Goal: Task Accomplishment & Management: Use online tool/utility

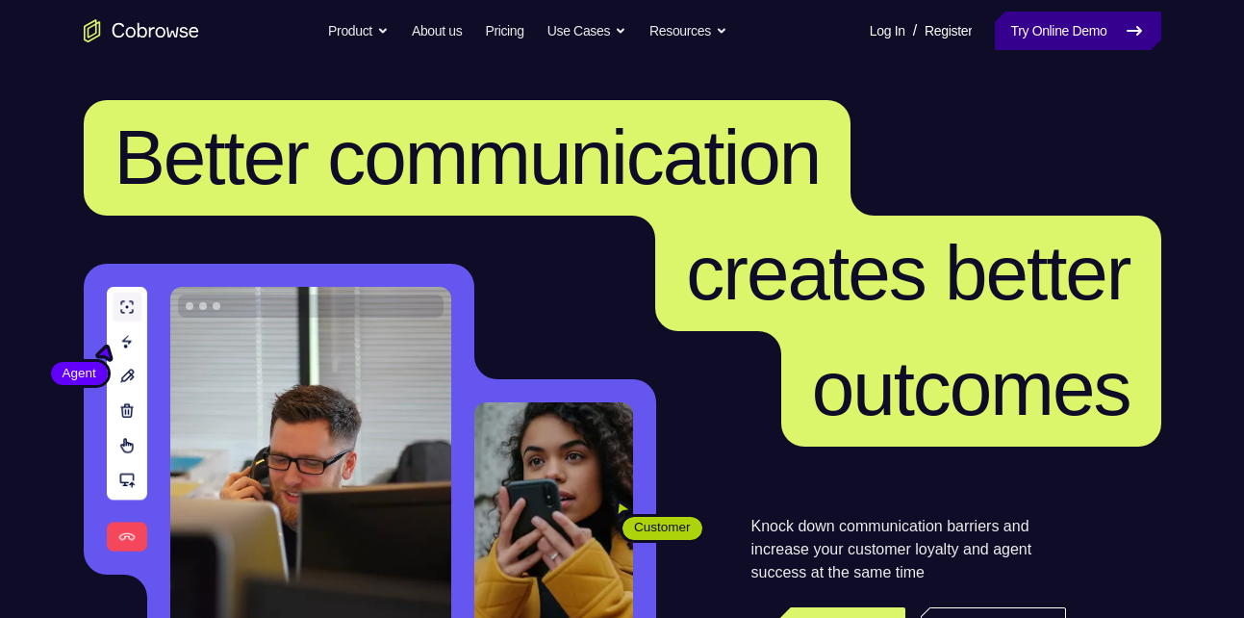
click at [1059, 47] on link "Try Online Demo" at bounding box center [1077, 31] width 165 height 38
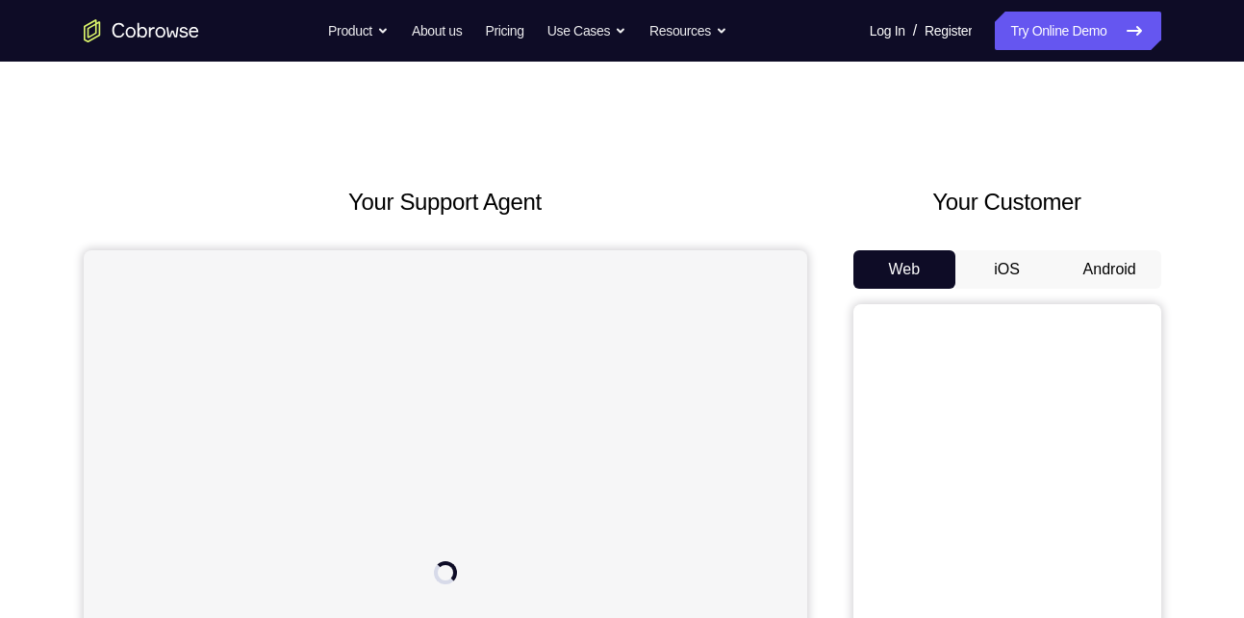
click at [1114, 275] on button "Android" at bounding box center [1109, 269] width 103 height 38
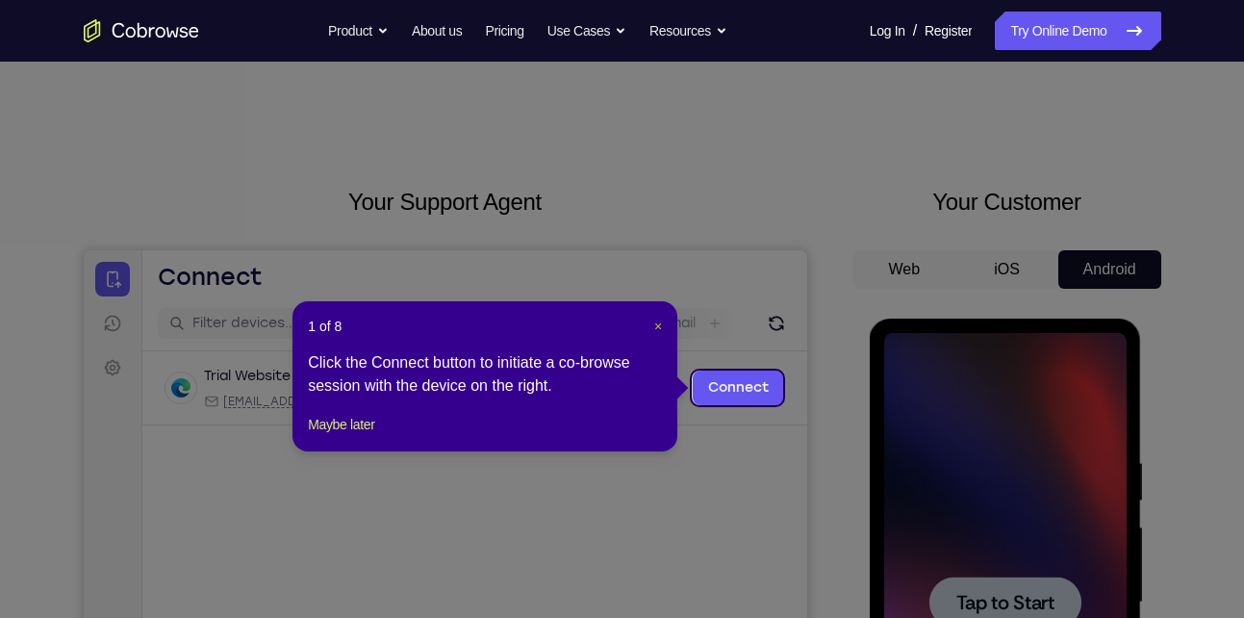
click at [660, 326] on span "×" at bounding box center [658, 325] width 8 height 15
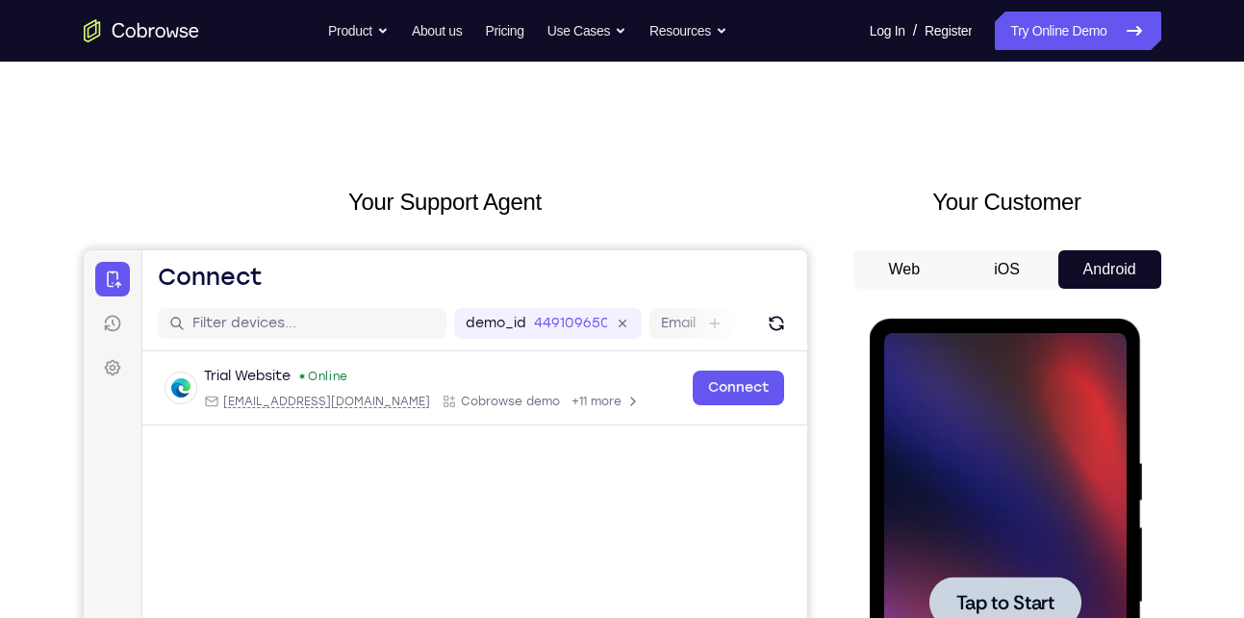
click at [1027, 603] on span "Tap to Start" at bounding box center [1005, 602] width 98 height 19
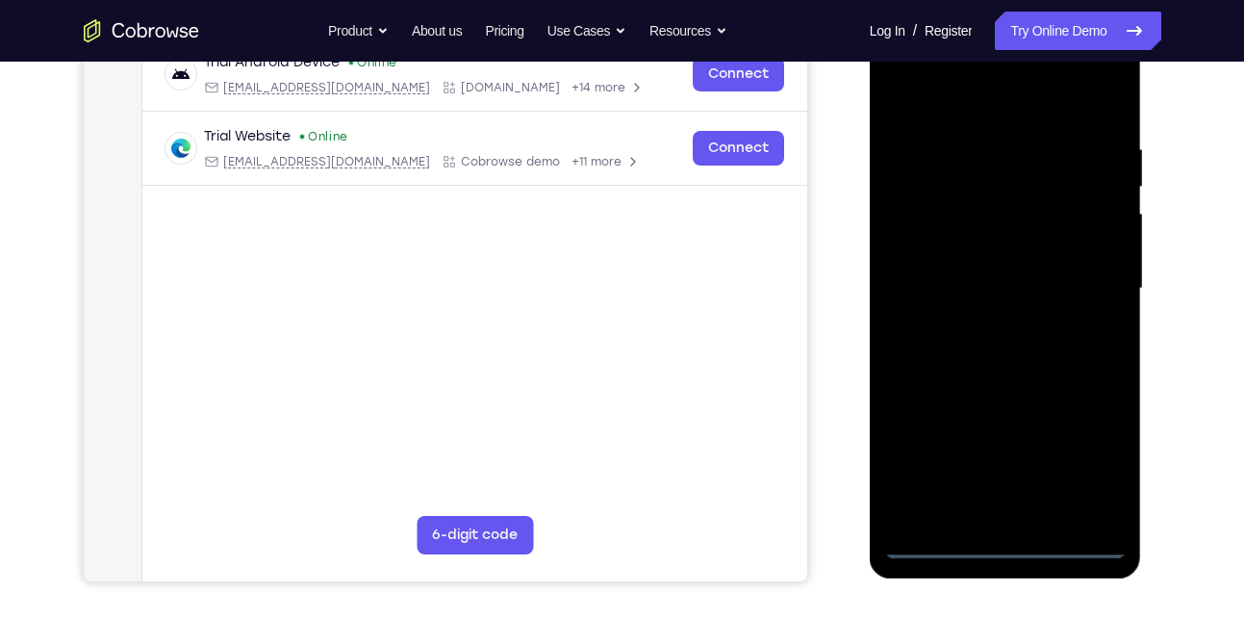
scroll to position [315, 0]
click at [1001, 534] on div at bounding box center [1005, 287] width 242 height 539
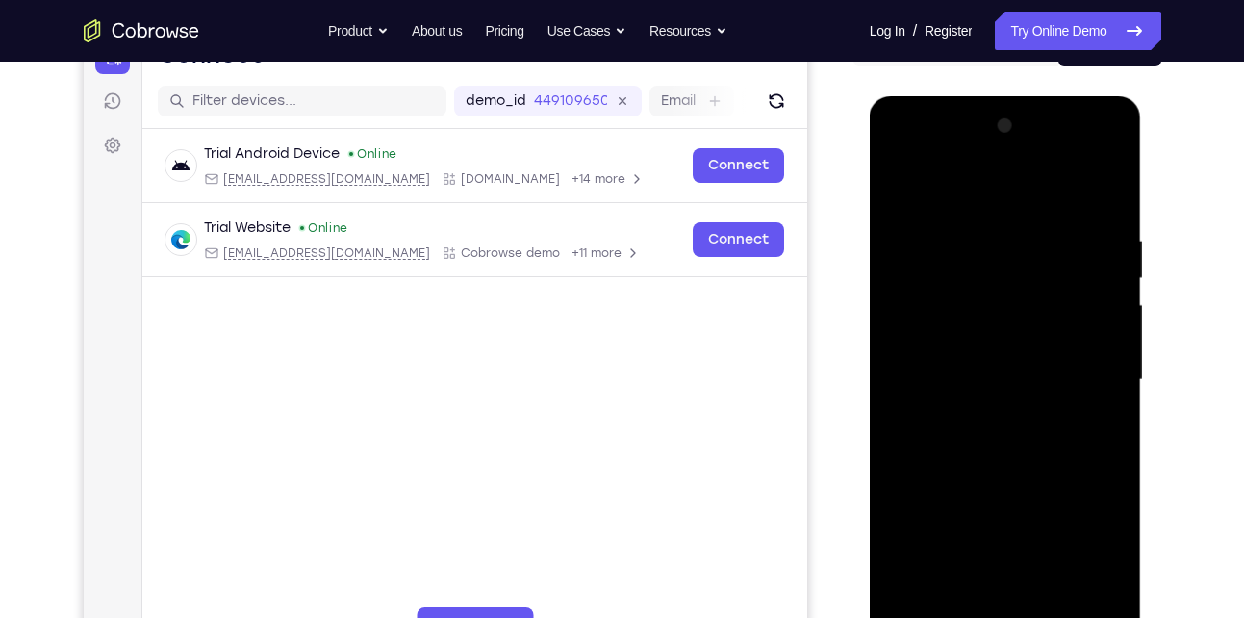
scroll to position [361, 0]
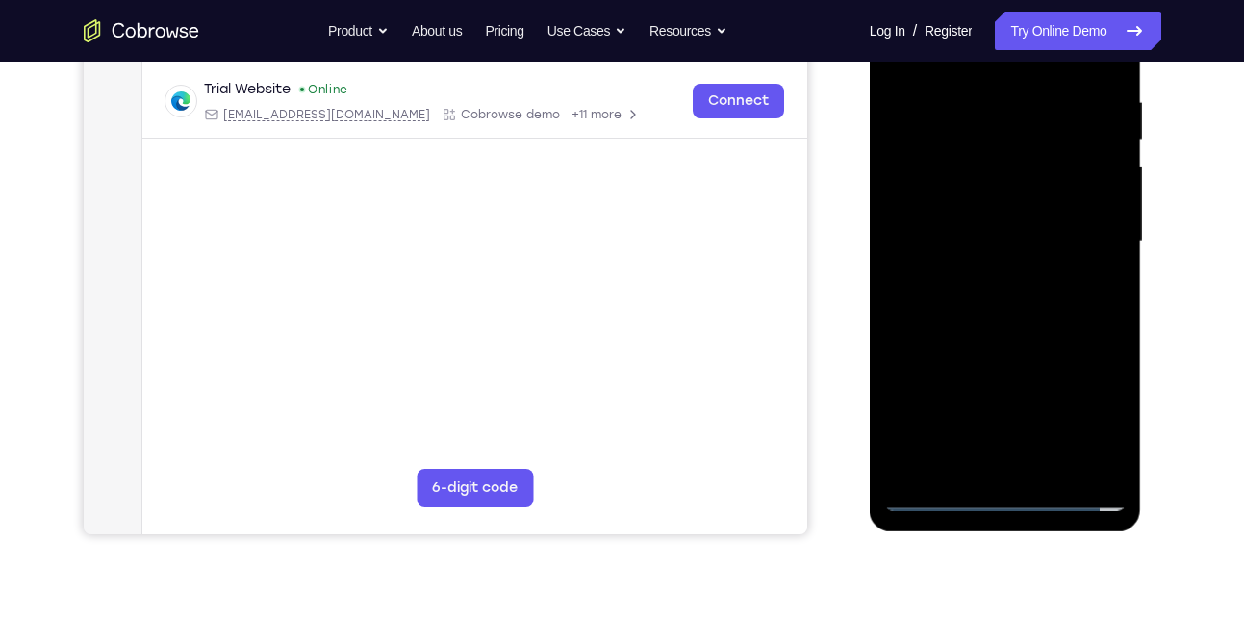
click at [1000, 490] on div at bounding box center [1005, 241] width 242 height 539
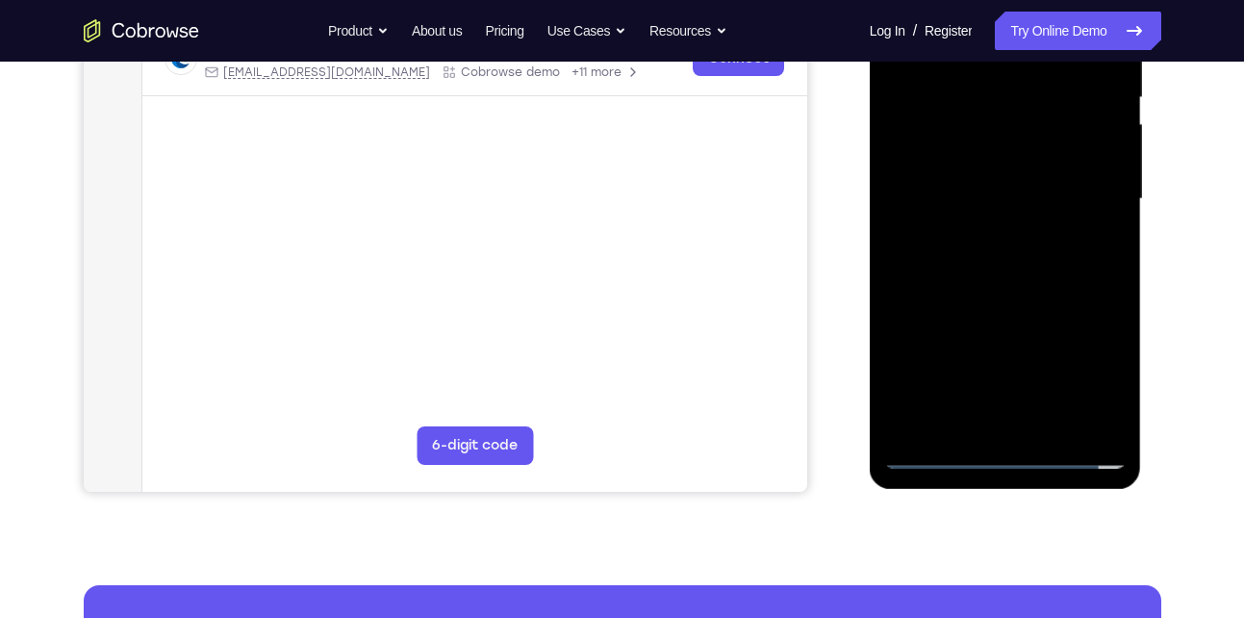
scroll to position [406, 0]
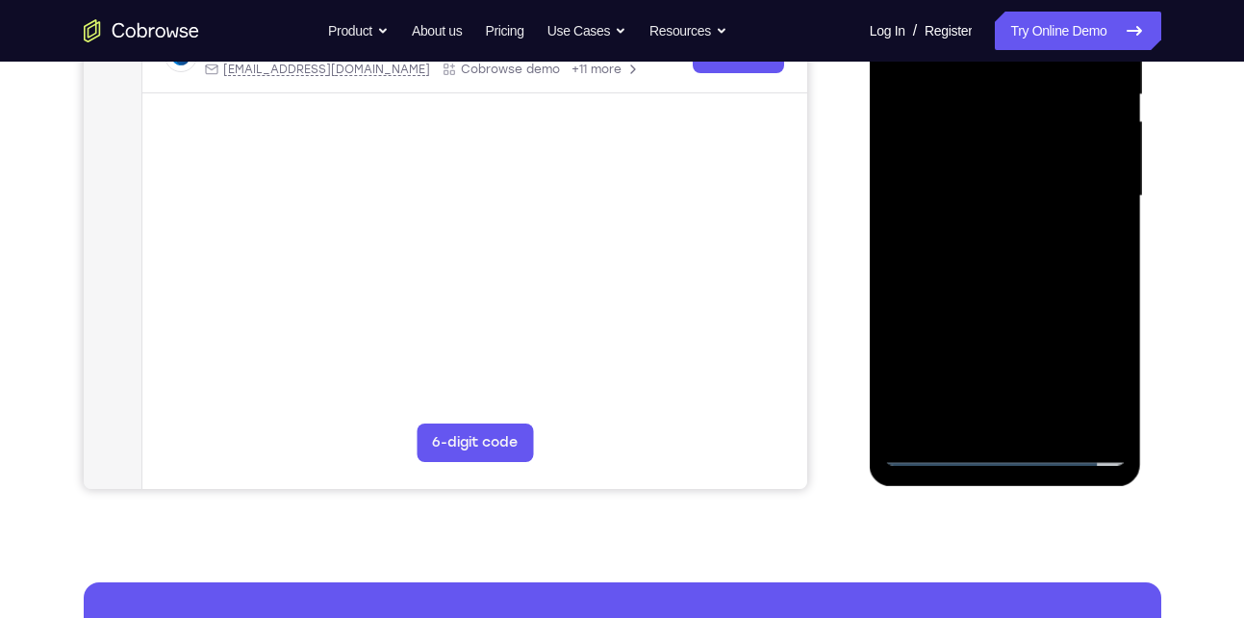
click at [1008, 456] on div at bounding box center [1005, 196] width 242 height 539
click at [1093, 364] on div at bounding box center [1005, 196] width 242 height 539
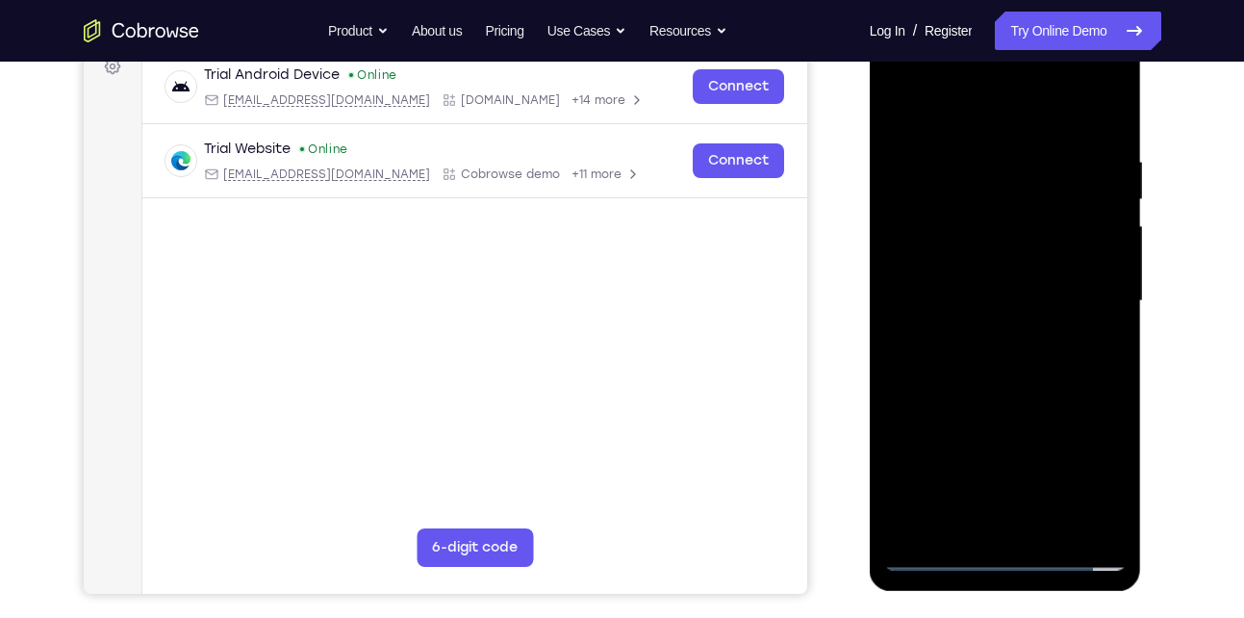
scroll to position [297, 0]
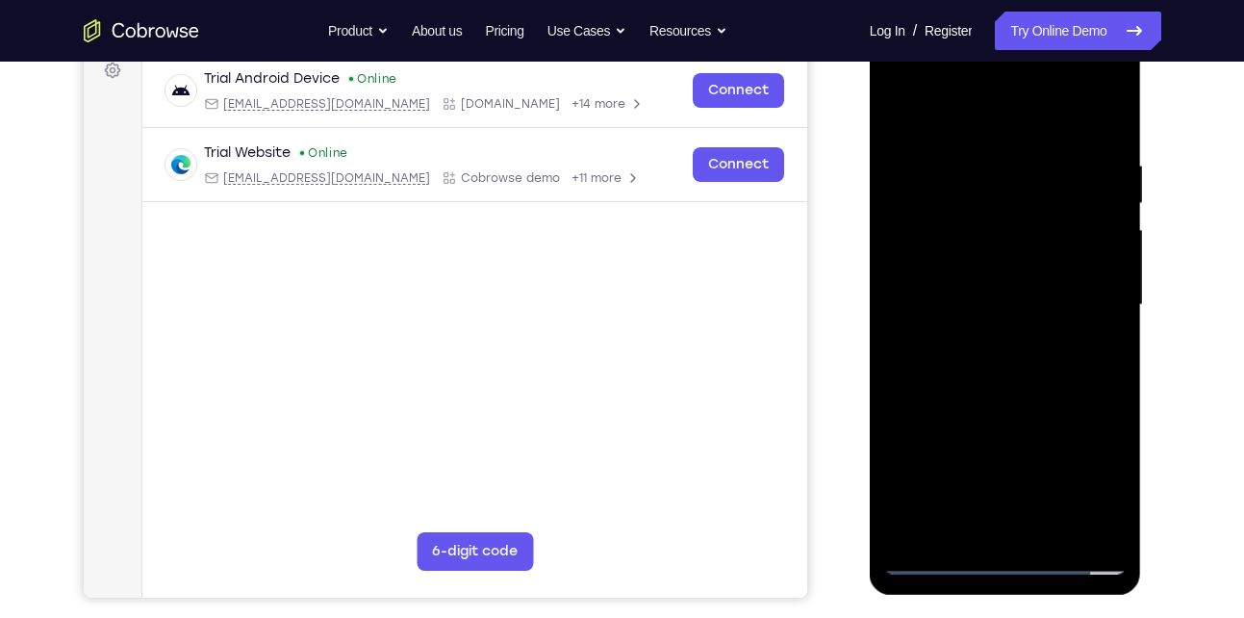
click at [954, 129] on div at bounding box center [1005, 305] width 242 height 539
click at [1101, 313] on div at bounding box center [1005, 305] width 242 height 539
click at [980, 341] on div at bounding box center [1005, 305] width 242 height 539
click at [1029, 291] on div at bounding box center [1005, 305] width 242 height 539
click at [974, 269] on div at bounding box center [1005, 305] width 242 height 539
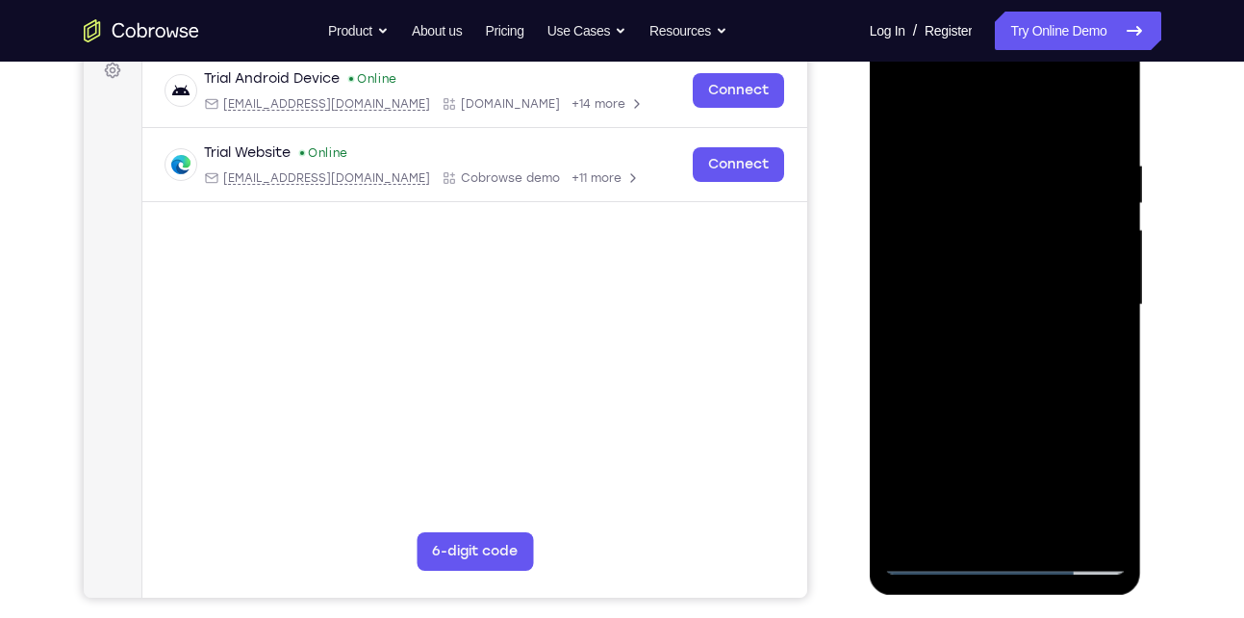
click at [955, 306] on div at bounding box center [1005, 305] width 242 height 539
click at [943, 366] on div at bounding box center [1005, 305] width 242 height 539
click at [956, 361] on div at bounding box center [1005, 305] width 242 height 539
click at [1084, 106] on div at bounding box center [1005, 305] width 242 height 539
click at [974, 377] on div at bounding box center [1005, 305] width 242 height 539
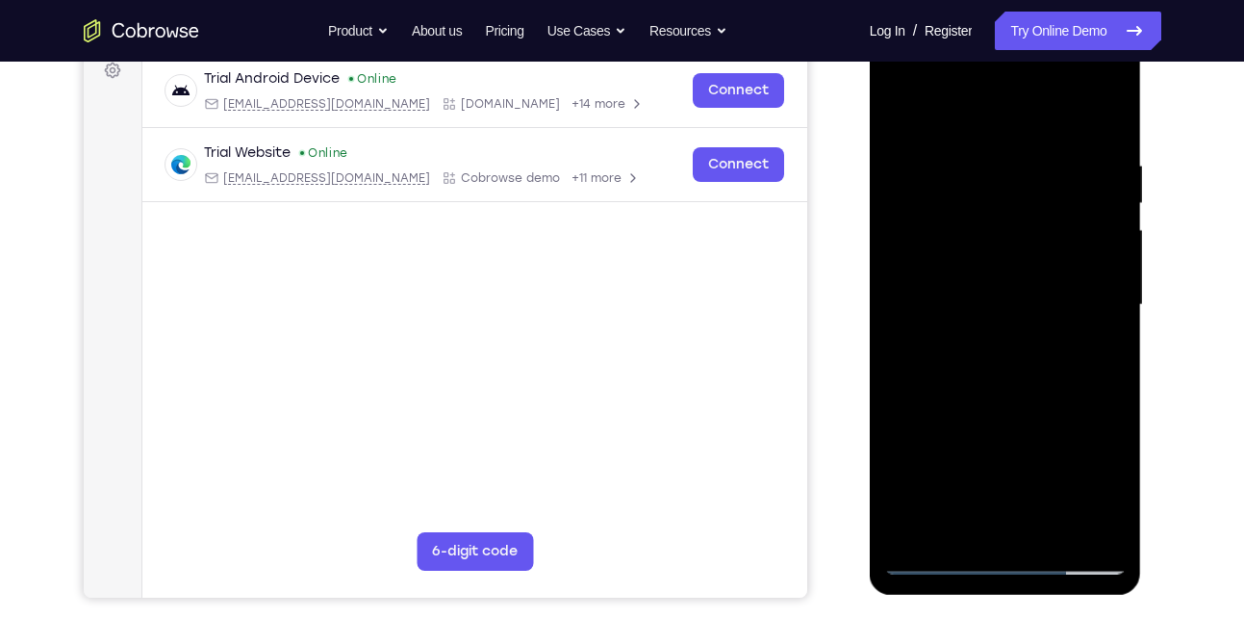
click at [1004, 360] on div at bounding box center [1005, 305] width 242 height 539
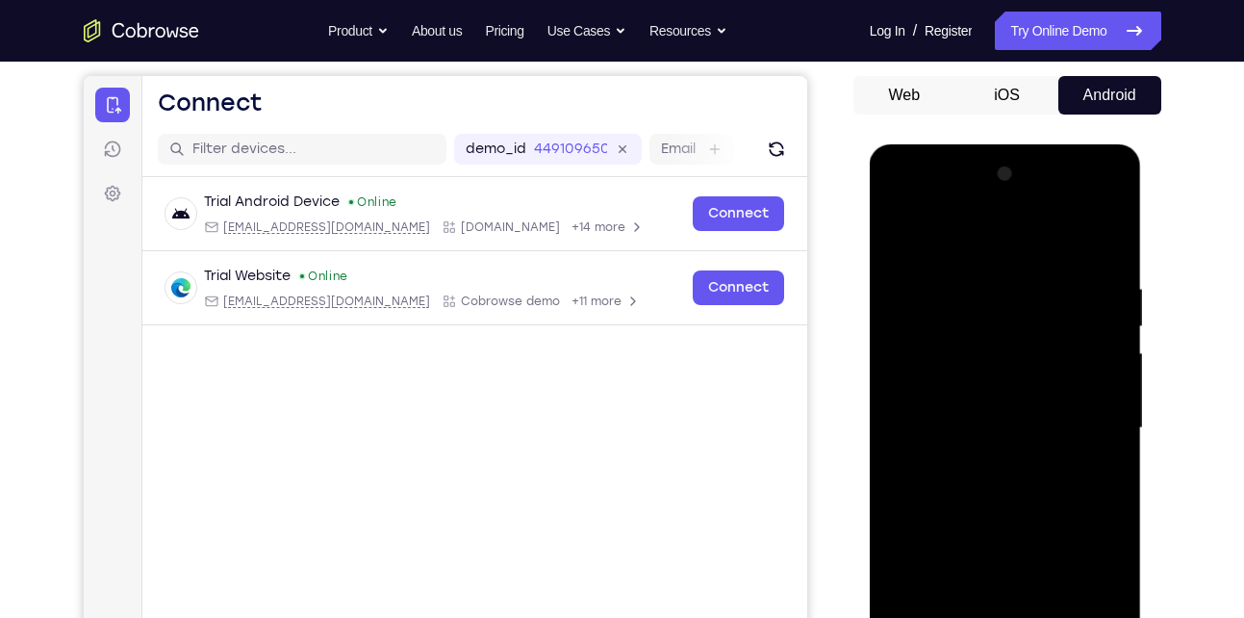
scroll to position [173, 0]
click at [1017, 492] on div at bounding box center [1005, 429] width 242 height 539
click at [987, 475] on div at bounding box center [1005, 429] width 242 height 539
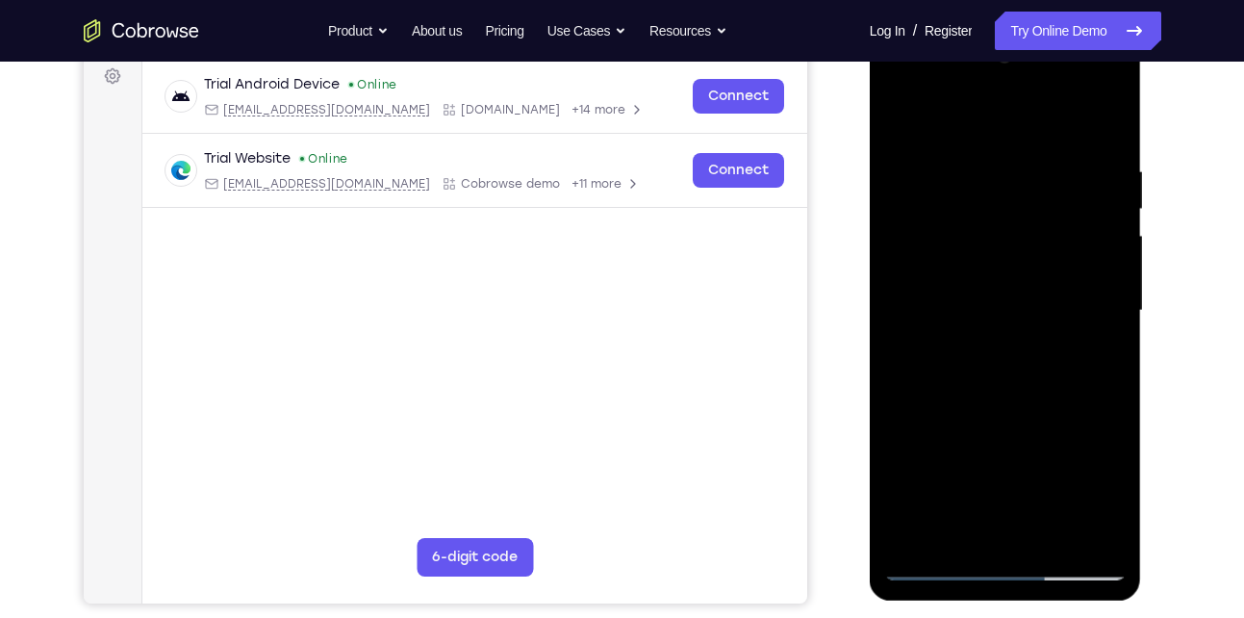
scroll to position [293, 0]
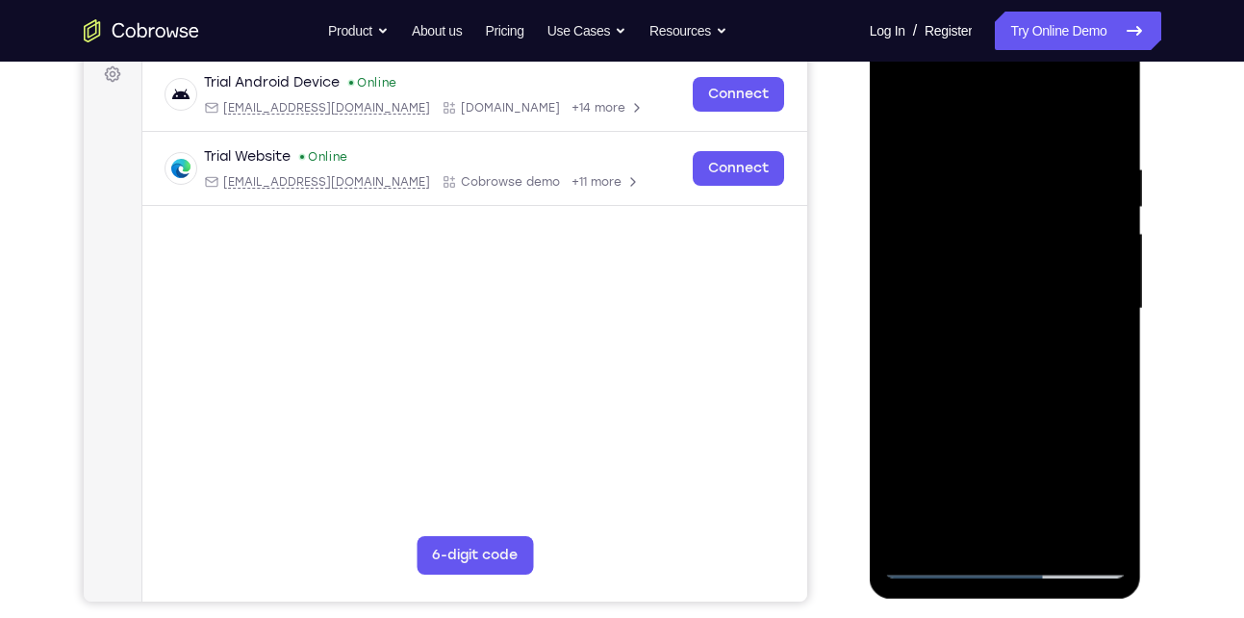
click at [1048, 378] on div at bounding box center [1005, 308] width 242 height 539
click at [967, 356] on div at bounding box center [1005, 308] width 242 height 539
click at [989, 396] on div at bounding box center [1005, 308] width 242 height 539
click at [1019, 228] on div at bounding box center [1005, 308] width 242 height 539
click at [999, 261] on div at bounding box center [1005, 308] width 242 height 539
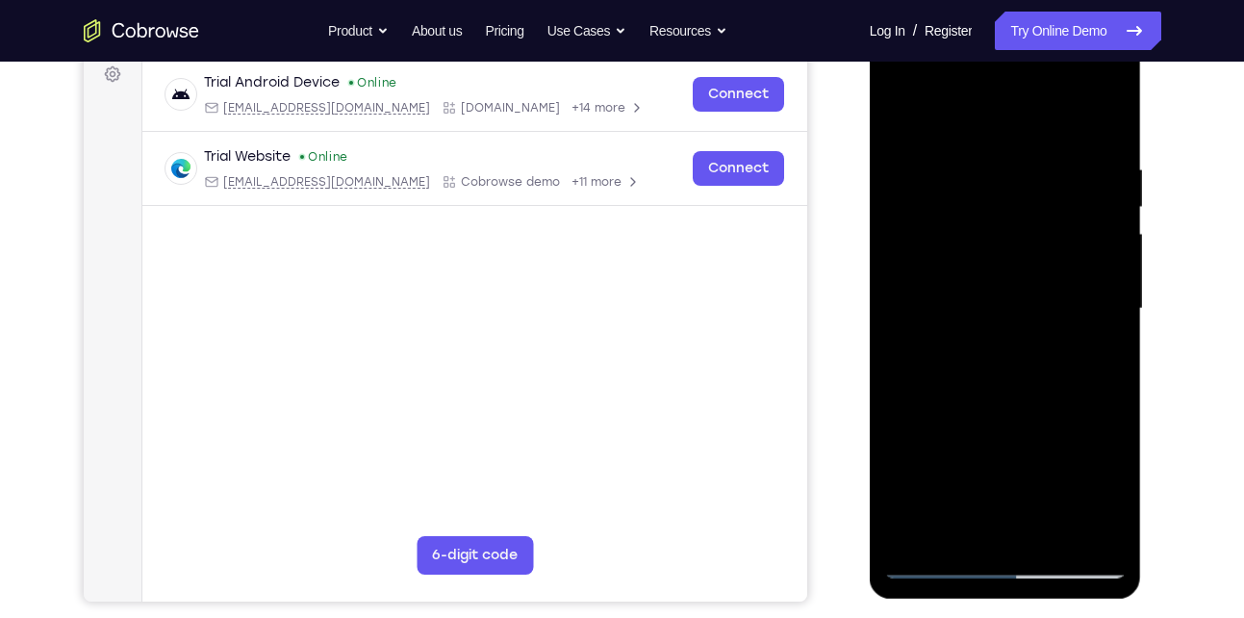
click at [981, 231] on div at bounding box center [1005, 308] width 242 height 539
click at [961, 227] on div at bounding box center [1005, 308] width 242 height 539
click at [950, 277] on div at bounding box center [1005, 308] width 242 height 539
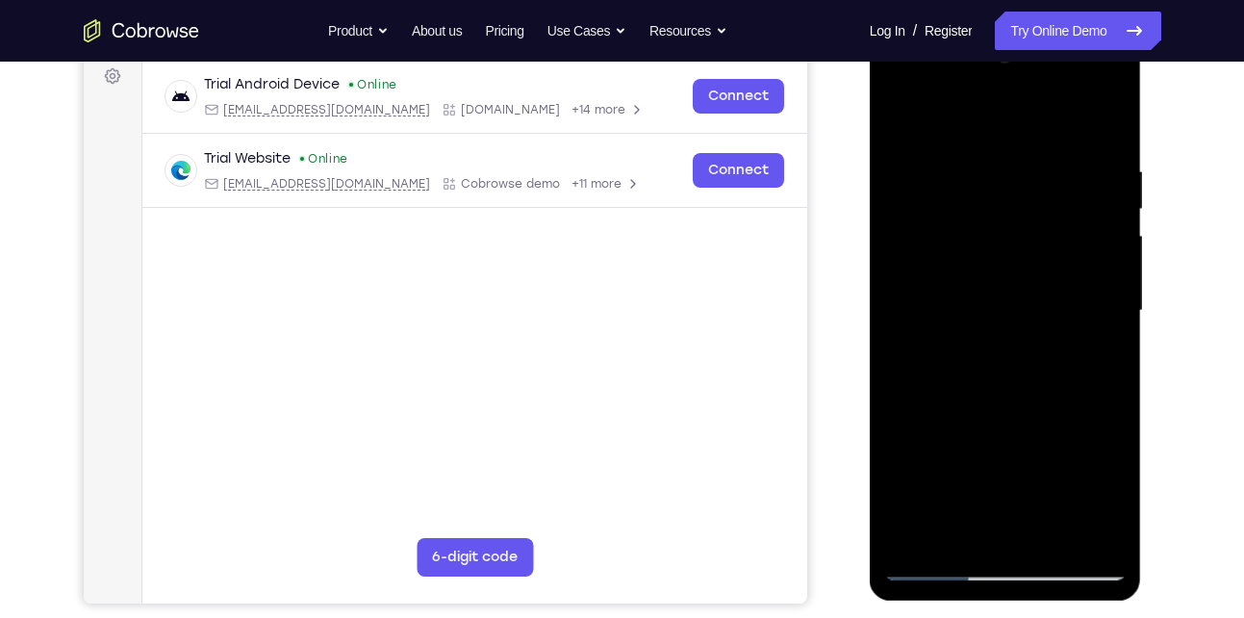
click at [1017, 361] on div at bounding box center [1005, 310] width 242 height 539
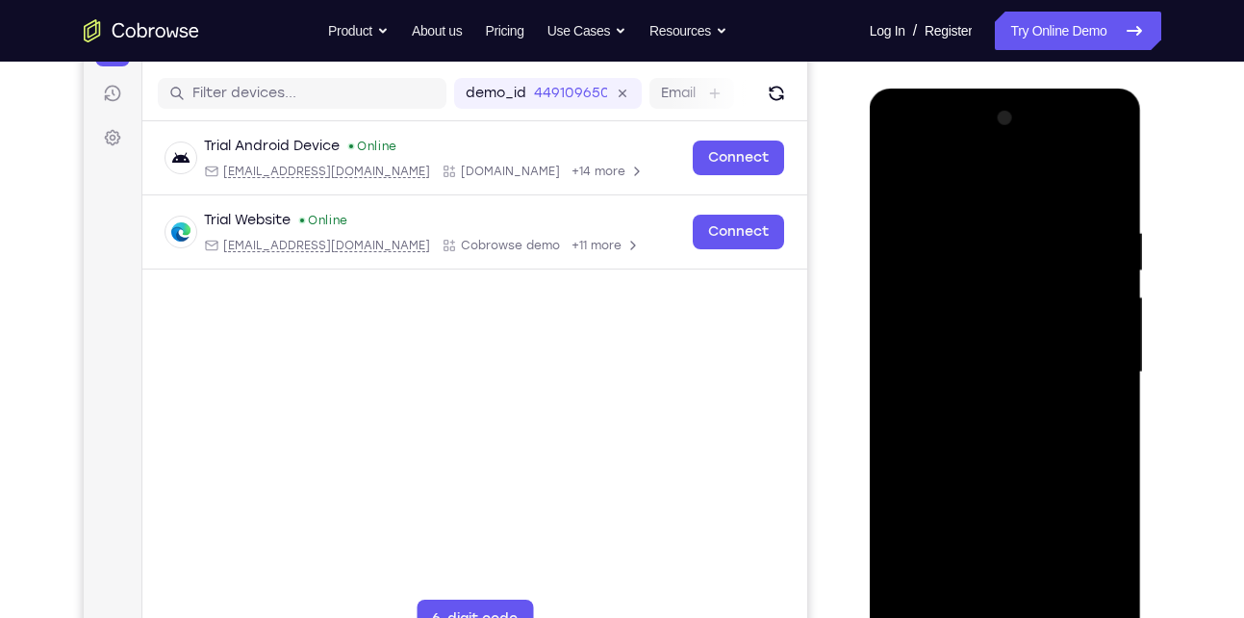
scroll to position [228, 0]
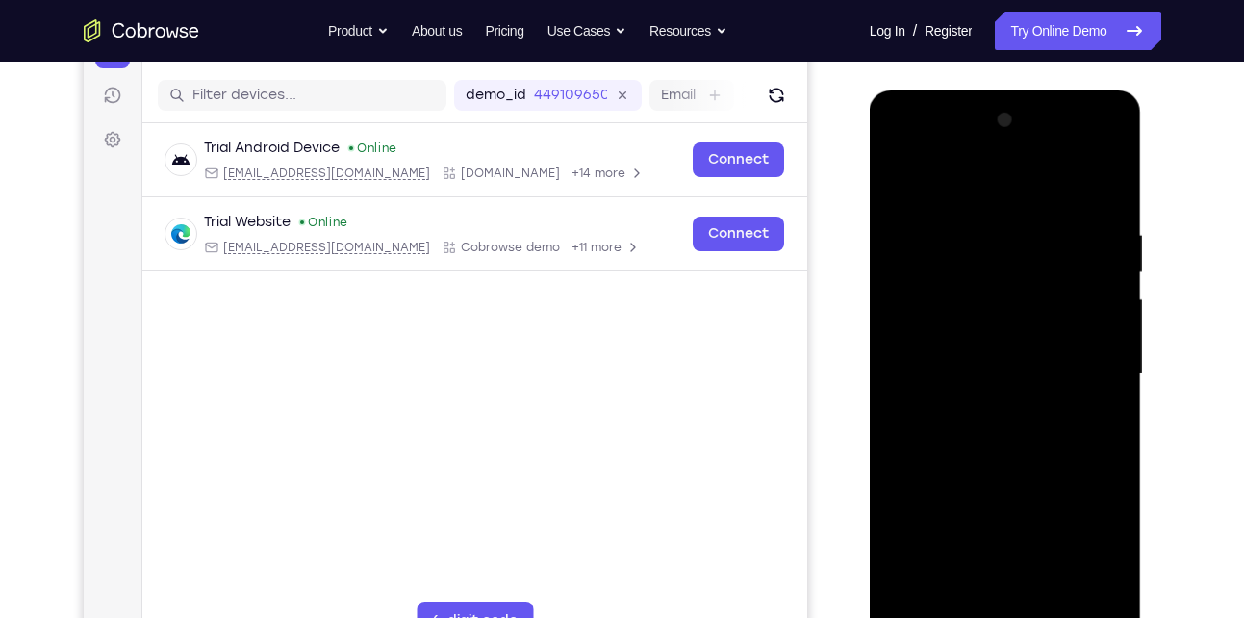
click at [939, 332] on div at bounding box center [1005, 374] width 242 height 539
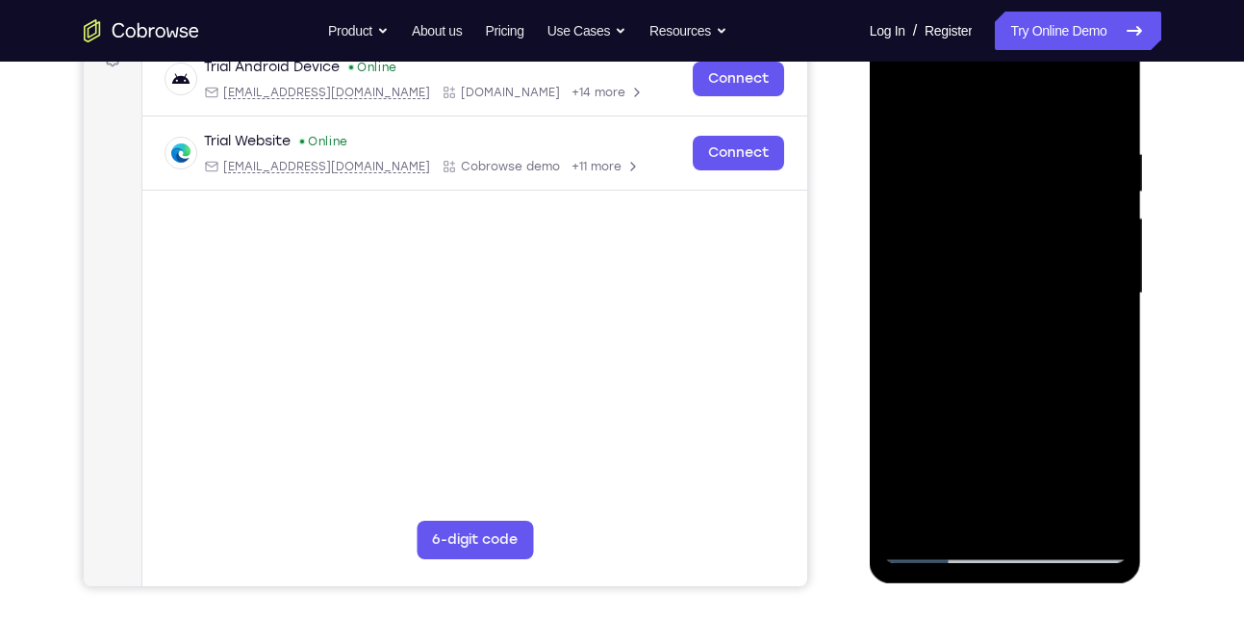
scroll to position [310, 0]
click at [1014, 254] on div at bounding box center [1005, 292] width 242 height 539
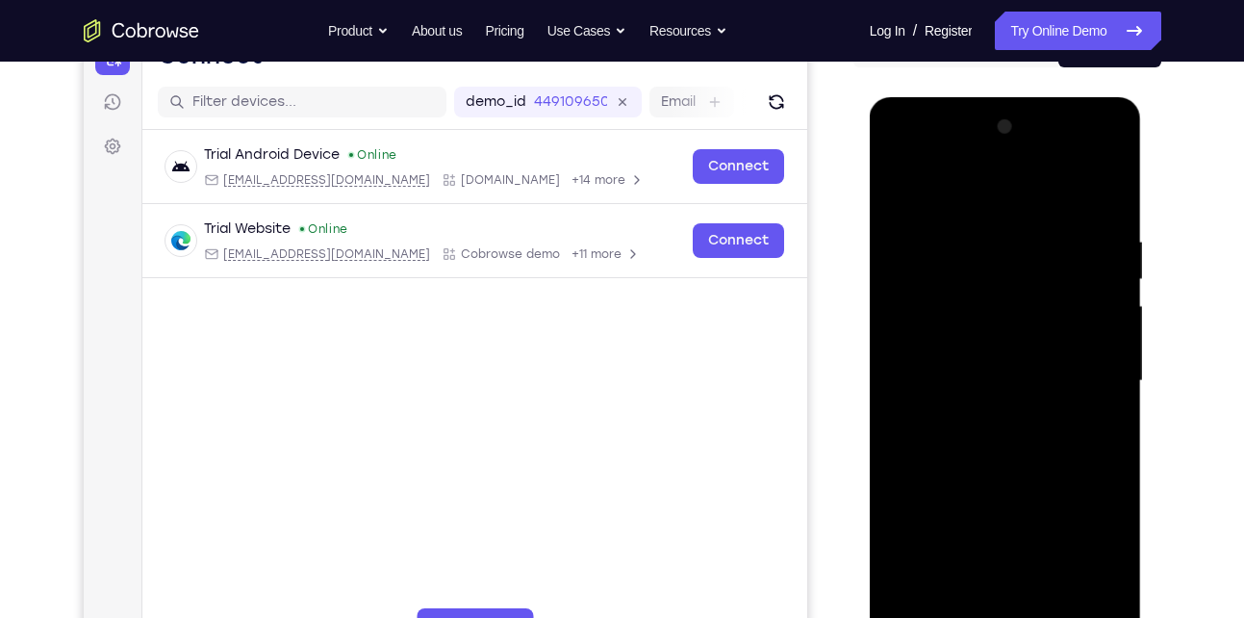
scroll to position [225, 0]
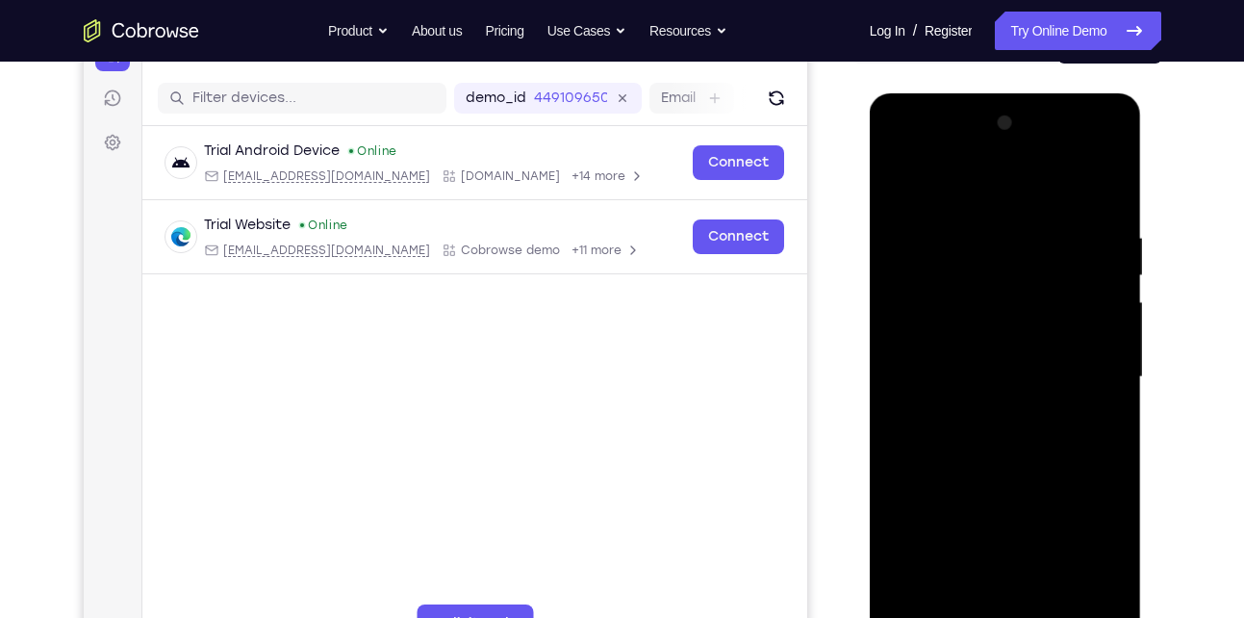
click at [982, 335] on div at bounding box center [1005, 377] width 242 height 539
click at [898, 185] on div at bounding box center [1005, 377] width 242 height 539
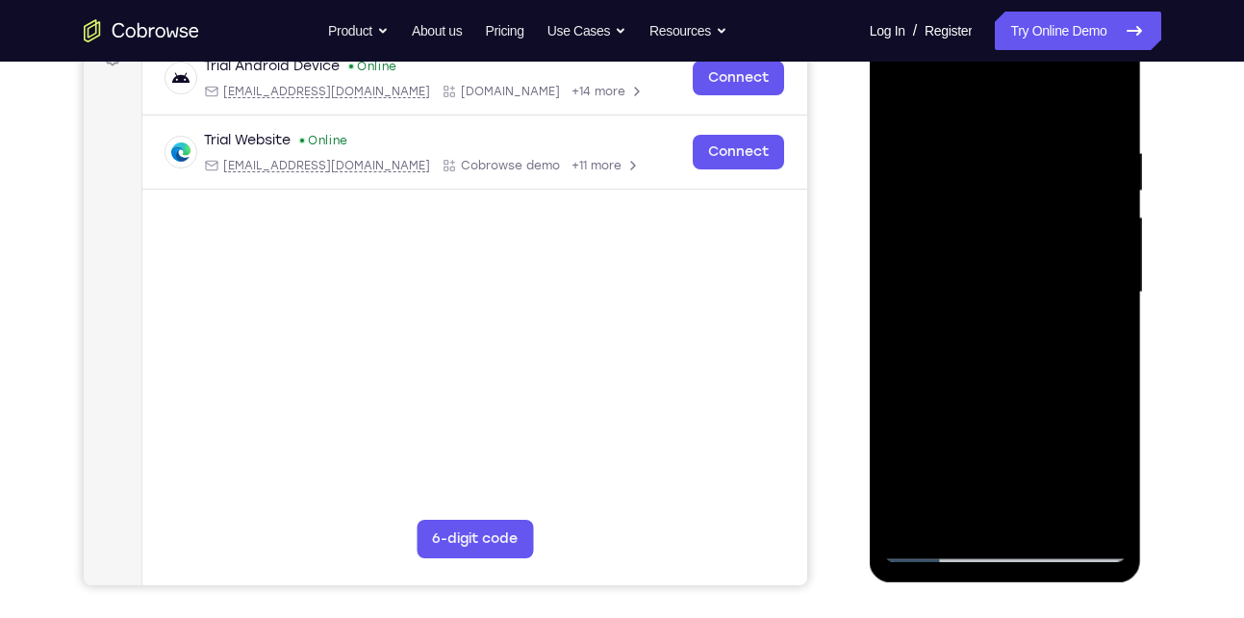
scroll to position [311, 0]
click at [982, 272] on div at bounding box center [1005, 291] width 242 height 539
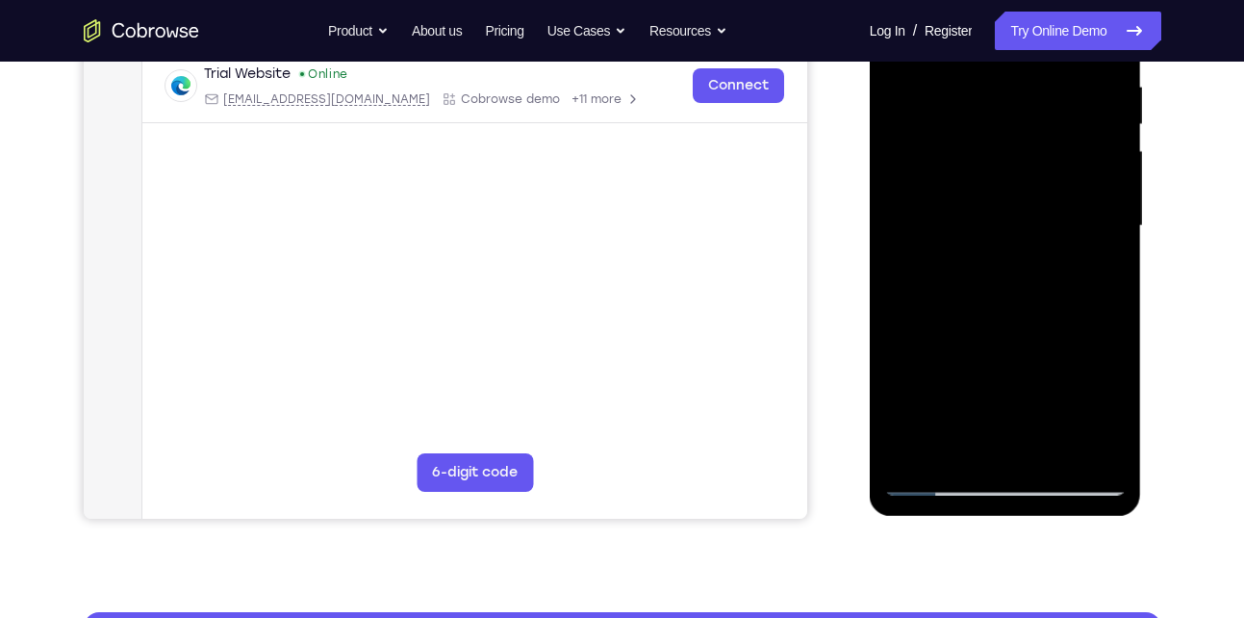
scroll to position [377, 0]
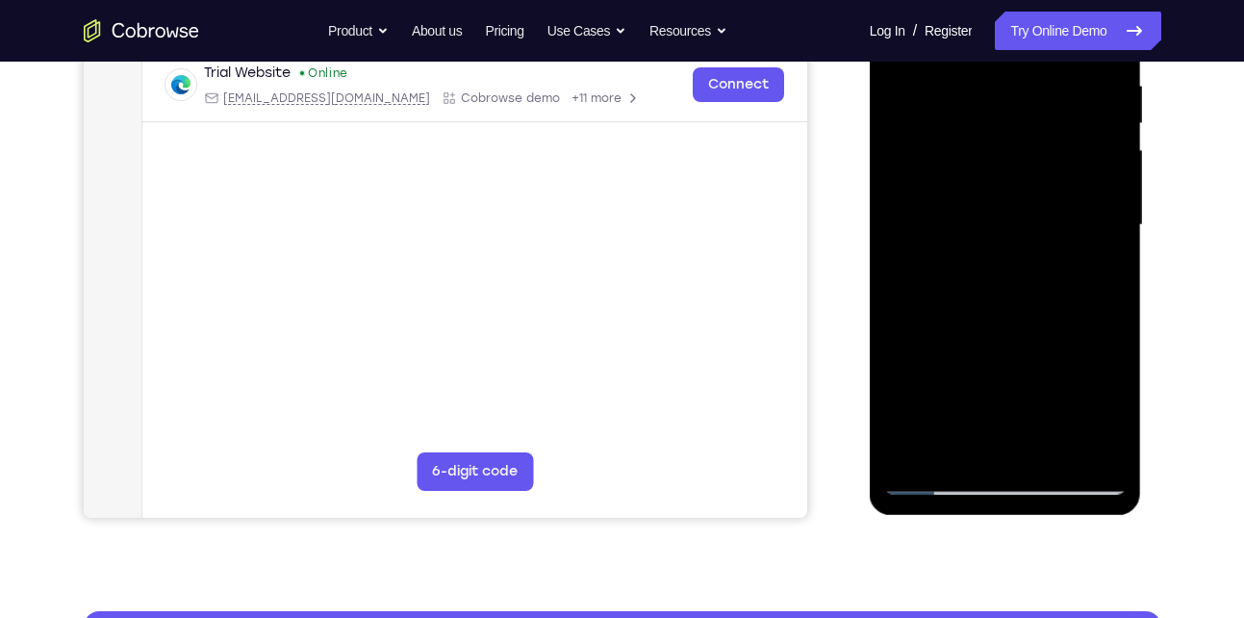
click at [1016, 220] on div at bounding box center [1005, 225] width 242 height 539
click at [982, 208] on div at bounding box center [1005, 225] width 242 height 539
click at [965, 248] on div at bounding box center [1005, 225] width 242 height 539
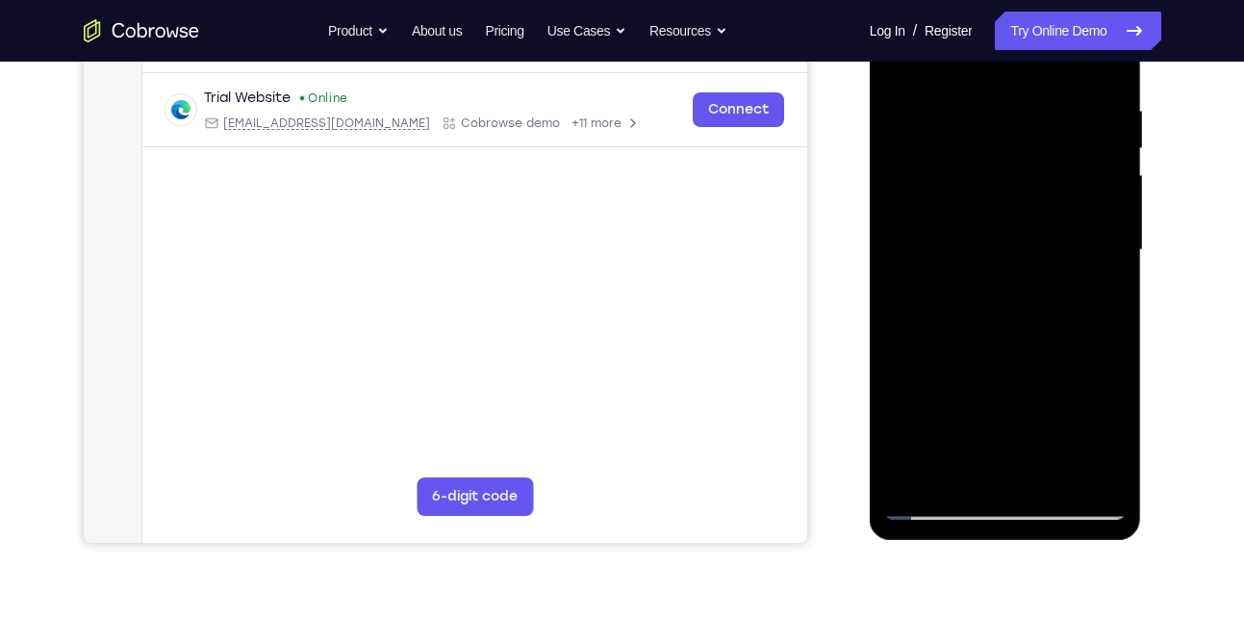
scroll to position [351, 0]
click at [961, 340] on div at bounding box center [1005, 251] width 242 height 539
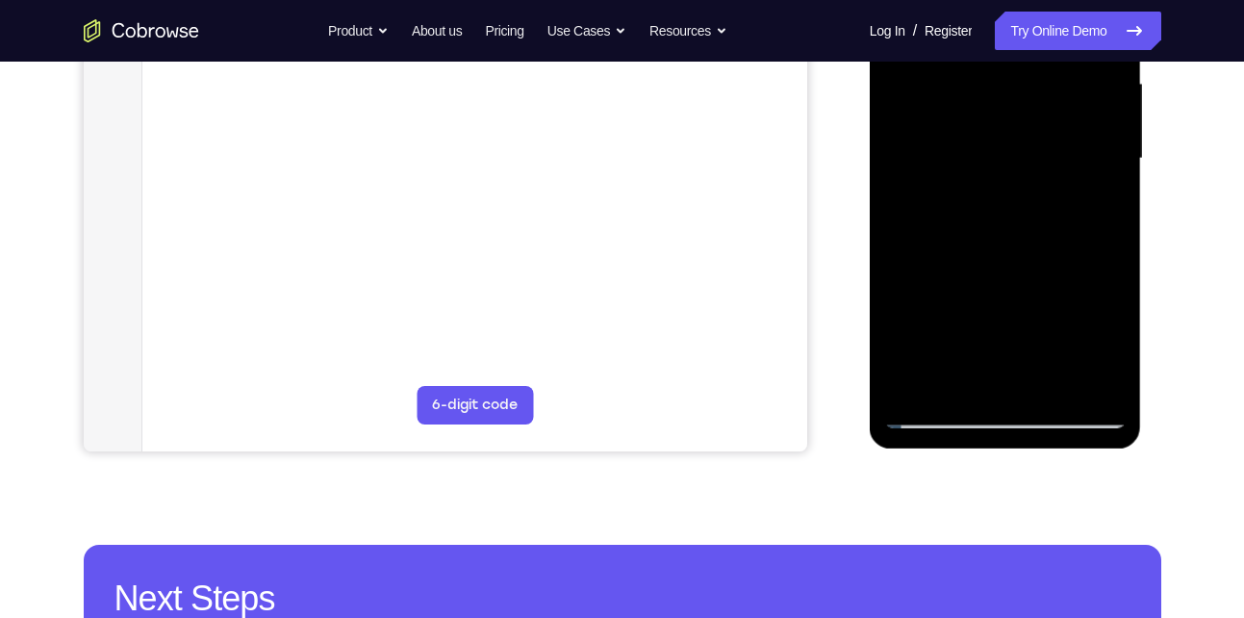
scroll to position [448, 0]
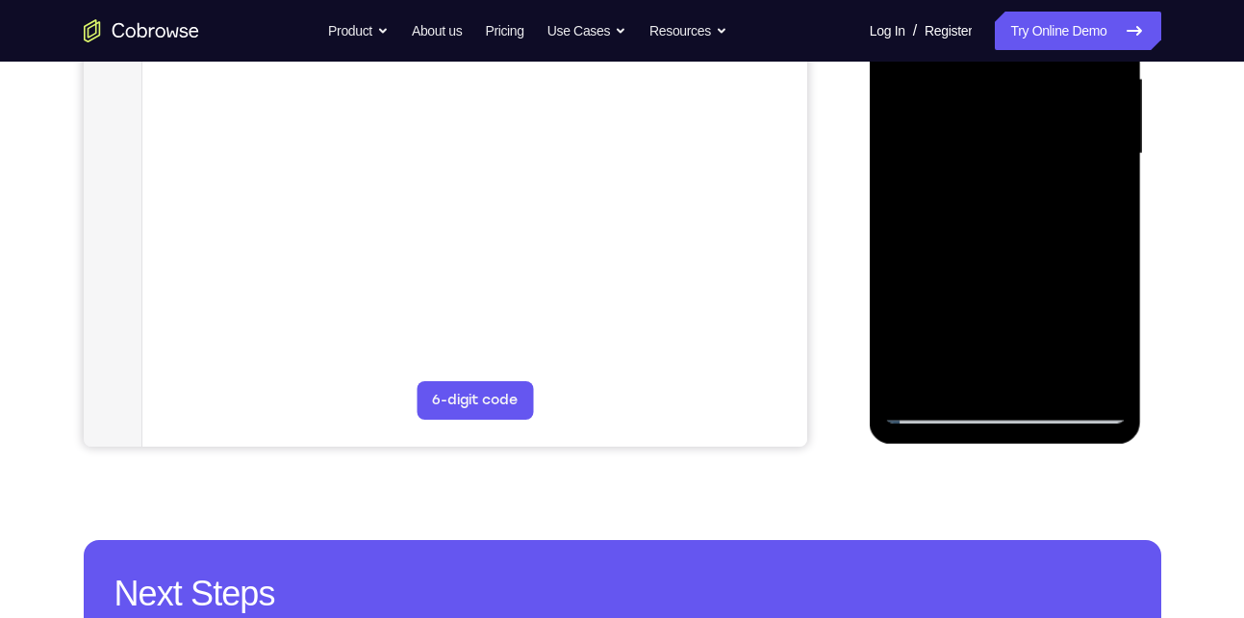
click at [939, 398] on div at bounding box center [1005, 154] width 242 height 539
click at [1007, 401] on div at bounding box center [1005, 154] width 242 height 539
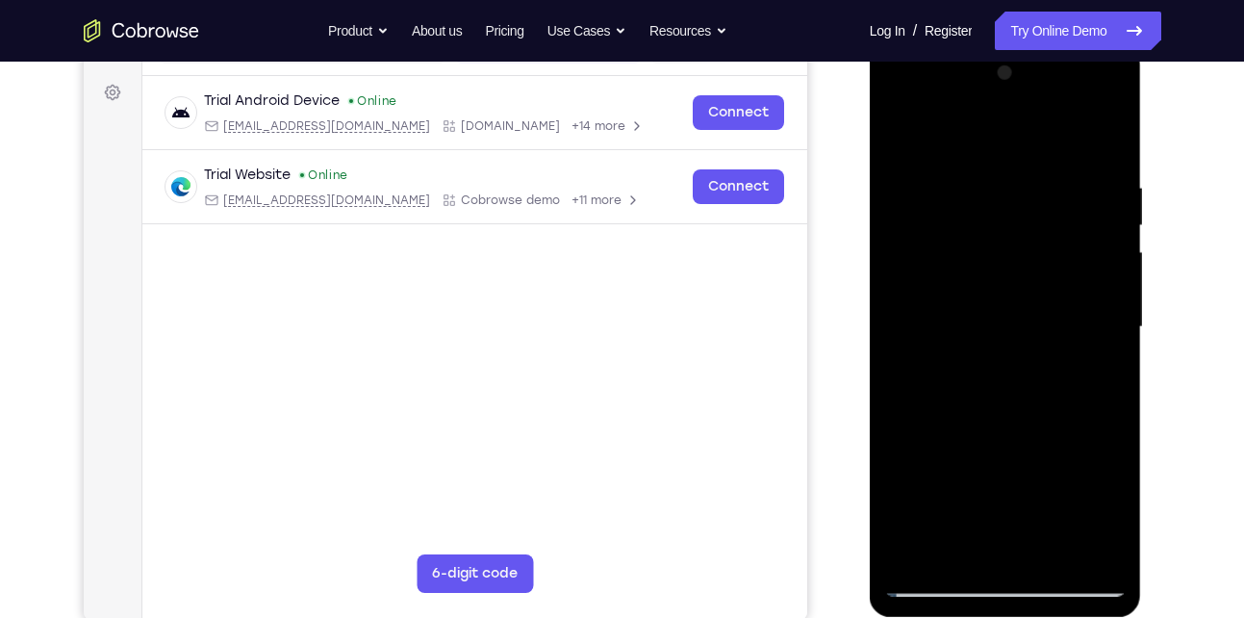
scroll to position [274, 0]
click at [1091, 138] on div at bounding box center [1005, 328] width 242 height 539
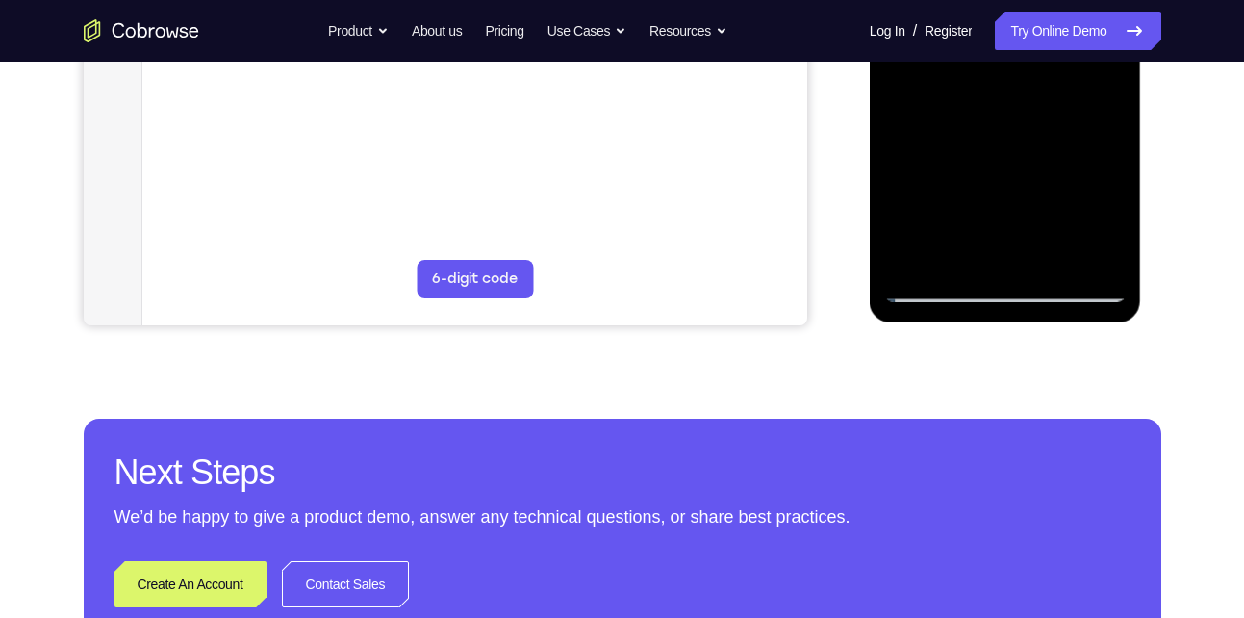
scroll to position [570, 0]
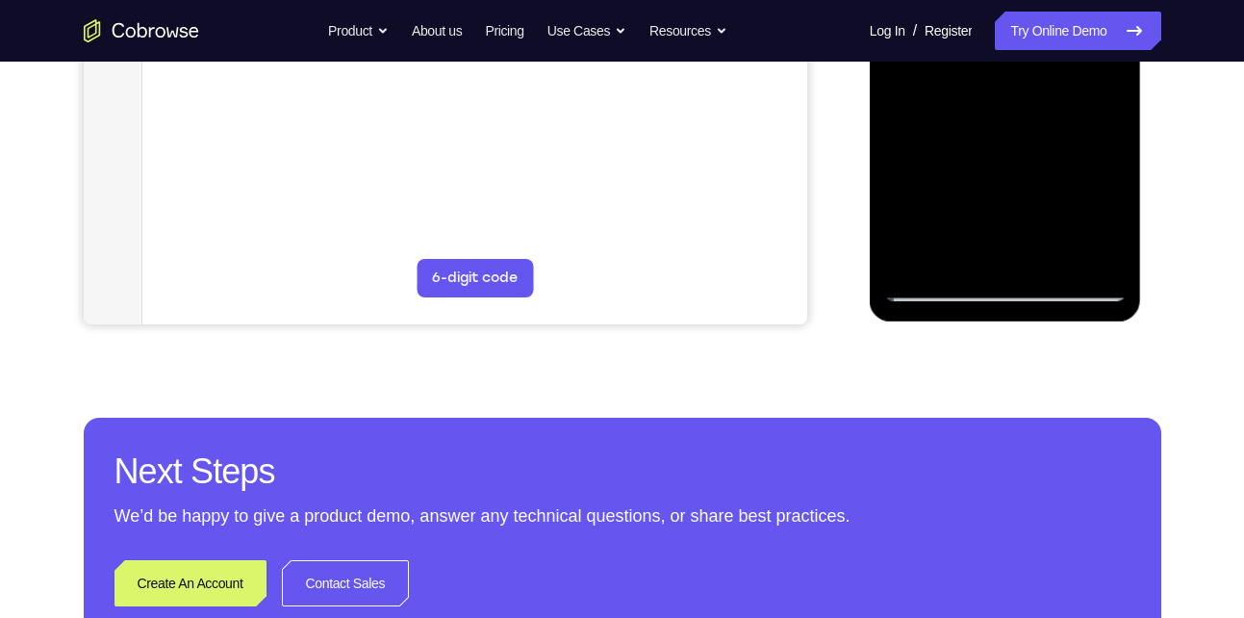
click at [943, 287] on div at bounding box center [1005, 31] width 242 height 539
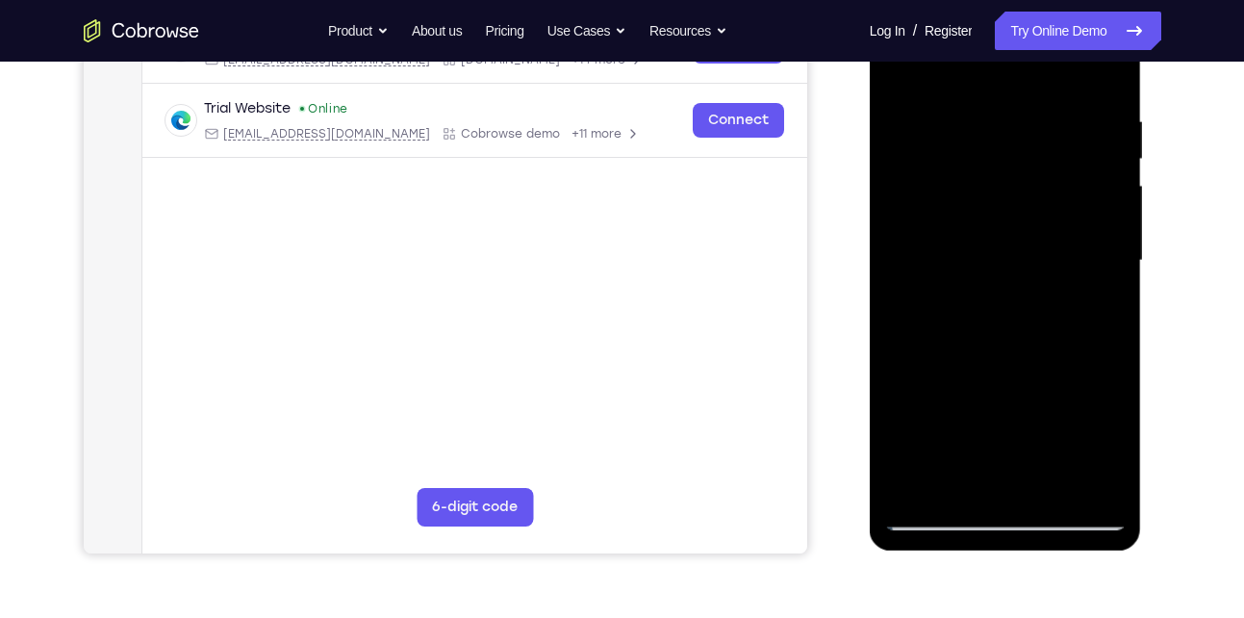
scroll to position [341, 0]
click at [899, 75] on div at bounding box center [1005, 261] width 242 height 539
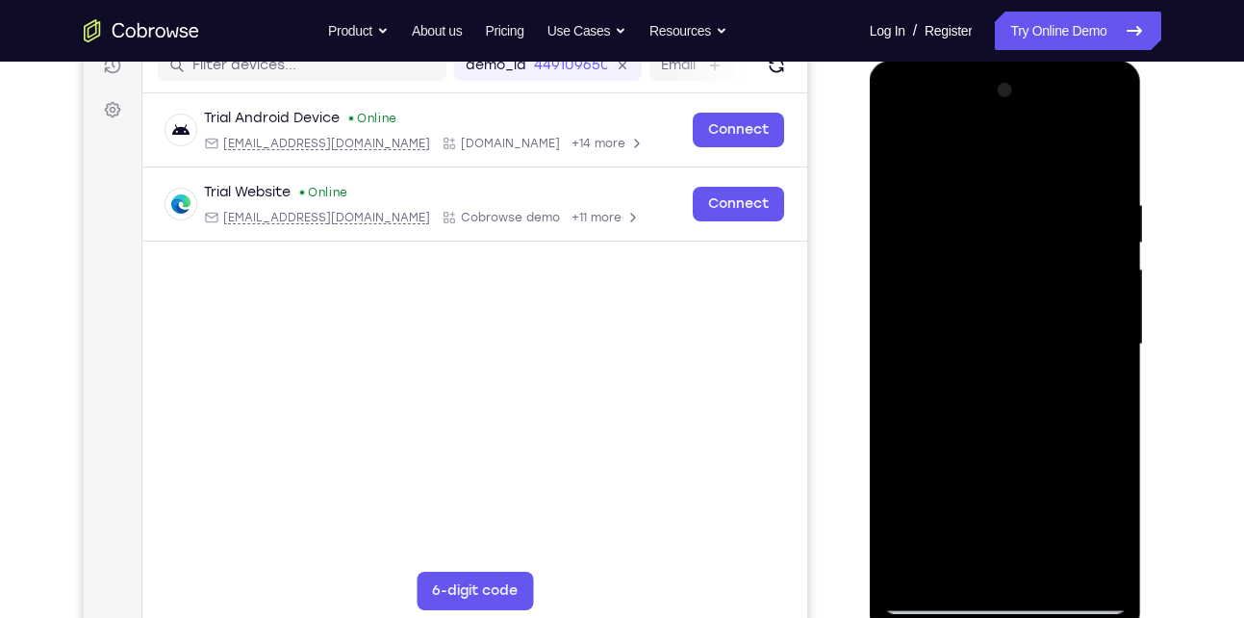
click at [895, 112] on div at bounding box center [1005, 344] width 242 height 539
click at [925, 291] on div at bounding box center [1005, 344] width 242 height 539
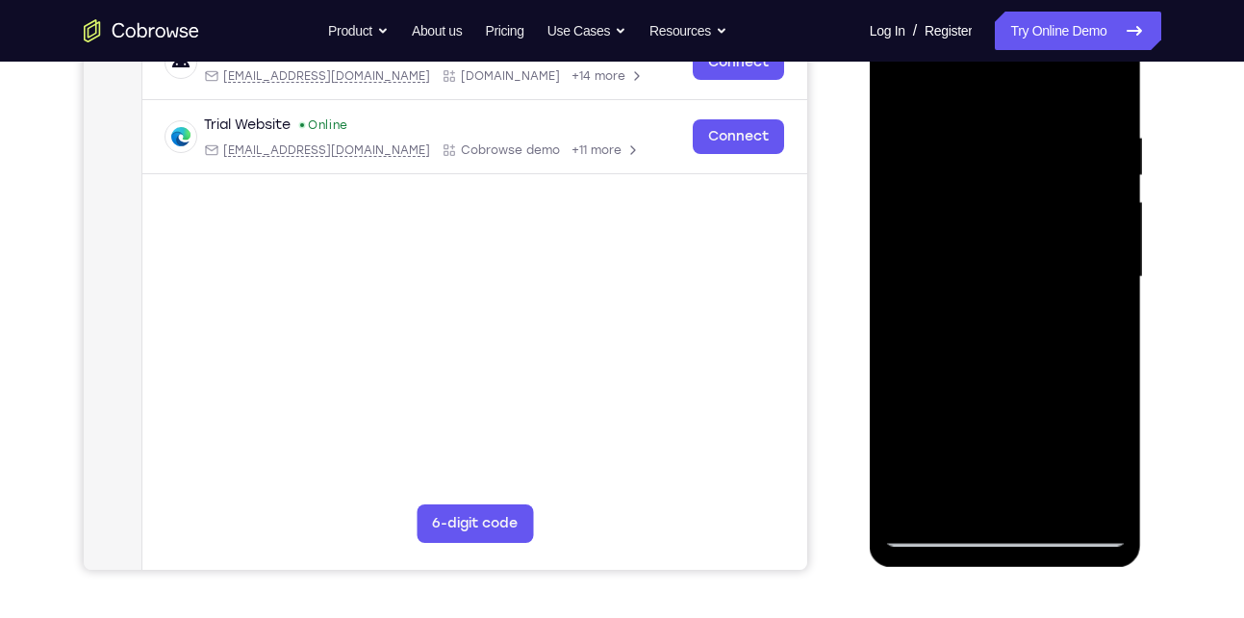
scroll to position [329, 0]
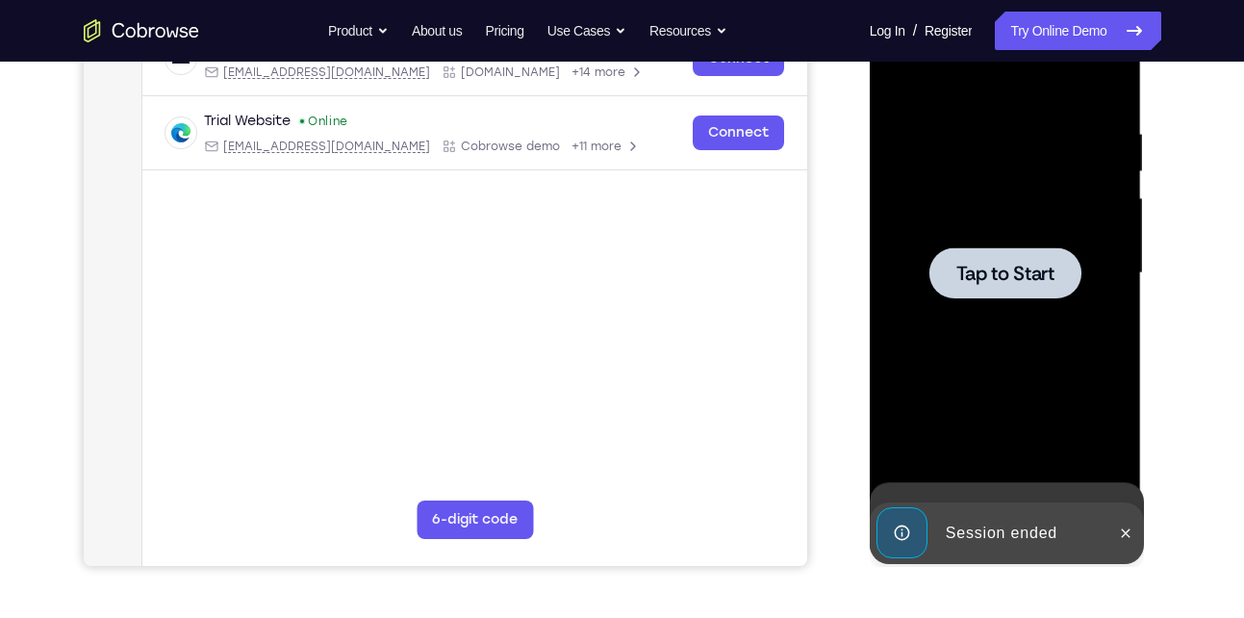
click at [993, 282] on span "Tap to Start" at bounding box center [1005, 273] width 98 height 19
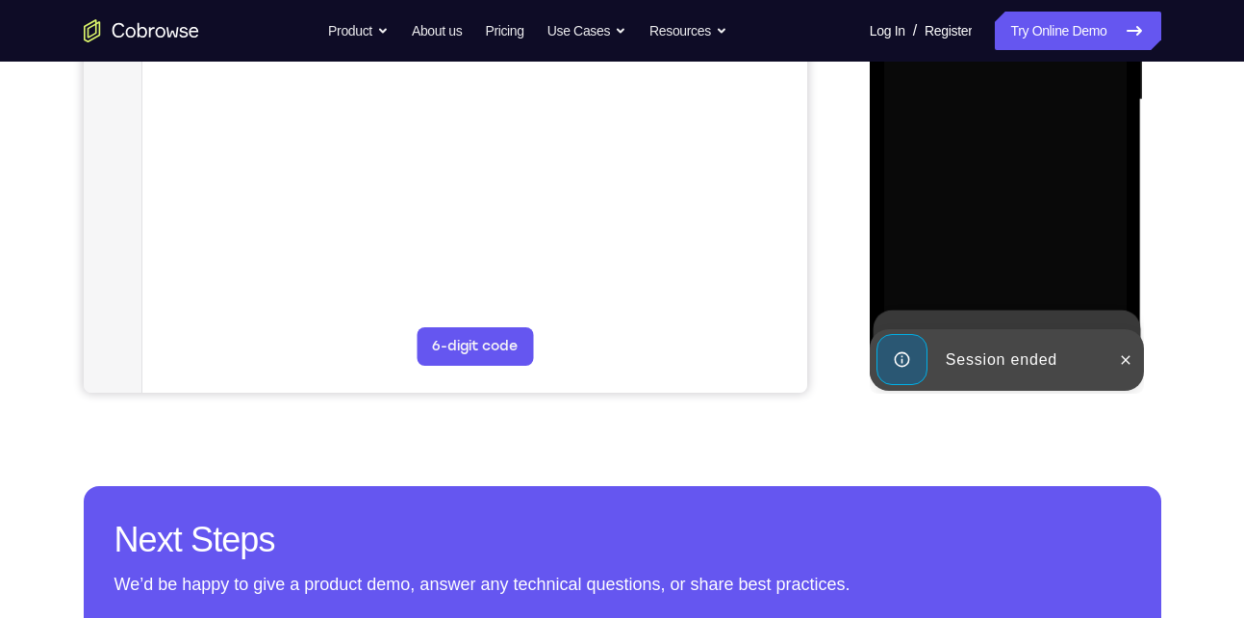
scroll to position [503, 0]
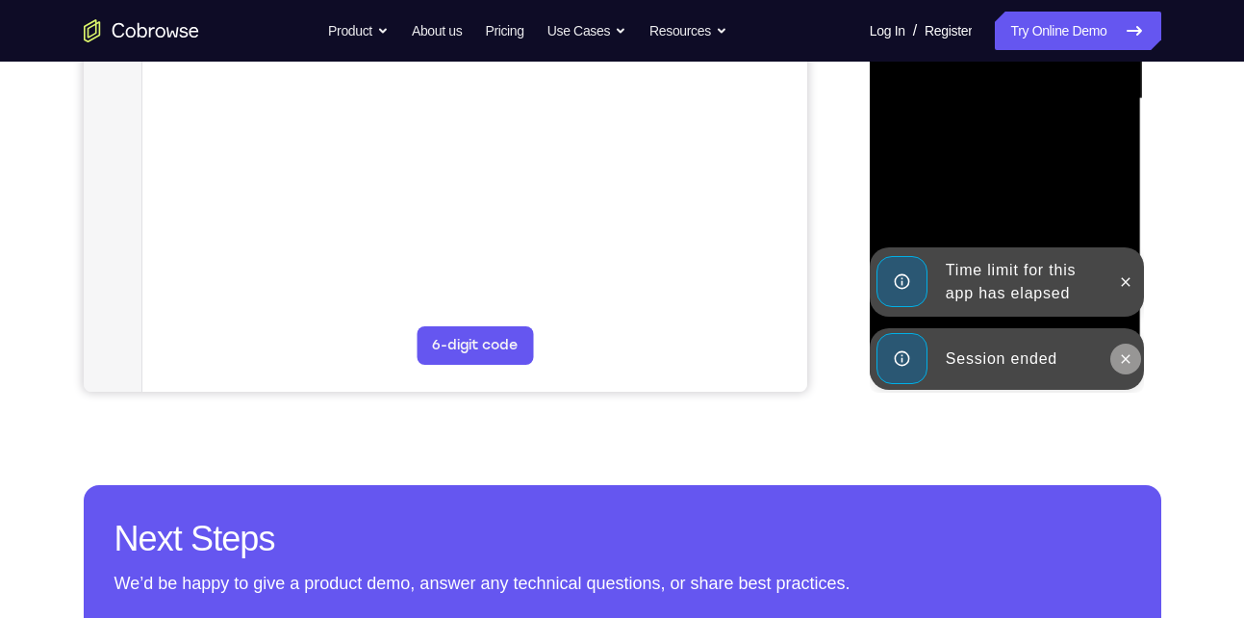
click at [1122, 353] on icon at bounding box center [1125, 358] width 15 height 15
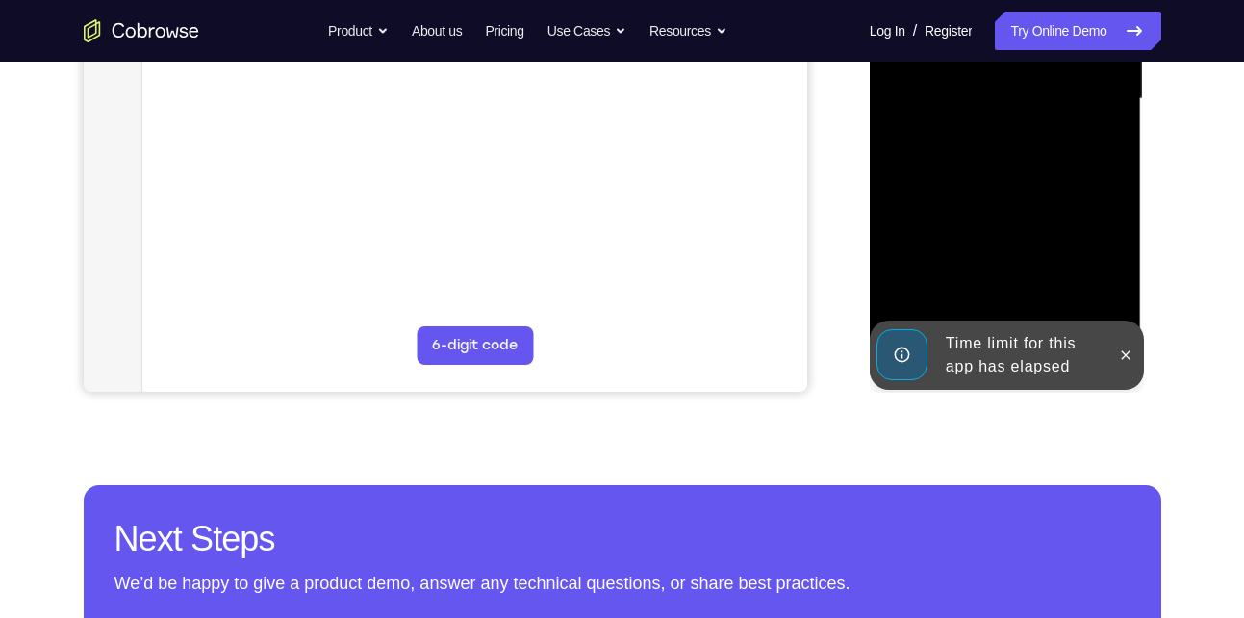
click at [1122, 291] on div at bounding box center [1005, 99] width 242 height 539
click at [1122, 347] on icon at bounding box center [1125, 354] width 15 height 15
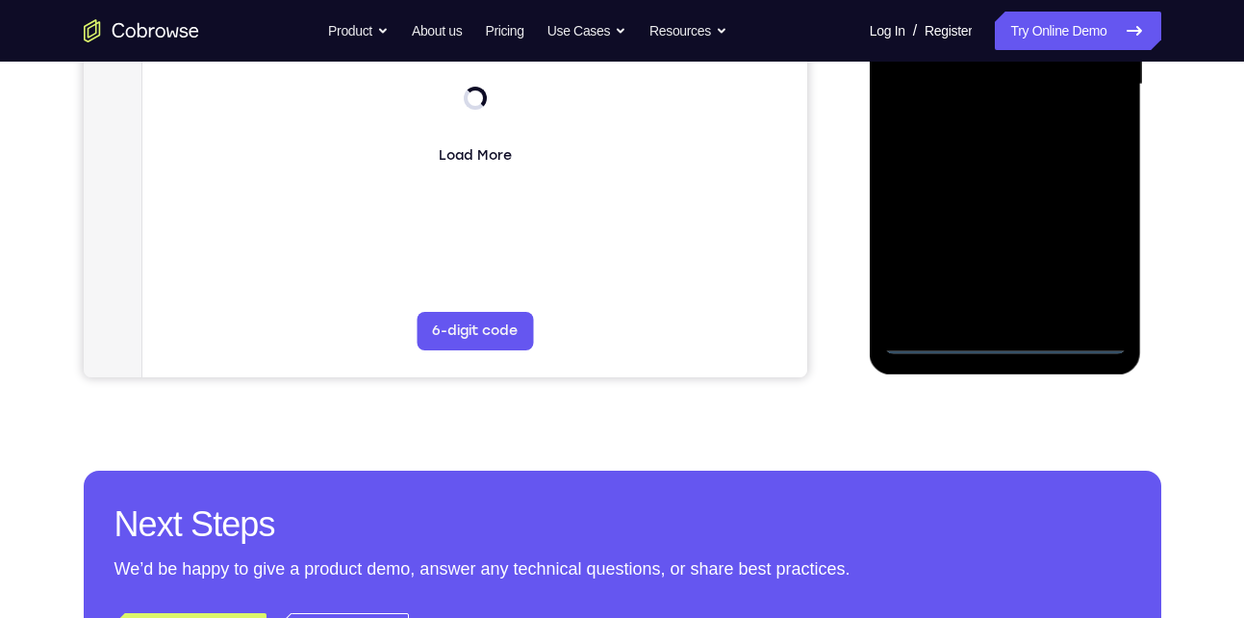
scroll to position [523, 0]
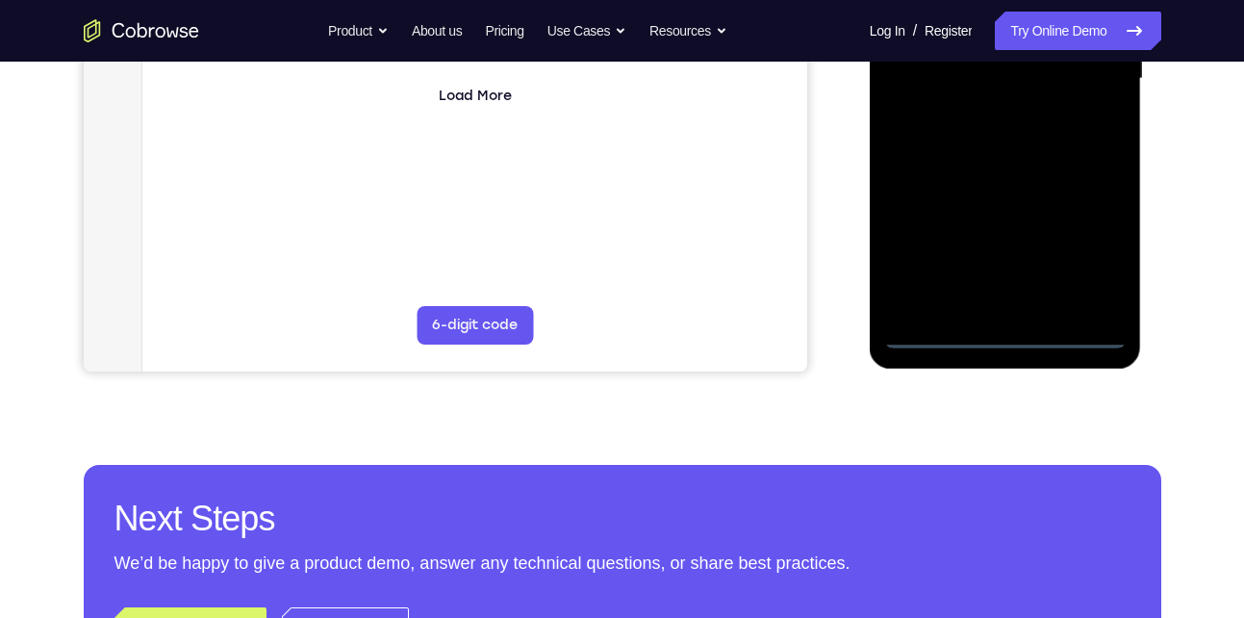
click at [1009, 335] on div at bounding box center [1005, 79] width 242 height 539
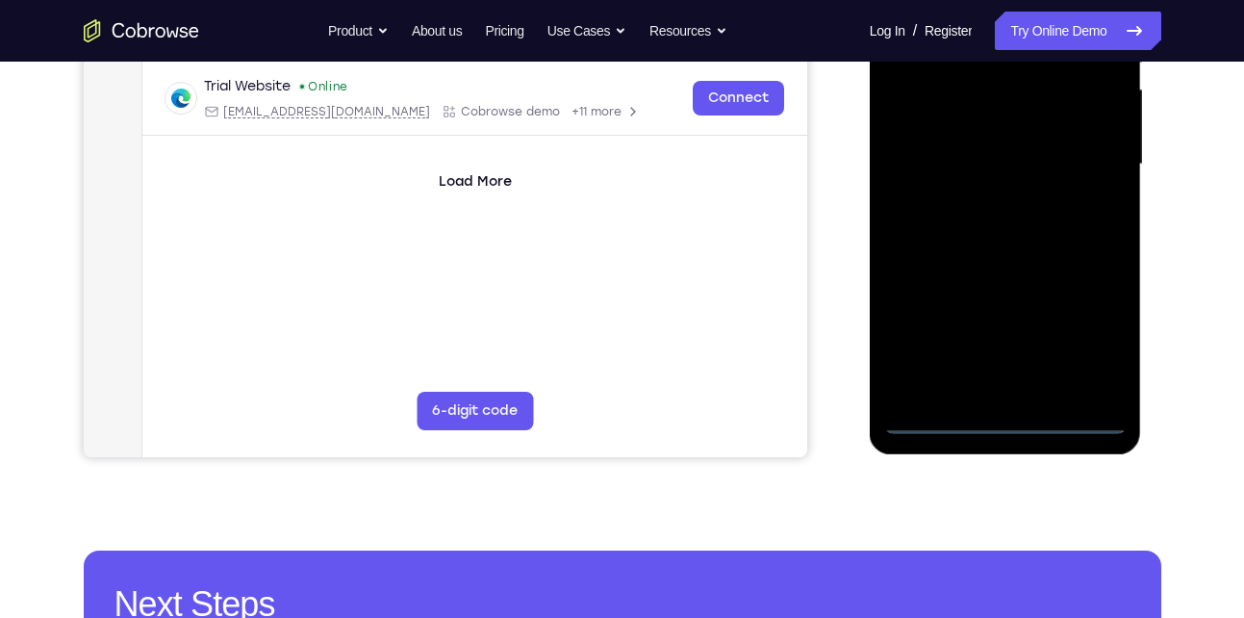
scroll to position [437, 0]
click at [1093, 338] on div at bounding box center [1005, 165] width 242 height 539
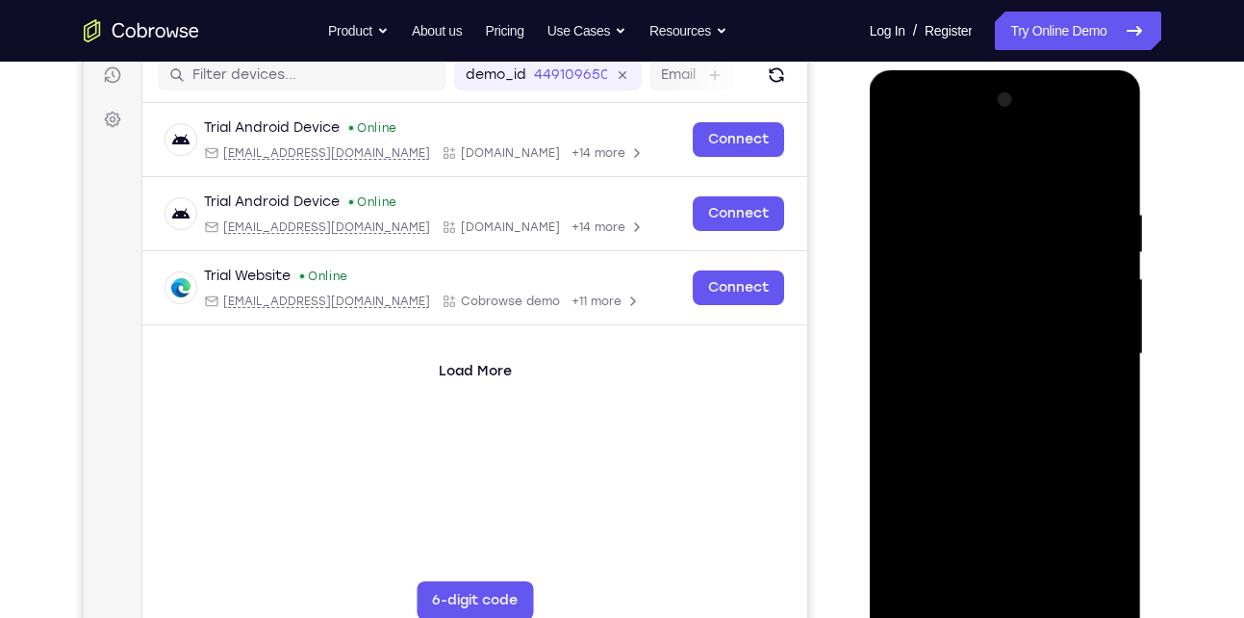
scroll to position [246, 0]
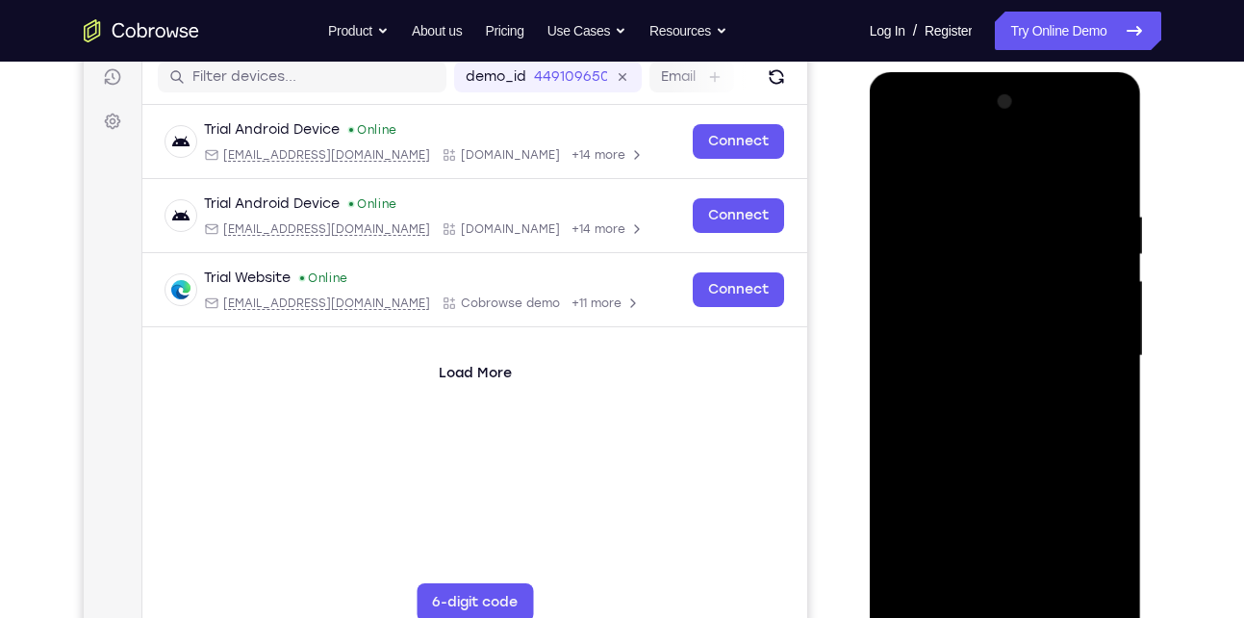
click at [951, 176] on div at bounding box center [1005, 356] width 242 height 539
click at [1085, 348] on div at bounding box center [1005, 356] width 242 height 539
click at [987, 391] on div at bounding box center [1005, 356] width 242 height 539
click at [985, 351] on div at bounding box center [1005, 356] width 242 height 539
click at [994, 310] on div at bounding box center [1005, 356] width 242 height 539
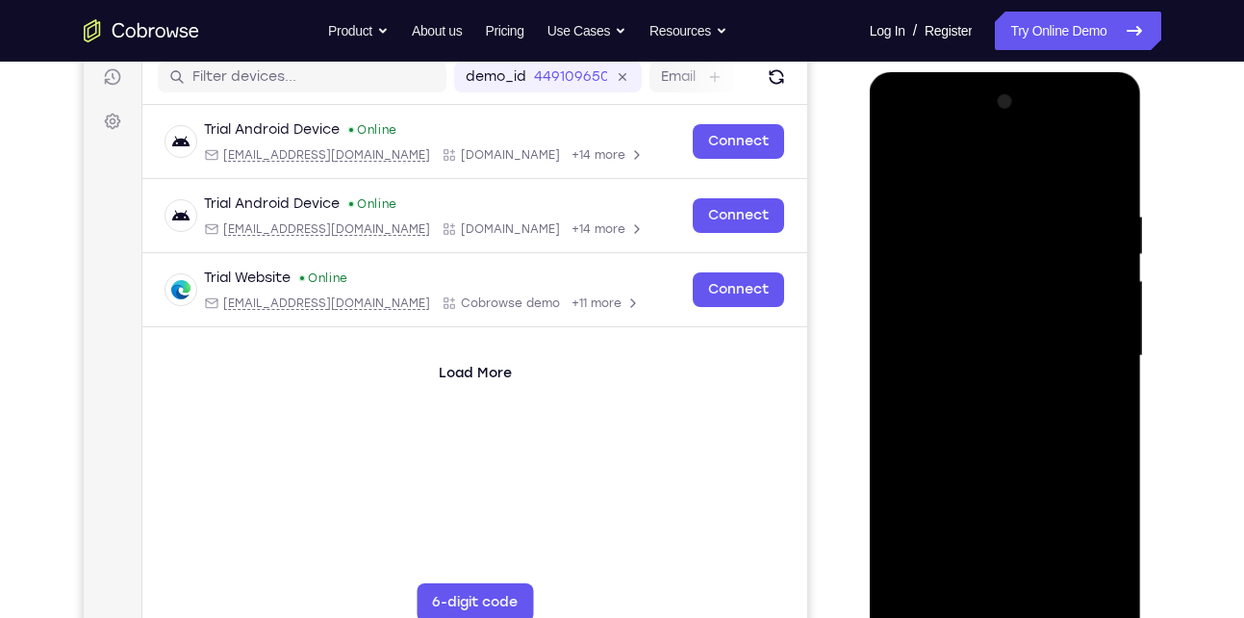
click at [963, 356] on div at bounding box center [1005, 356] width 242 height 539
click at [945, 421] on div at bounding box center [1005, 356] width 242 height 539
click at [1019, 414] on div at bounding box center [1005, 356] width 242 height 539
click at [1090, 167] on div at bounding box center [1005, 356] width 242 height 539
click at [1001, 408] on div at bounding box center [1005, 356] width 242 height 539
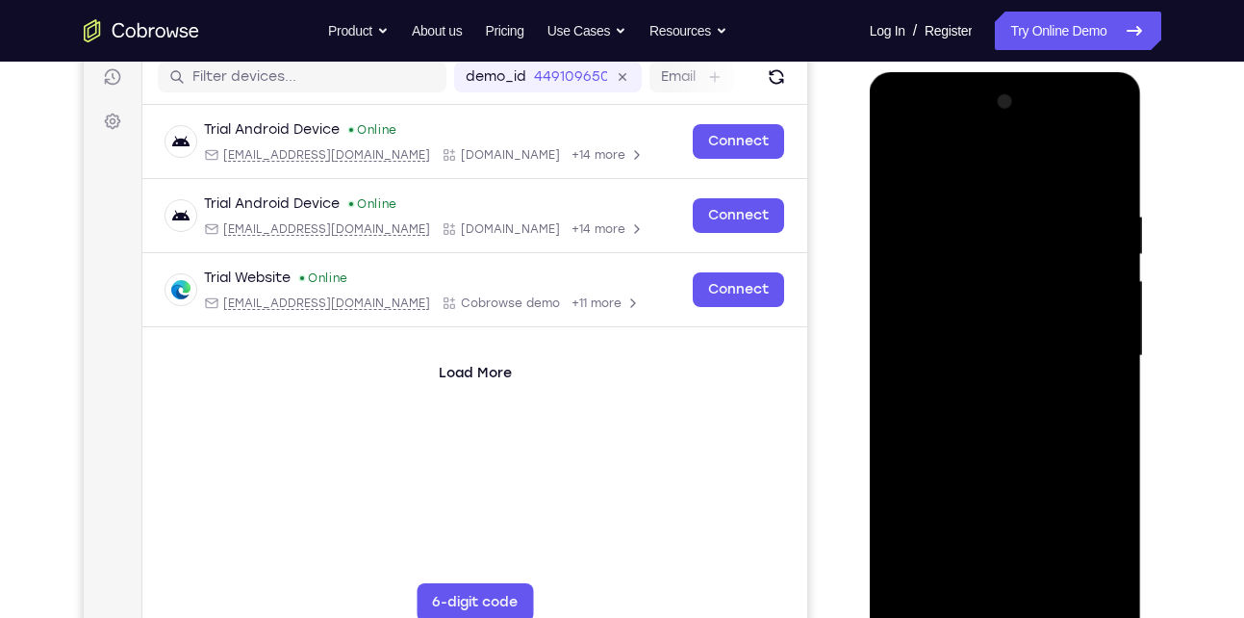
click at [995, 421] on div at bounding box center [1005, 356] width 242 height 539
click at [989, 416] on div at bounding box center [1005, 356] width 242 height 539
click at [930, 423] on div at bounding box center [1005, 356] width 242 height 539
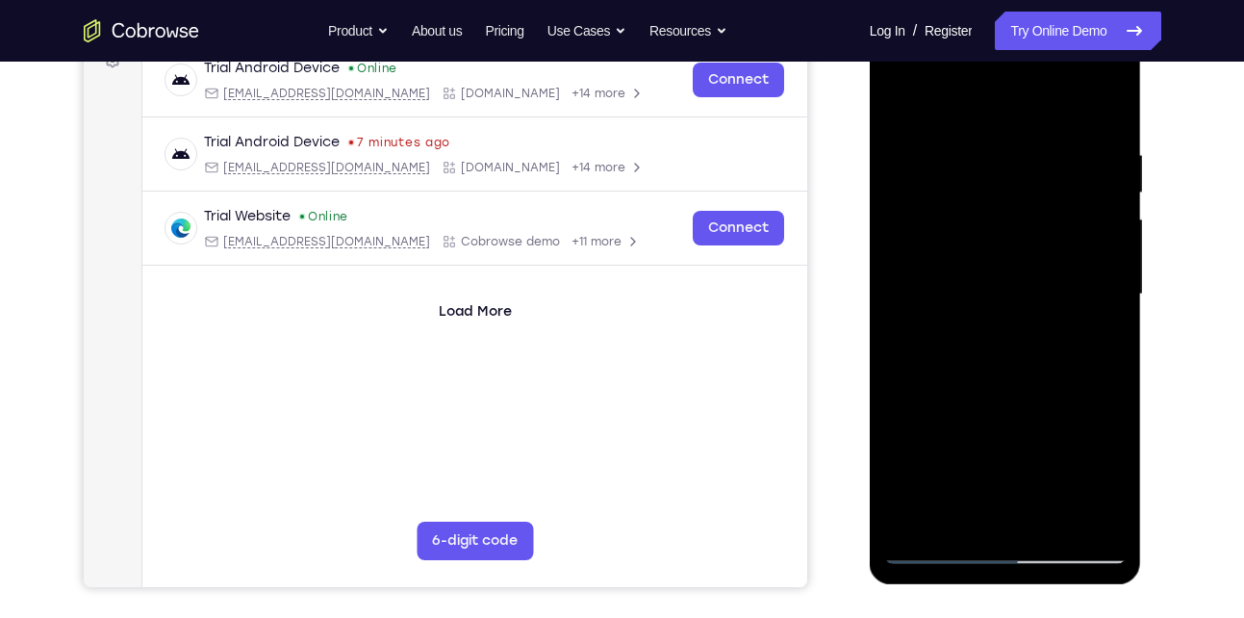
scroll to position [309, 0]
click at [990, 349] on div at bounding box center [1005, 293] width 242 height 539
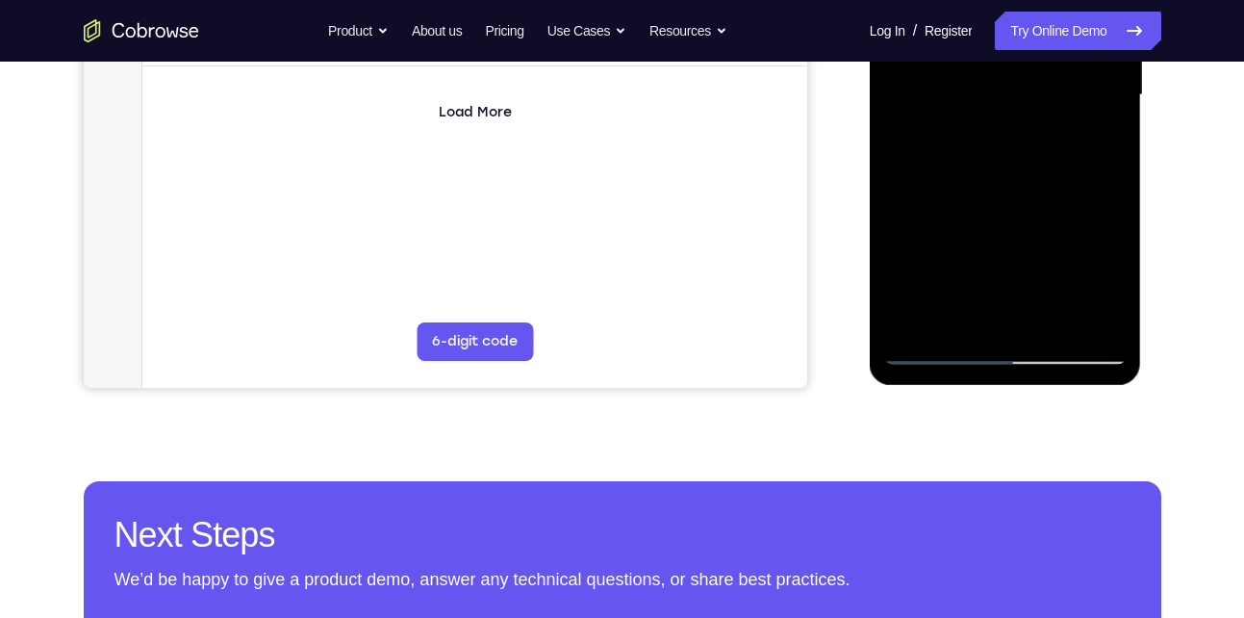
scroll to position [509, 0]
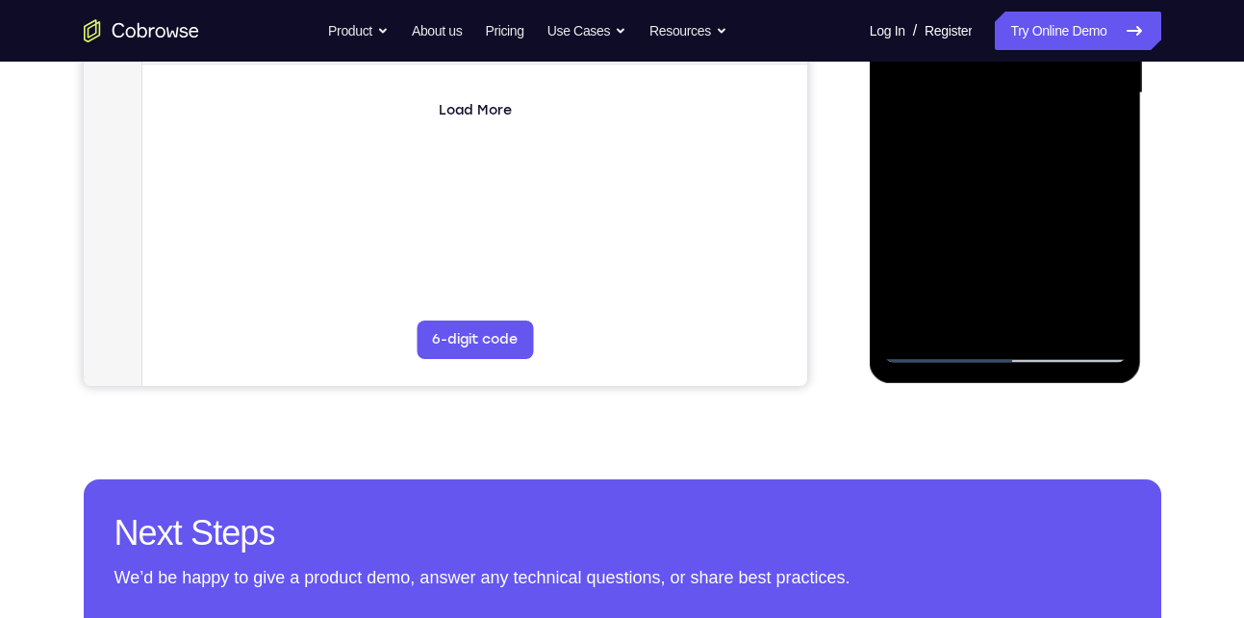
click at [932, 349] on div at bounding box center [1005, 93] width 242 height 539
click at [1002, 348] on div at bounding box center [1005, 93] width 242 height 539
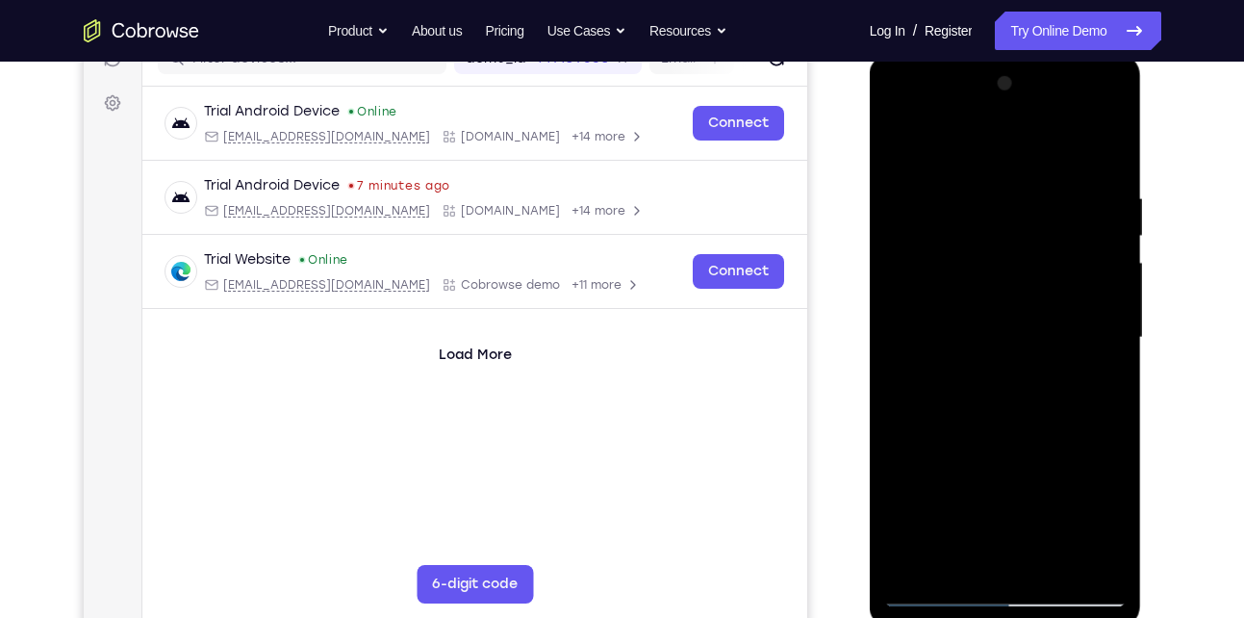
scroll to position [264, 0]
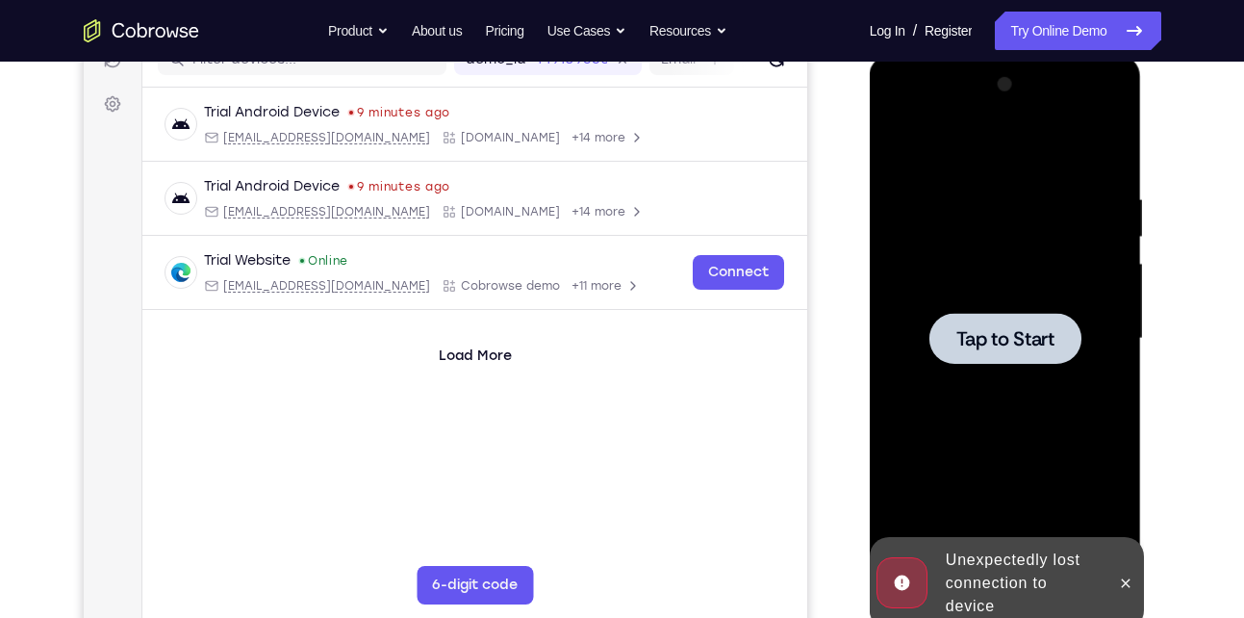
click at [1014, 316] on div at bounding box center [1005, 338] width 152 height 51
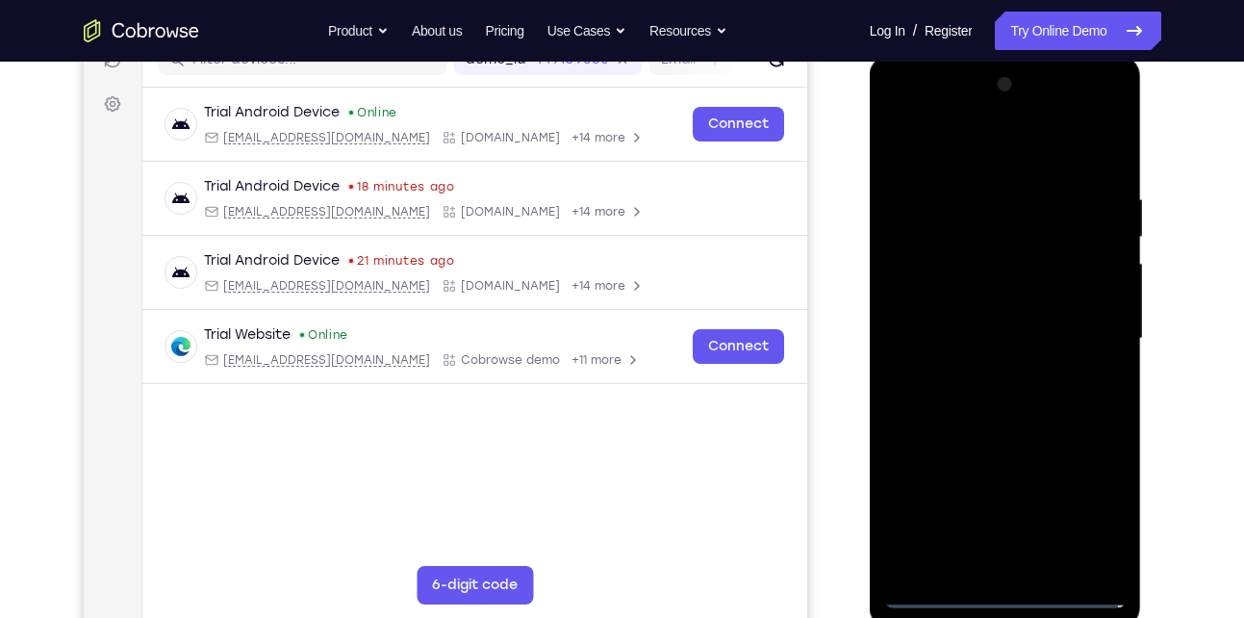
click at [1020, 591] on div at bounding box center [1005, 338] width 242 height 539
click at [1084, 504] on div at bounding box center [1005, 338] width 242 height 539
click at [950, 153] on div at bounding box center [1005, 338] width 242 height 539
click at [931, 274] on div at bounding box center [1005, 338] width 242 height 539
click at [978, 352] on div at bounding box center [1005, 338] width 242 height 539
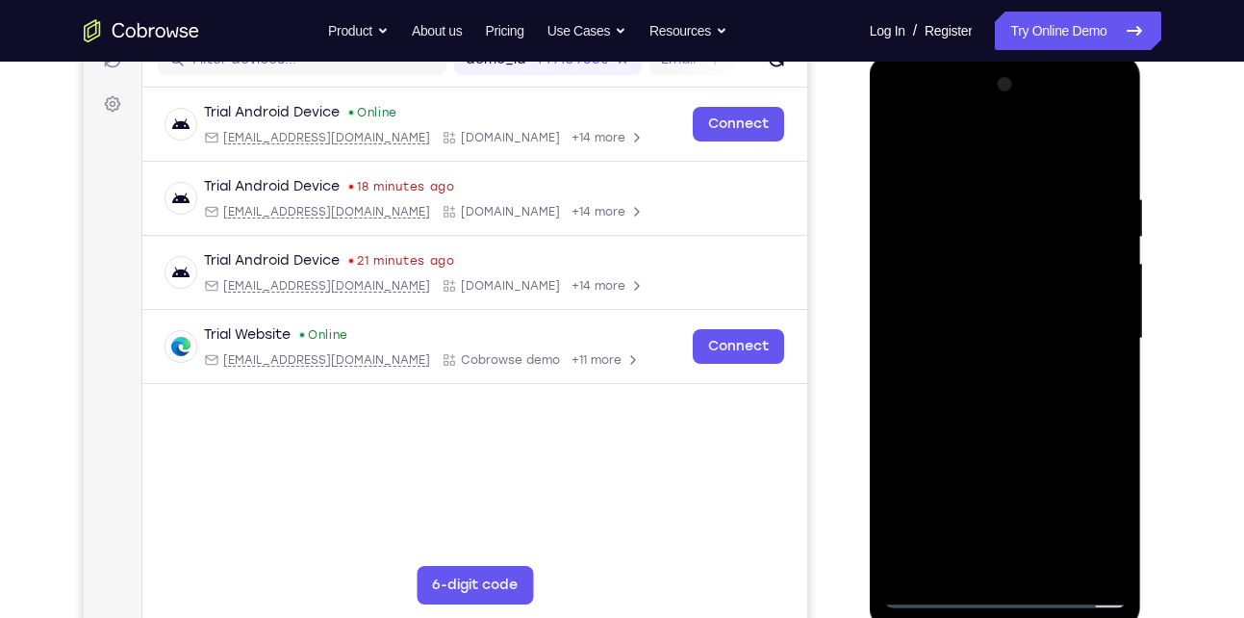
click at [943, 326] on div at bounding box center [1005, 338] width 242 height 539
click at [943, 368] on div at bounding box center [1005, 338] width 242 height 539
click at [1089, 150] on div at bounding box center [1005, 338] width 242 height 539
click at [1006, 429] on div at bounding box center [1005, 338] width 242 height 539
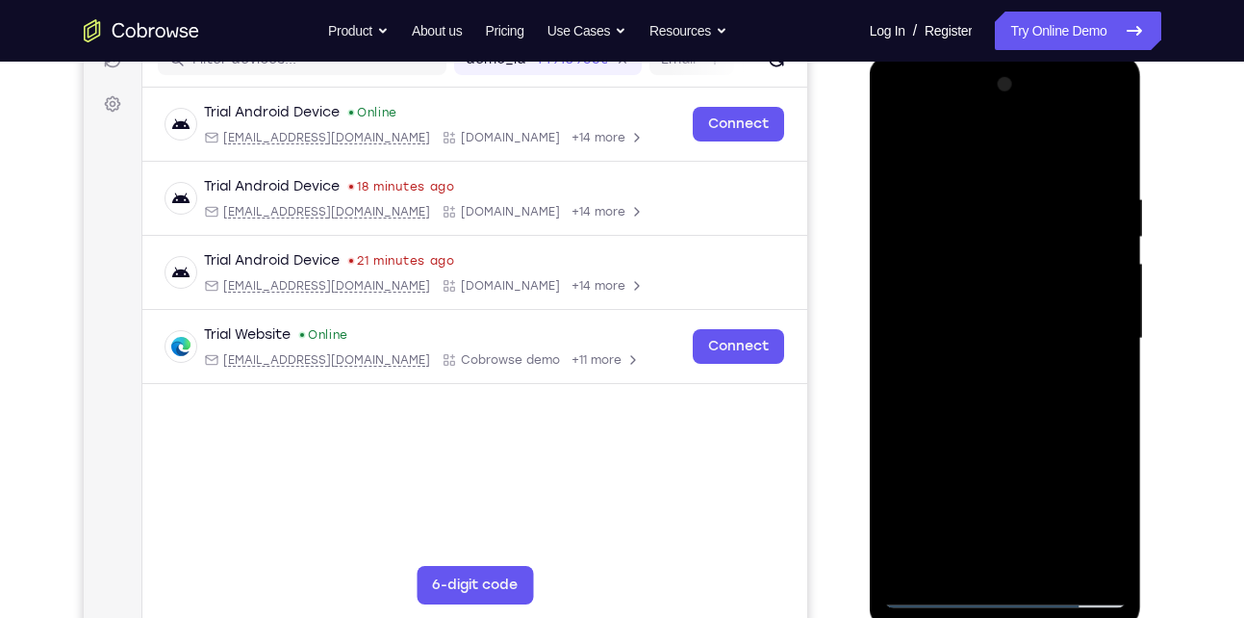
click at [993, 298] on div at bounding box center [1005, 338] width 242 height 539
click at [1029, 293] on div at bounding box center [1005, 338] width 242 height 539
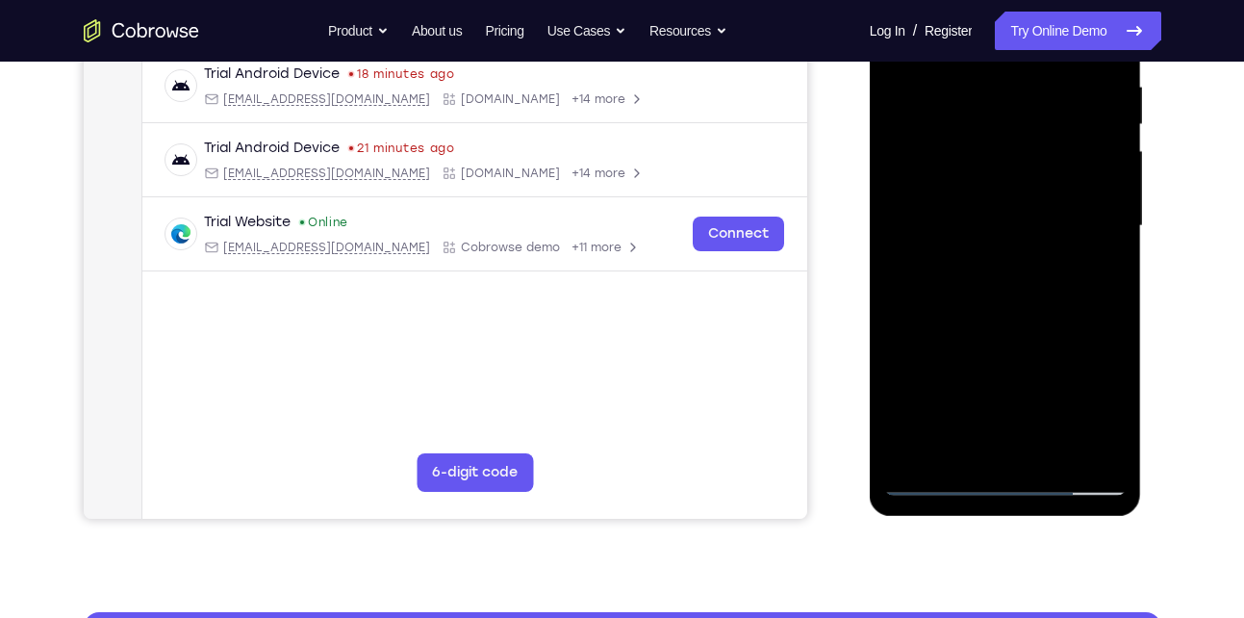
drag, startPoint x: 1002, startPoint y: 344, endPoint x: 1016, endPoint y: 252, distance: 93.3
click at [1016, 252] on div at bounding box center [1005, 226] width 242 height 539
click at [1004, 440] on div at bounding box center [1005, 226] width 242 height 539
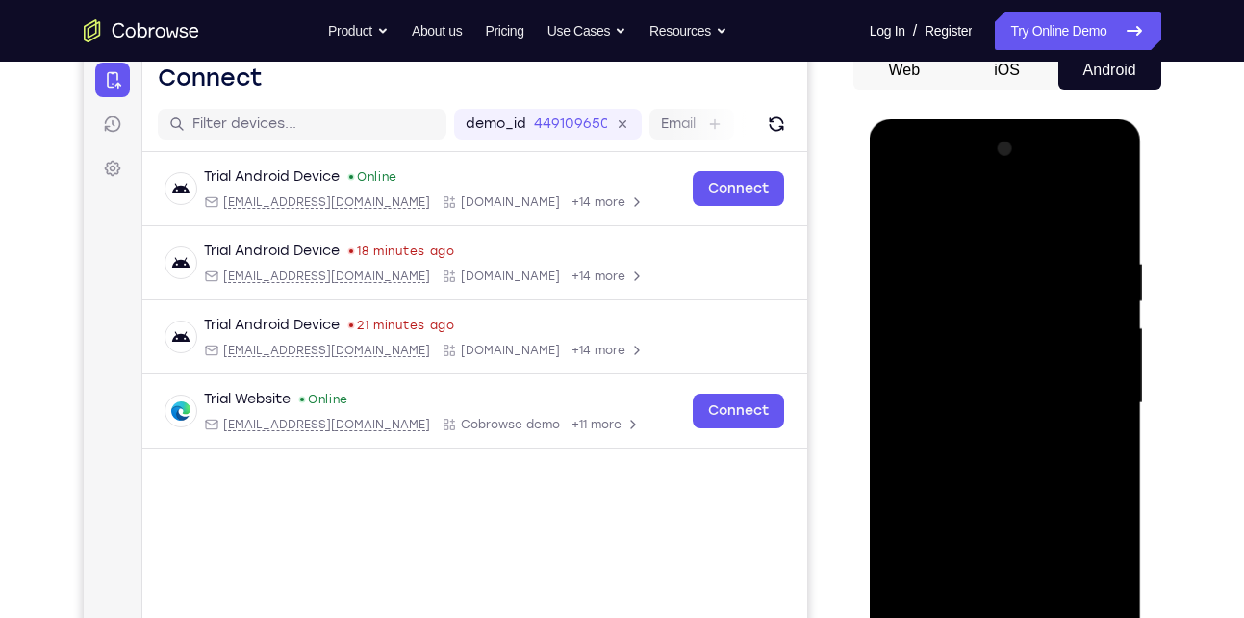
scroll to position [197, 0]
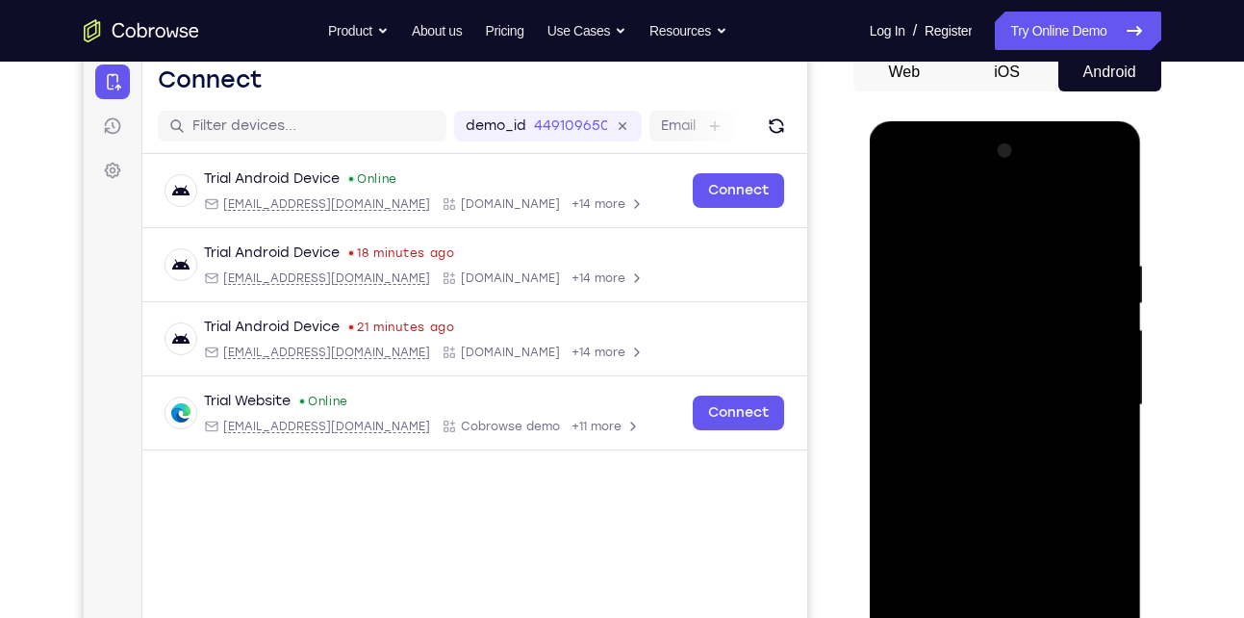
click at [1085, 179] on div at bounding box center [1005, 405] width 242 height 539
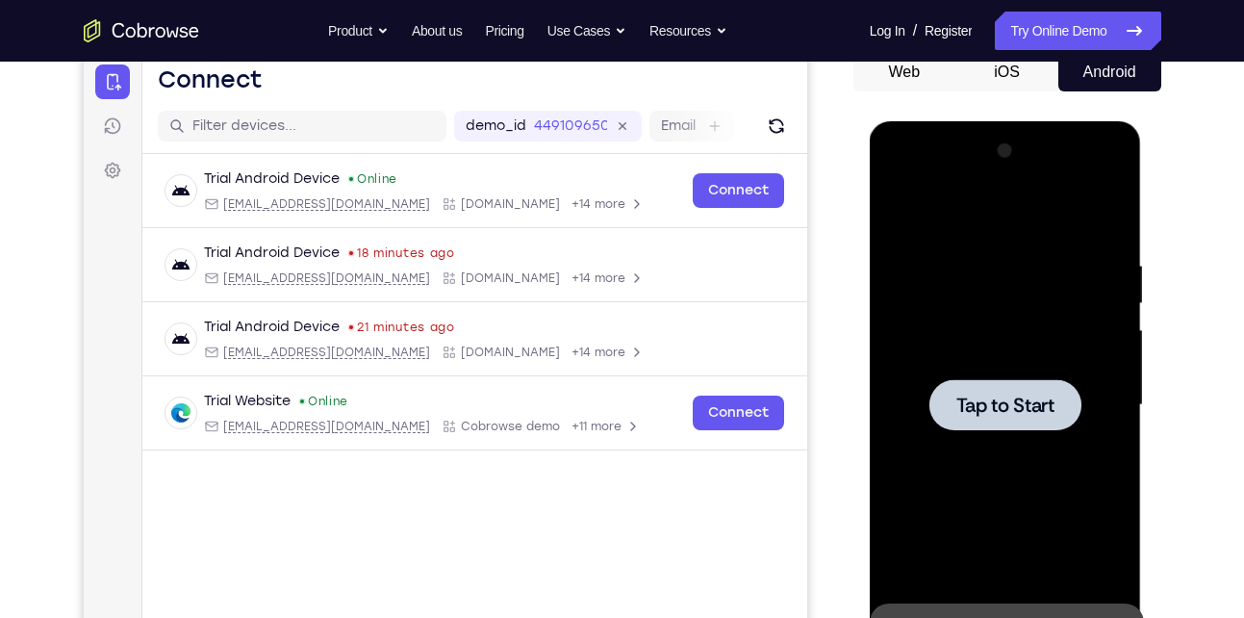
click at [977, 374] on div at bounding box center [1005, 405] width 242 height 539
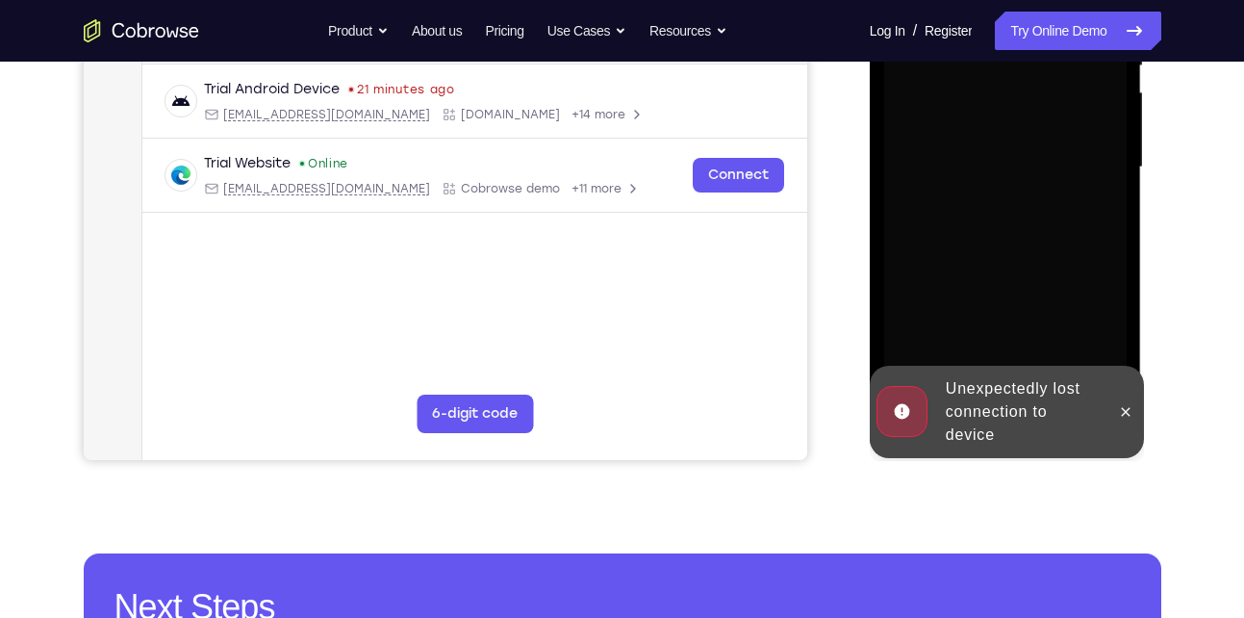
scroll to position [436, 0]
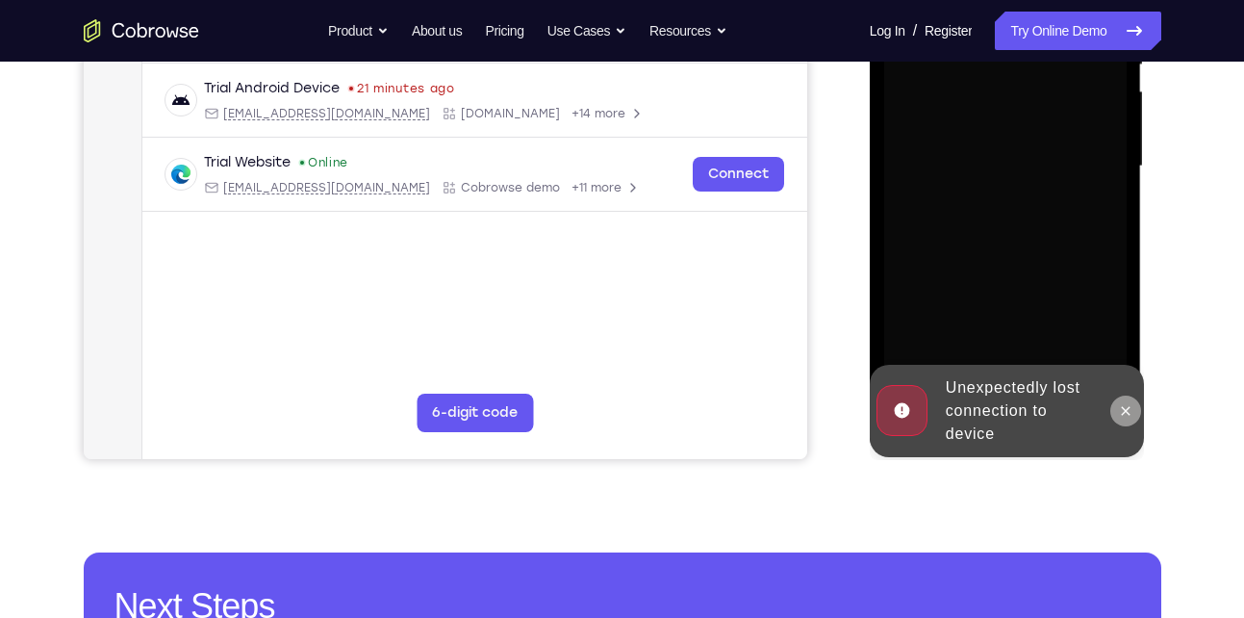
click at [1128, 410] on icon at bounding box center [1125, 410] width 15 height 15
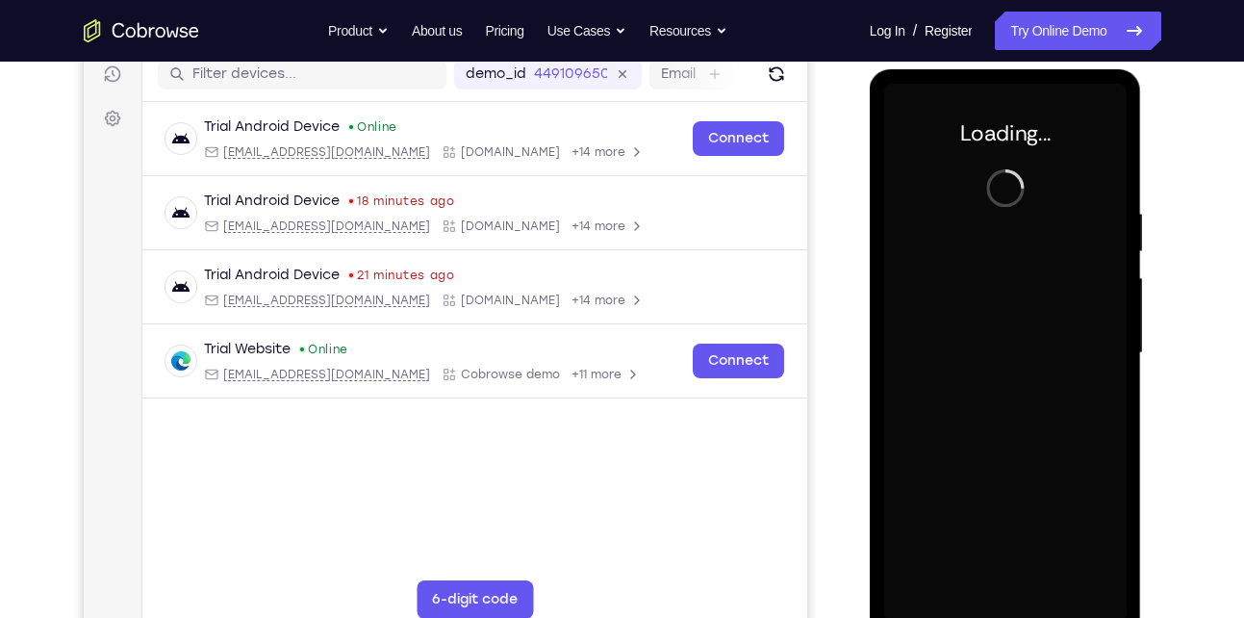
scroll to position [226, 0]
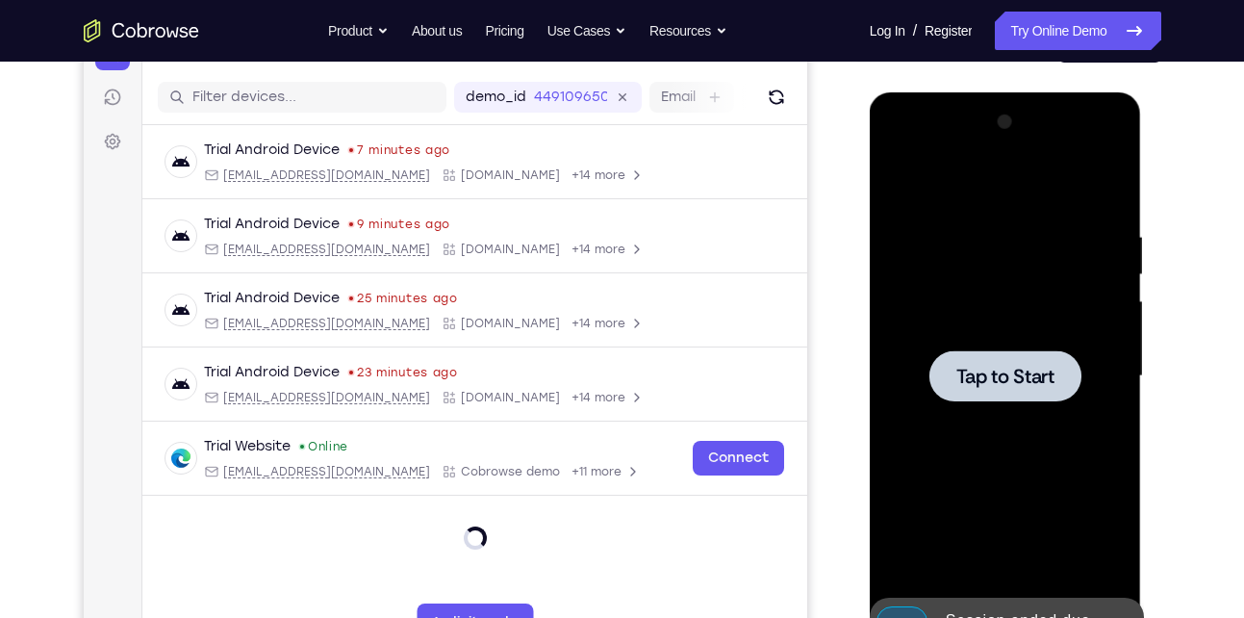
click at [1033, 430] on div at bounding box center [1005, 376] width 242 height 539
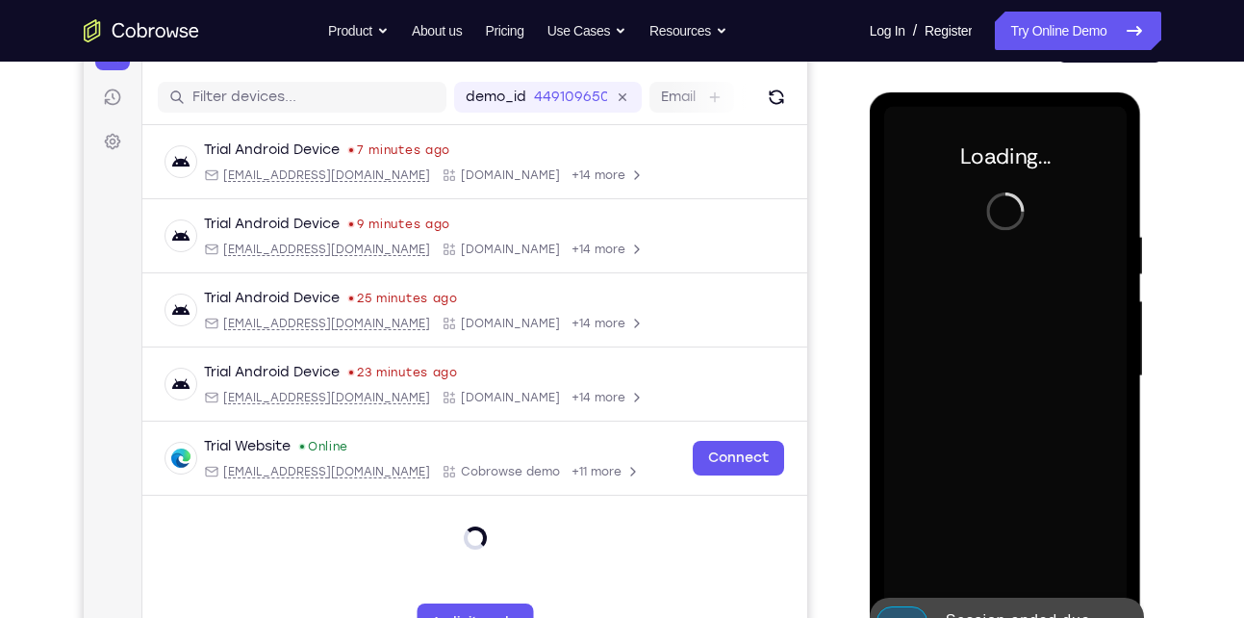
scroll to position [424, 0]
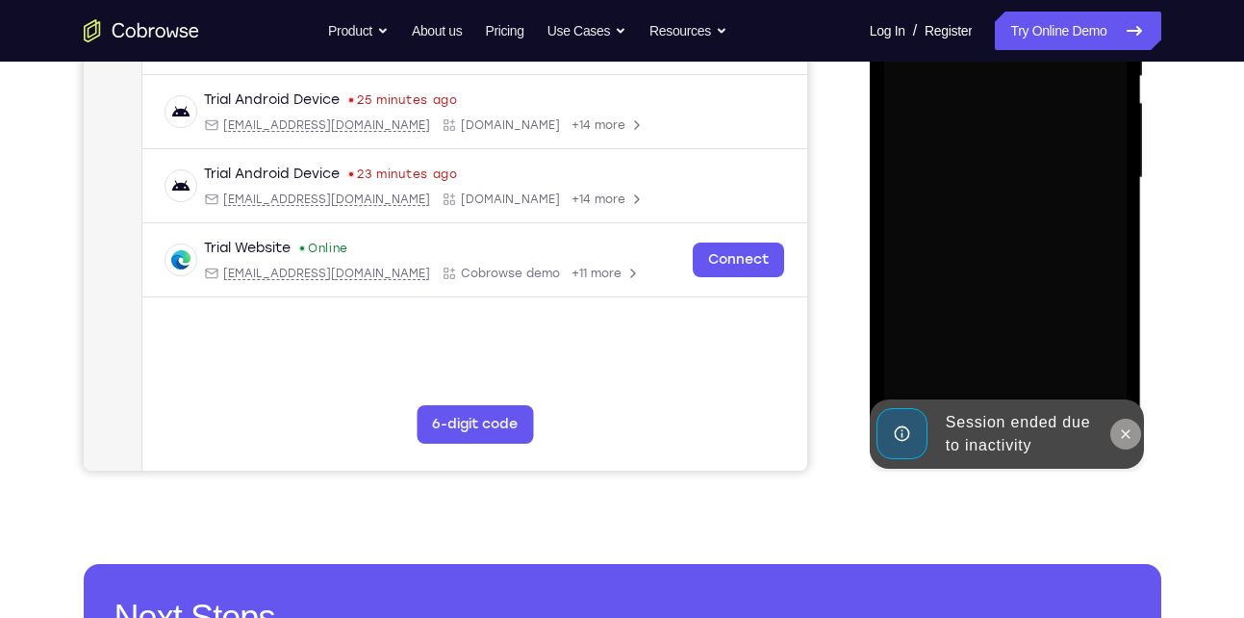
click at [1135, 435] on button at bounding box center [1125, 433] width 31 height 31
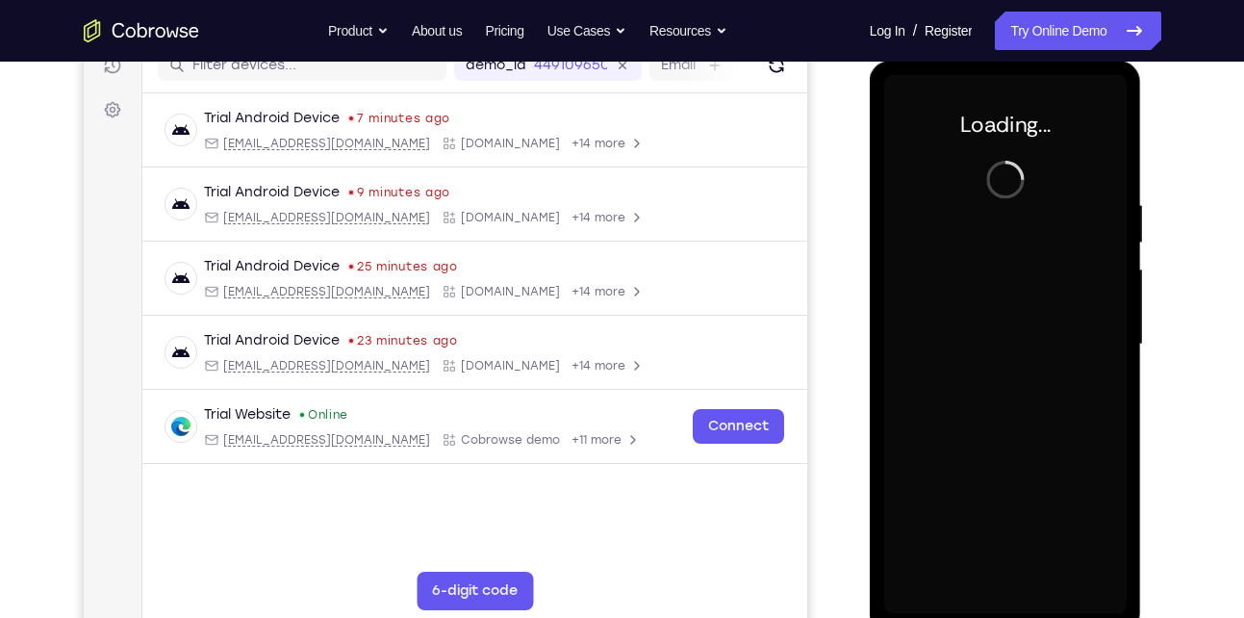
scroll to position [255, 0]
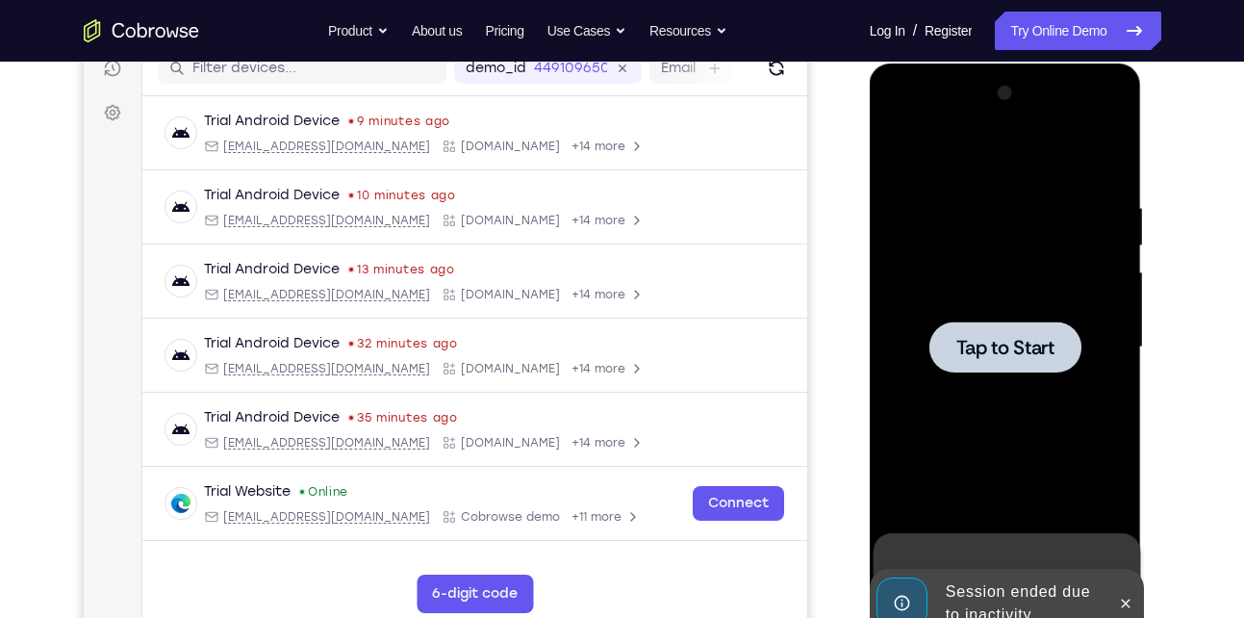
click at [1007, 364] on div at bounding box center [1005, 346] width 152 height 51
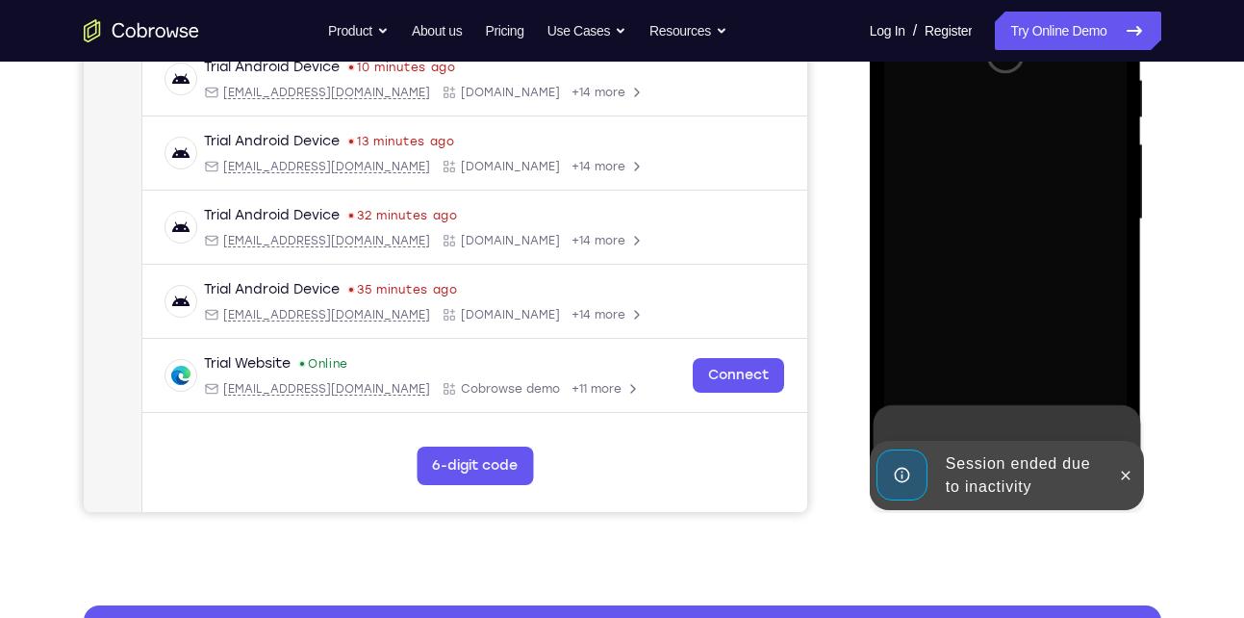
scroll to position [387, 0]
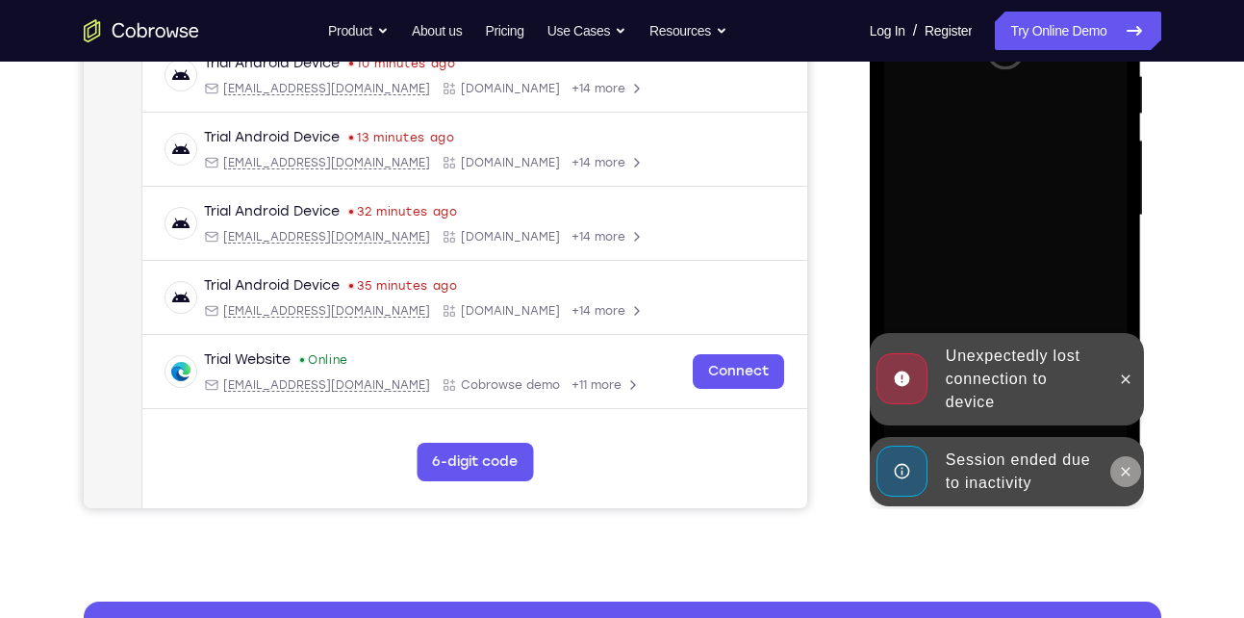
click at [1119, 476] on icon at bounding box center [1125, 471] width 15 height 15
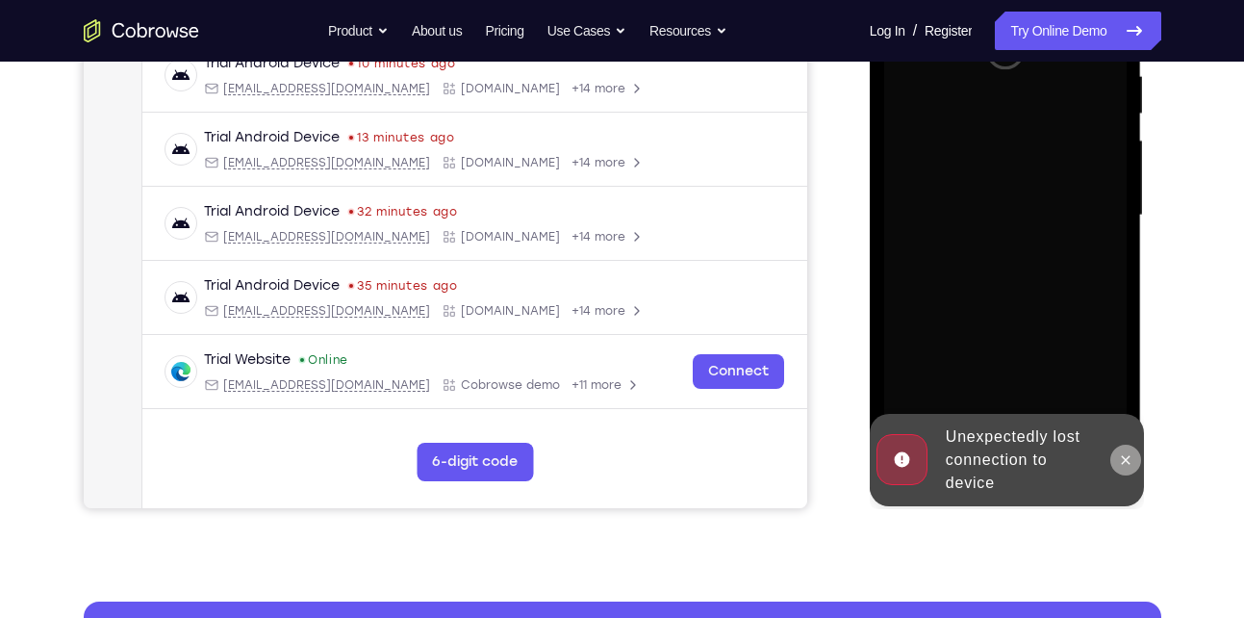
click at [1128, 461] on icon at bounding box center [1125, 459] width 15 height 15
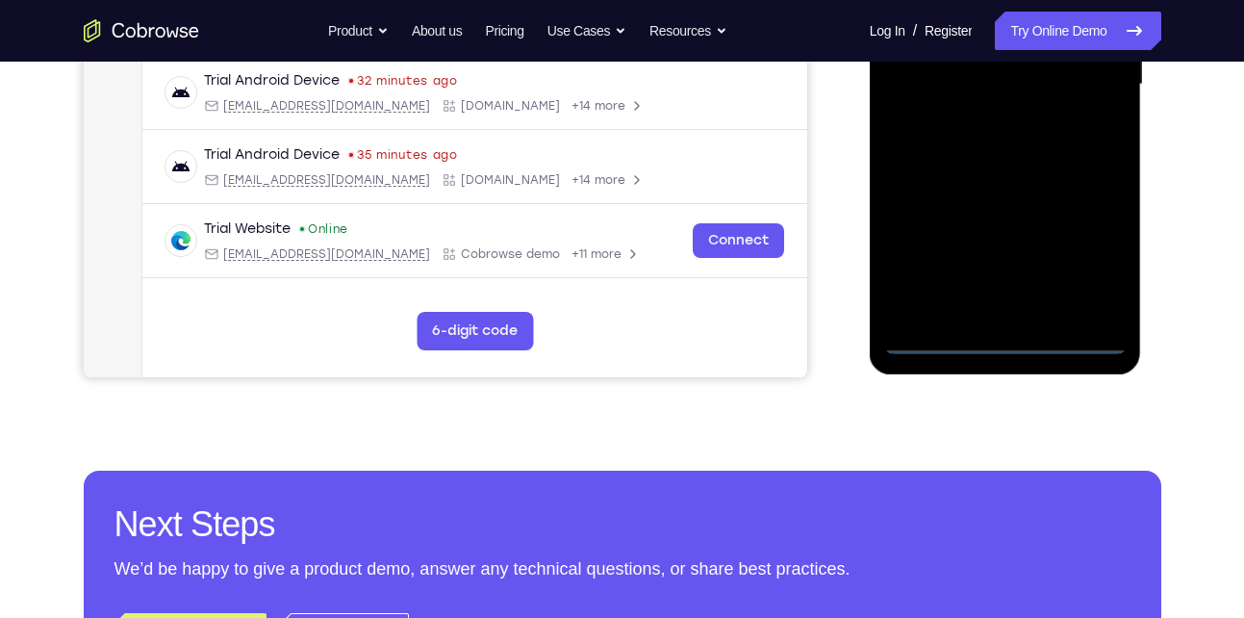
scroll to position [518, 0]
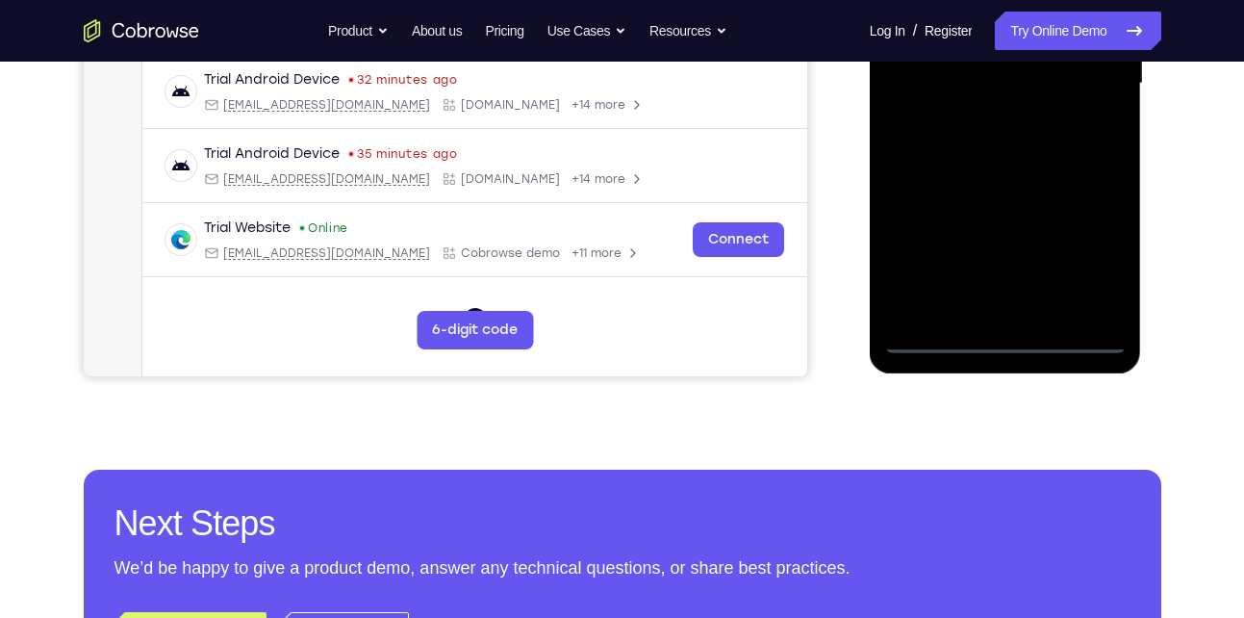
click at [1011, 338] on div at bounding box center [1005, 83] width 242 height 539
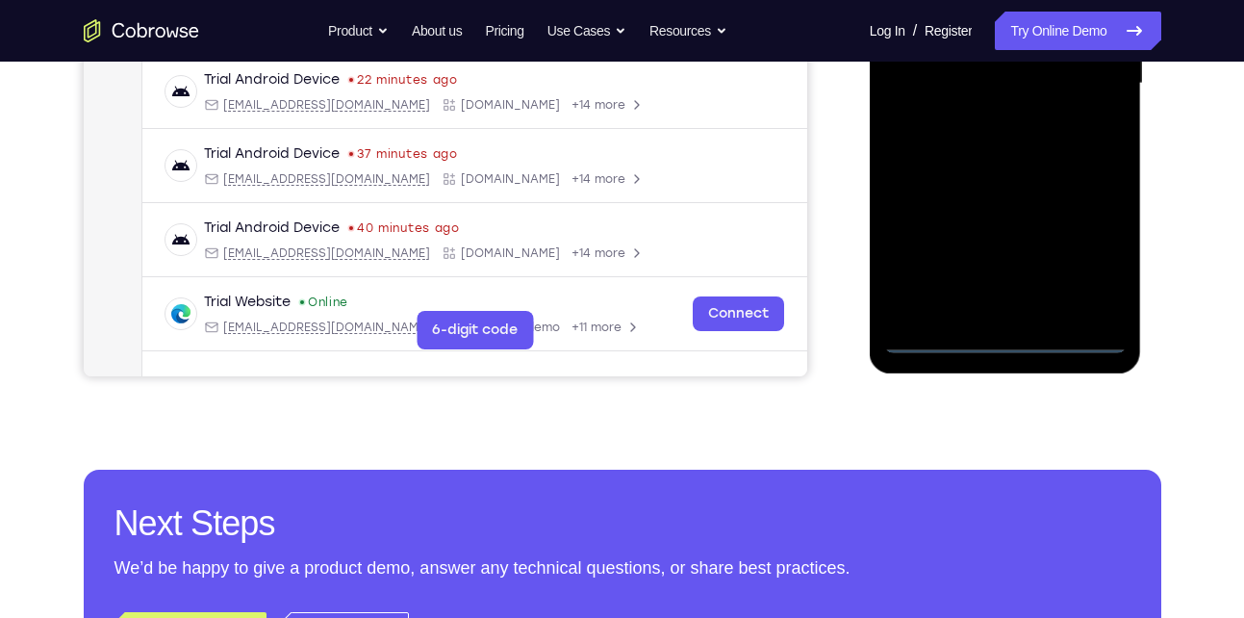
click at [1011, 338] on div at bounding box center [1005, 83] width 242 height 539
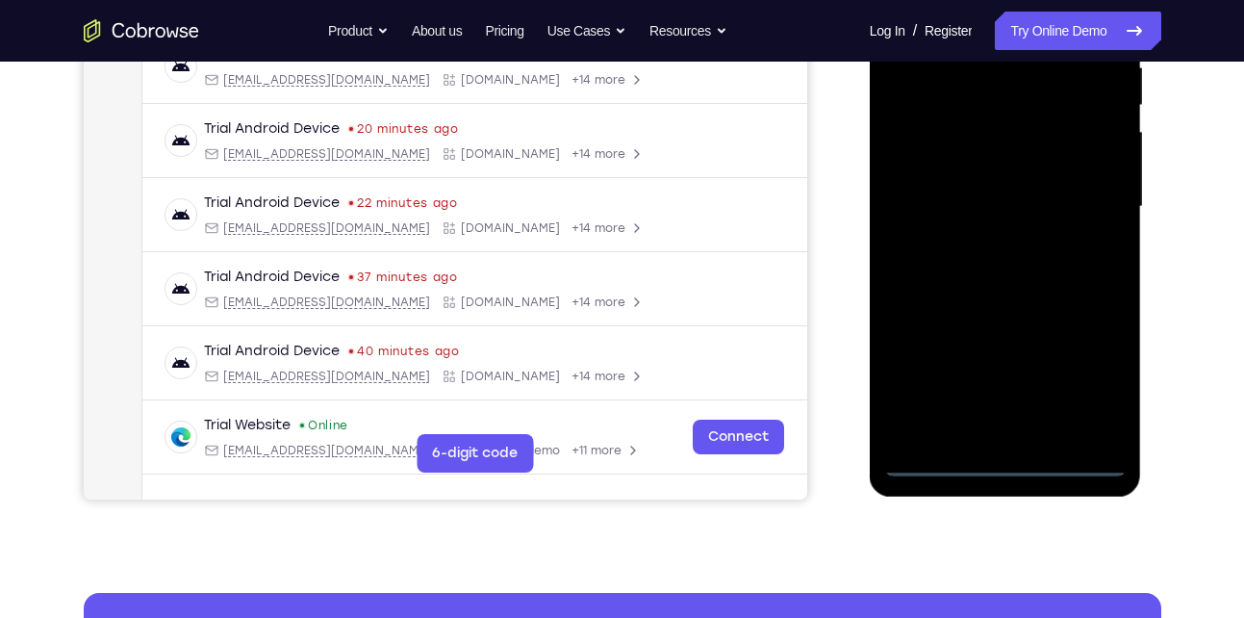
scroll to position [393, 0]
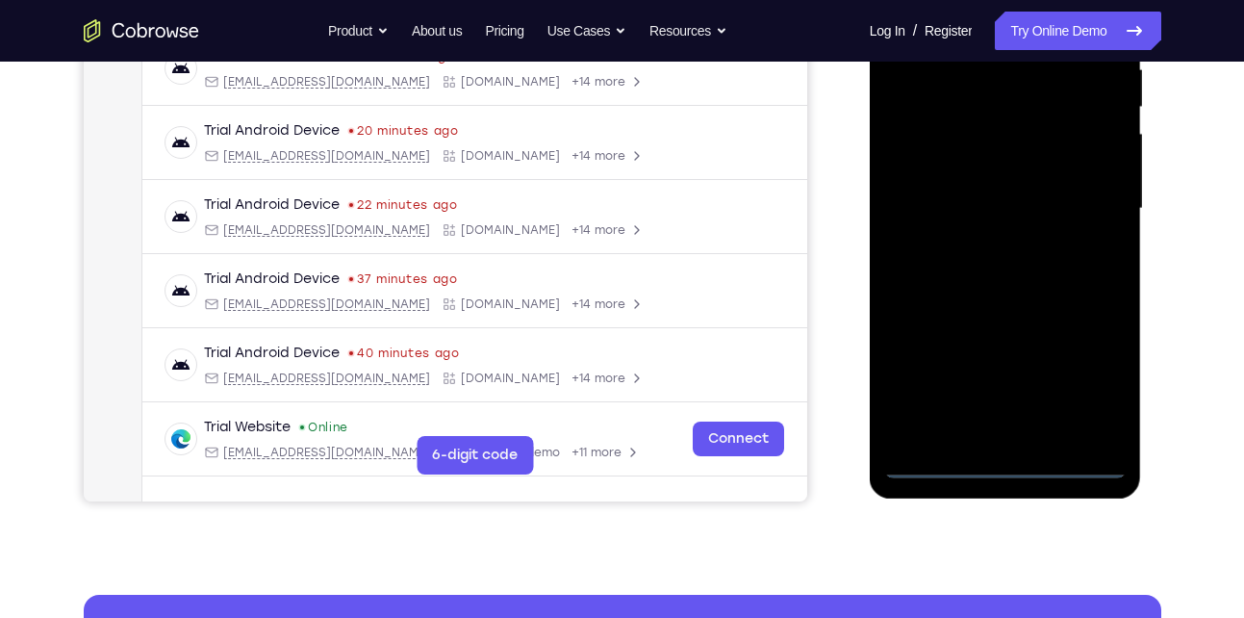
click at [1089, 393] on div at bounding box center [1005, 208] width 242 height 539
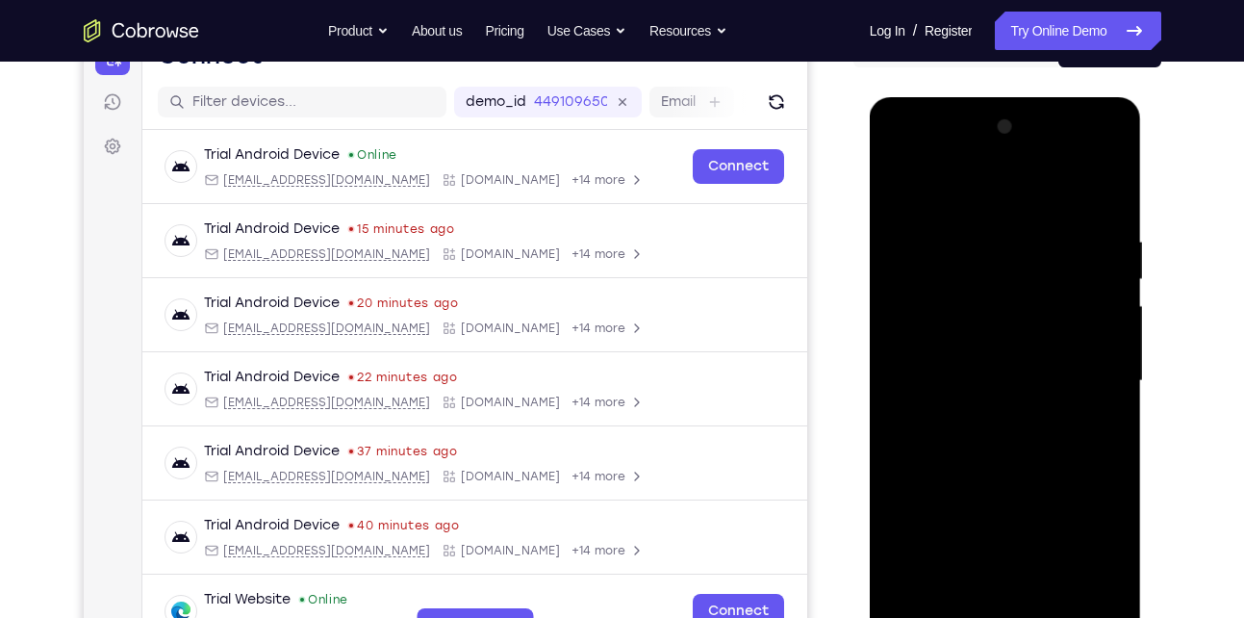
scroll to position [342, 0]
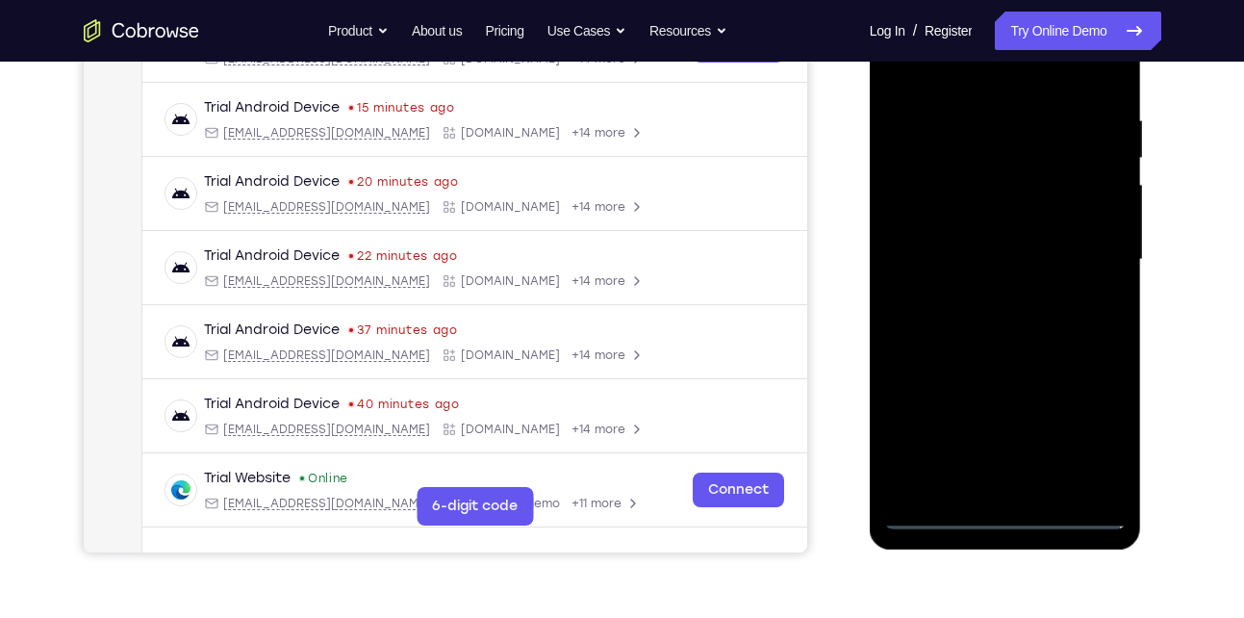
click at [1082, 431] on div at bounding box center [1005, 259] width 242 height 539
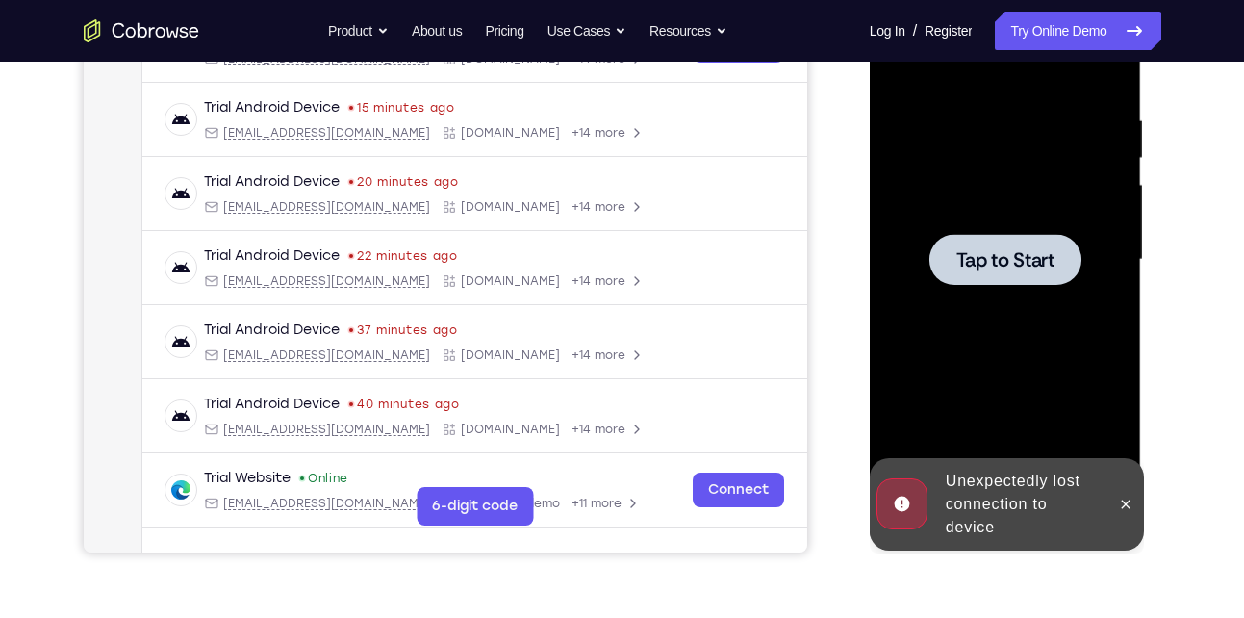
click at [1022, 503] on div "Unexpectedly lost connection to device" at bounding box center [1022, 504] width 168 height 85
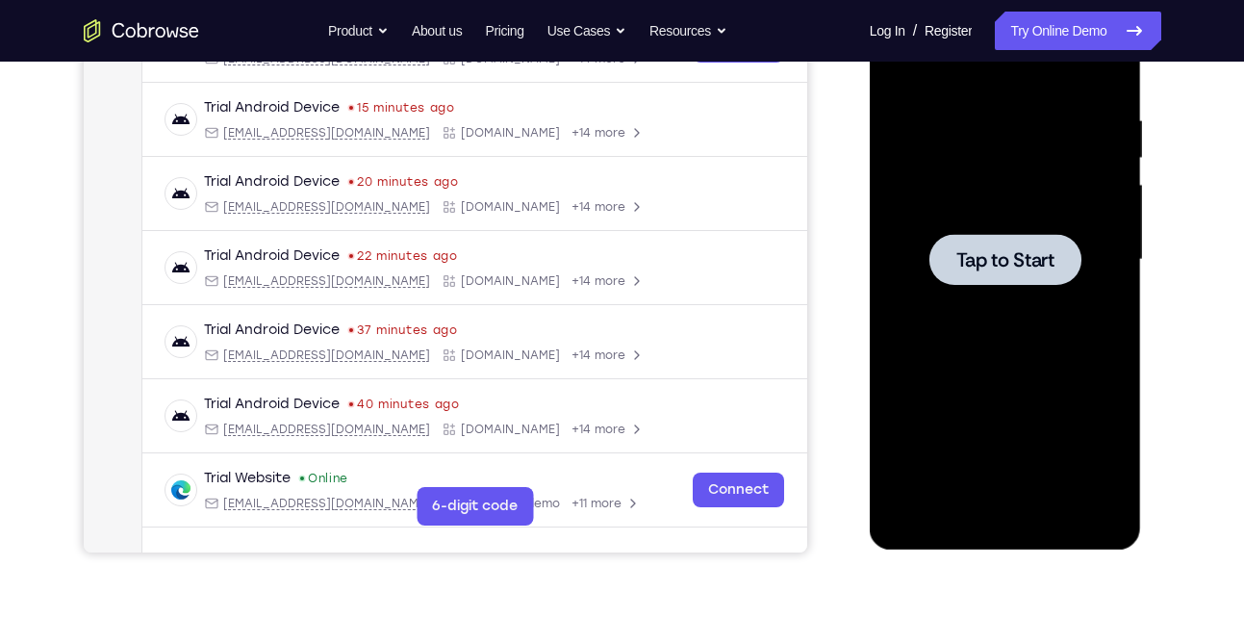
click at [981, 257] on span "Tap to Start" at bounding box center [1005, 259] width 98 height 19
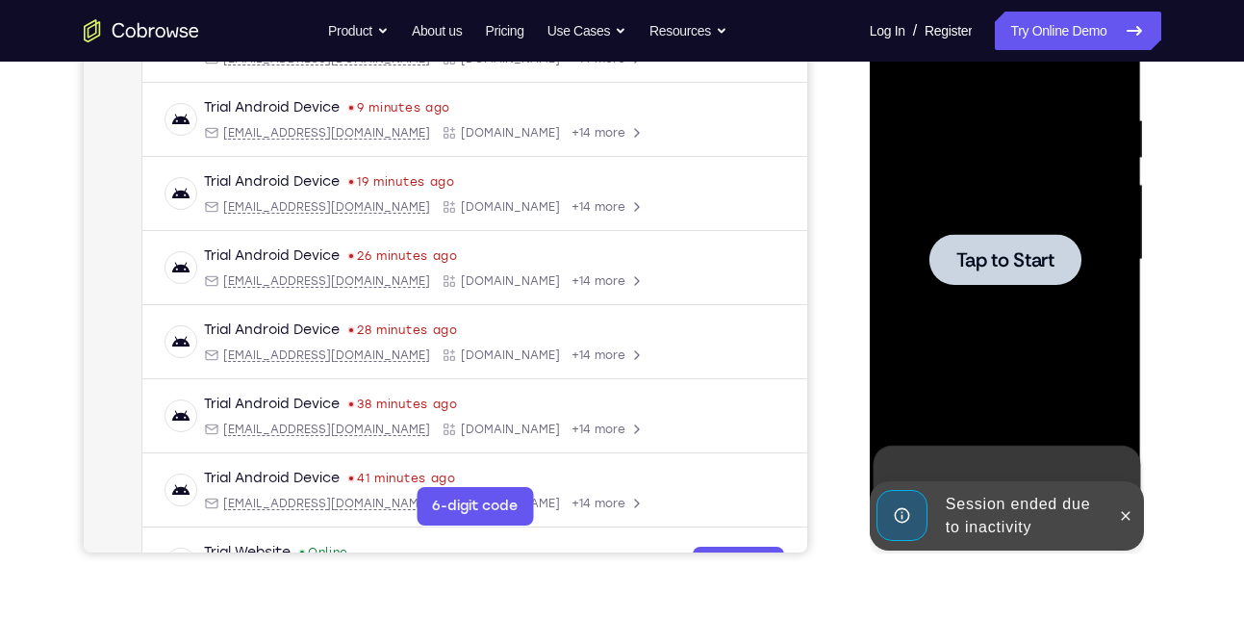
click at [999, 391] on div at bounding box center [1005, 259] width 242 height 539
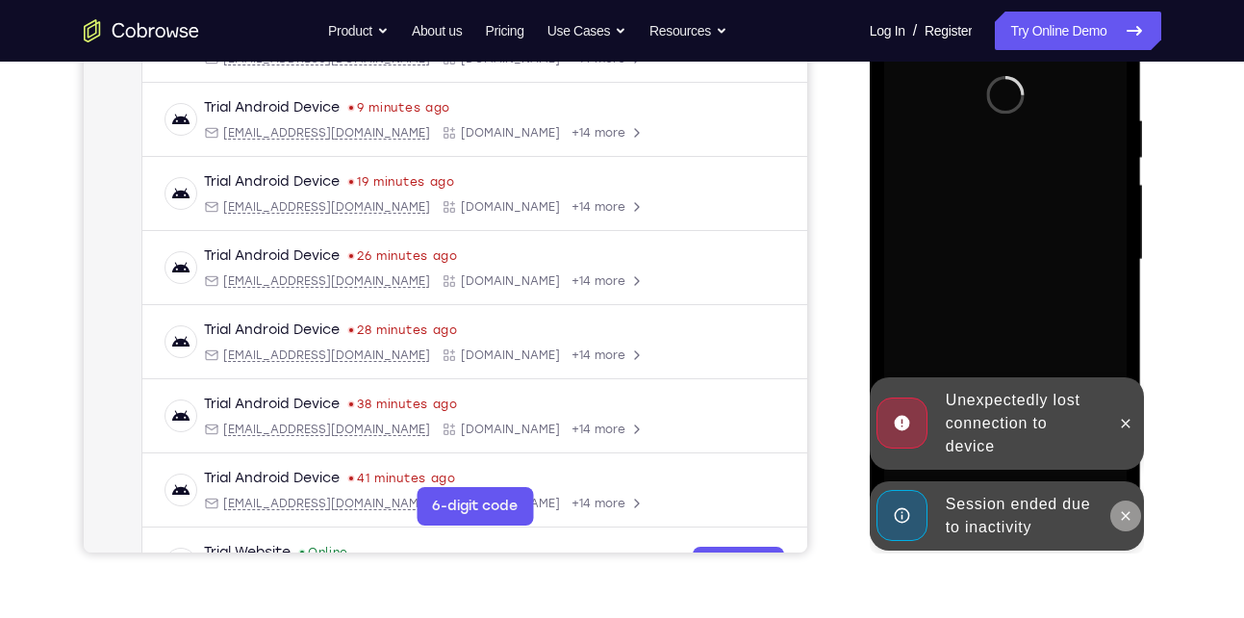
click at [1117, 508] on button at bounding box center [1125, 515] width 31 height 31
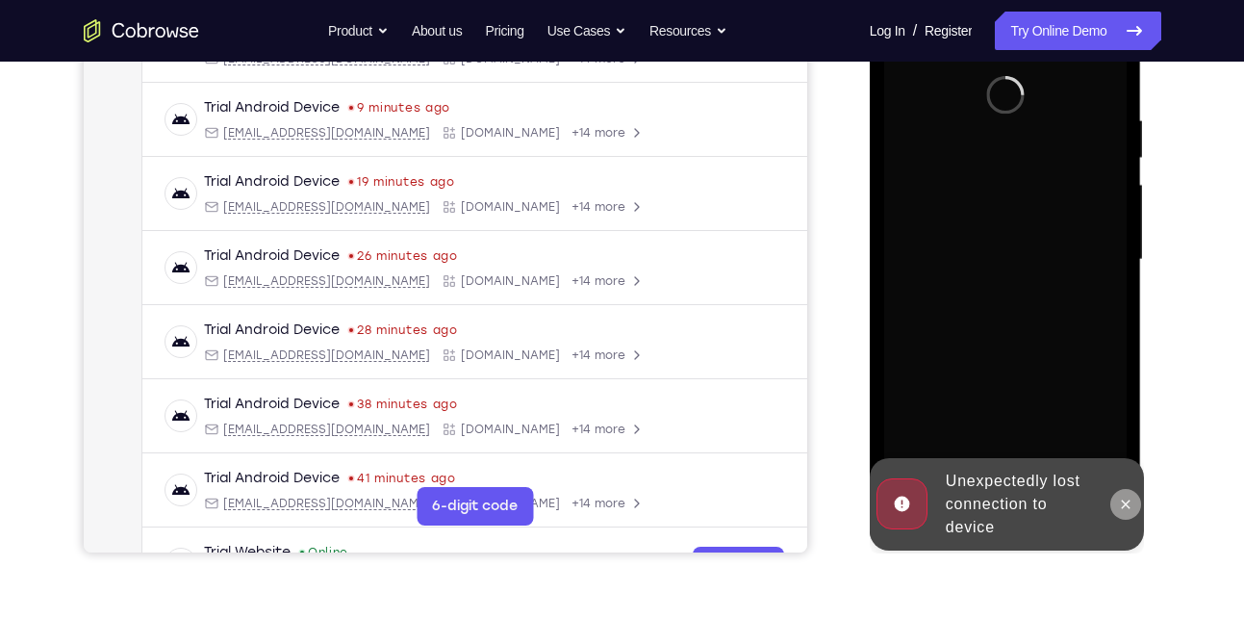
click at [1119, 510] on icon at bounding box center [1125, 503] width 15 height 15
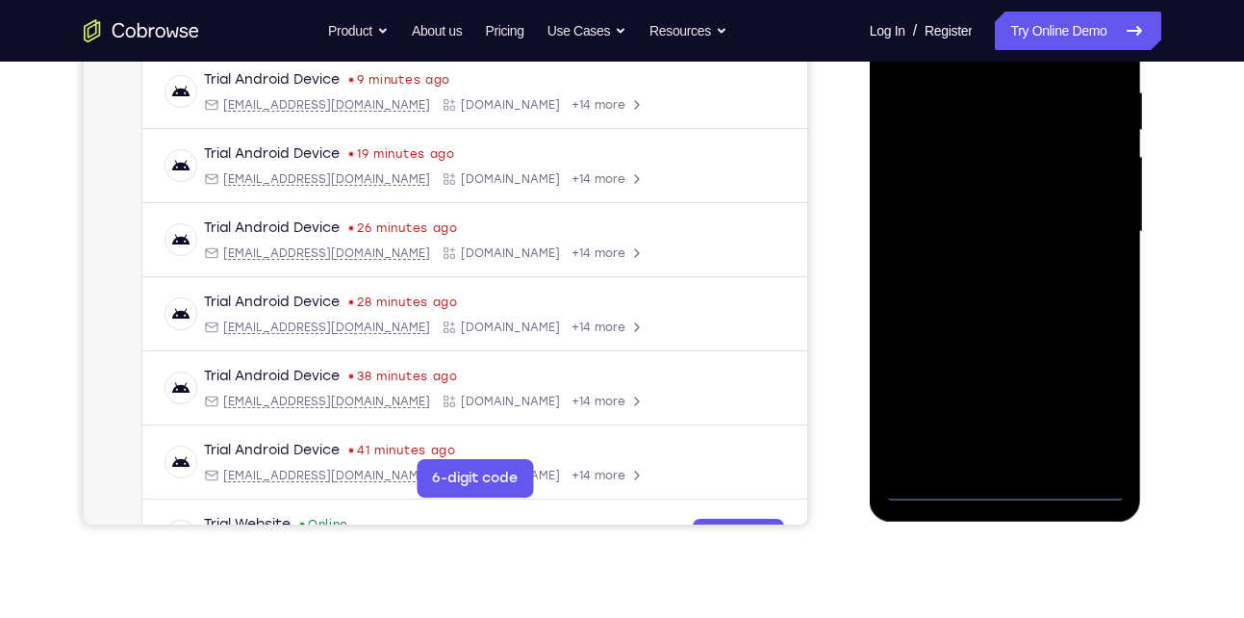
scroll to position [372, 0]
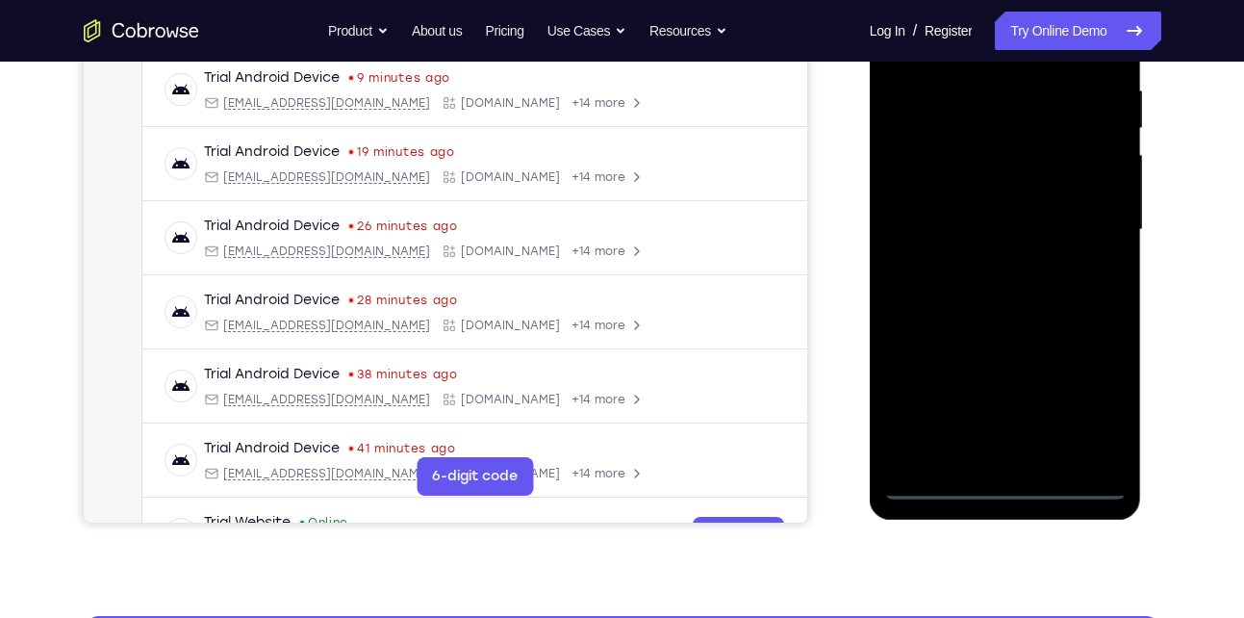
click at [1004, 483] on div at bounding box center [1005, 230] width 242 height 539
click at [1102, 409] on div at bounding box center [1005, 230] width 242 height 539
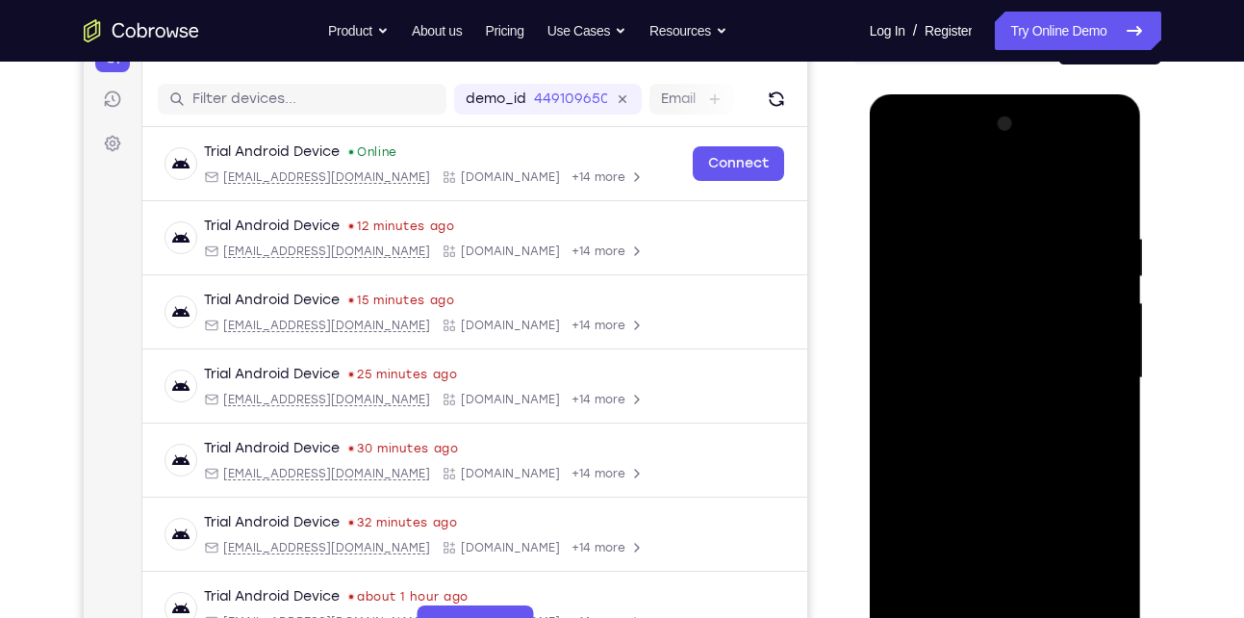
scroll to position [219, 0]
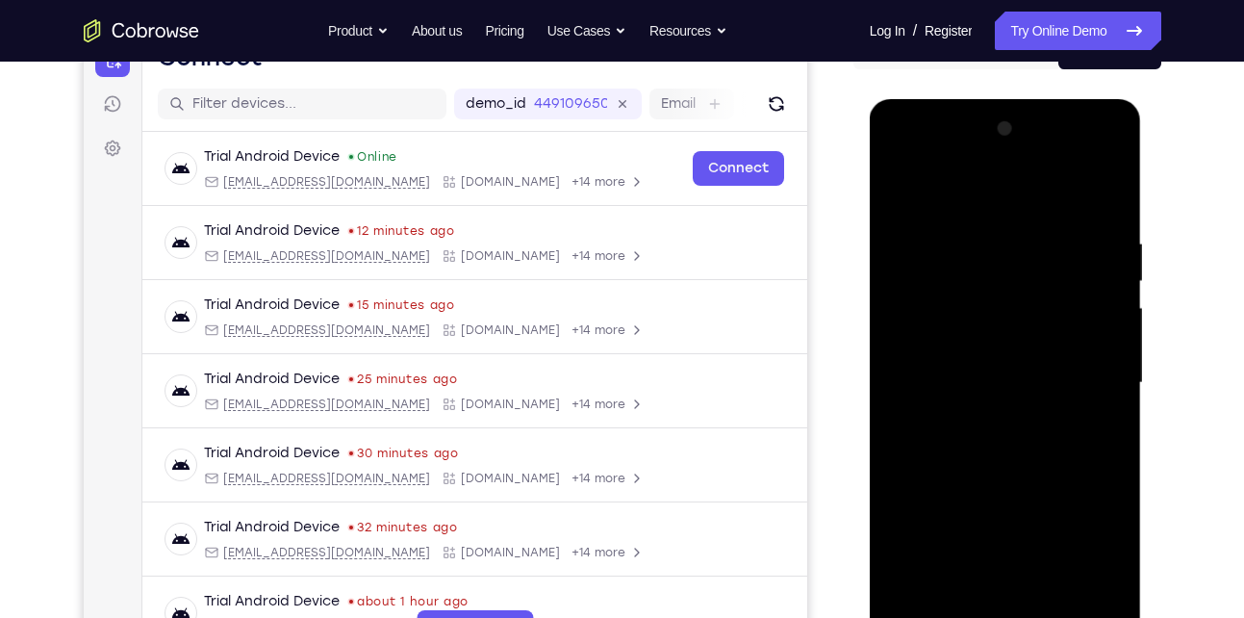
click at [970, 199] on div at bounding box center [1005, 383] width 242 height 539
click at [984, 268] on div at bounding box center [1005, 383] width 242 height 539
click at [1063, 408] on div at bounding box center [1005, 383] width 242 height 539
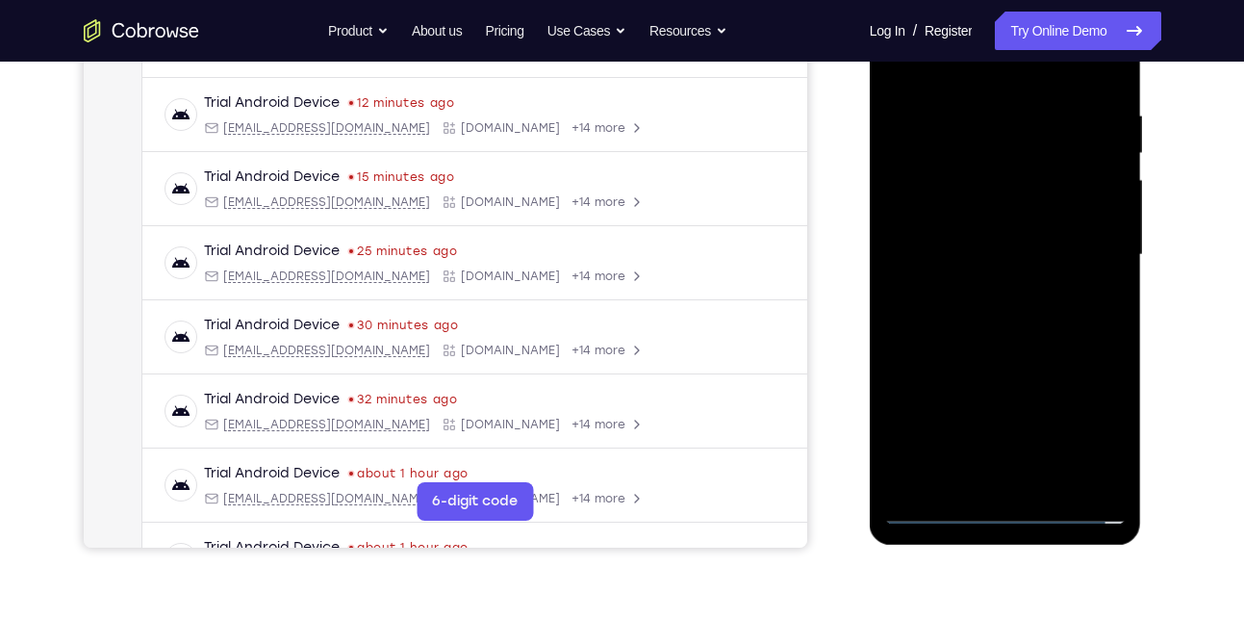
scroll to position [351, 0]
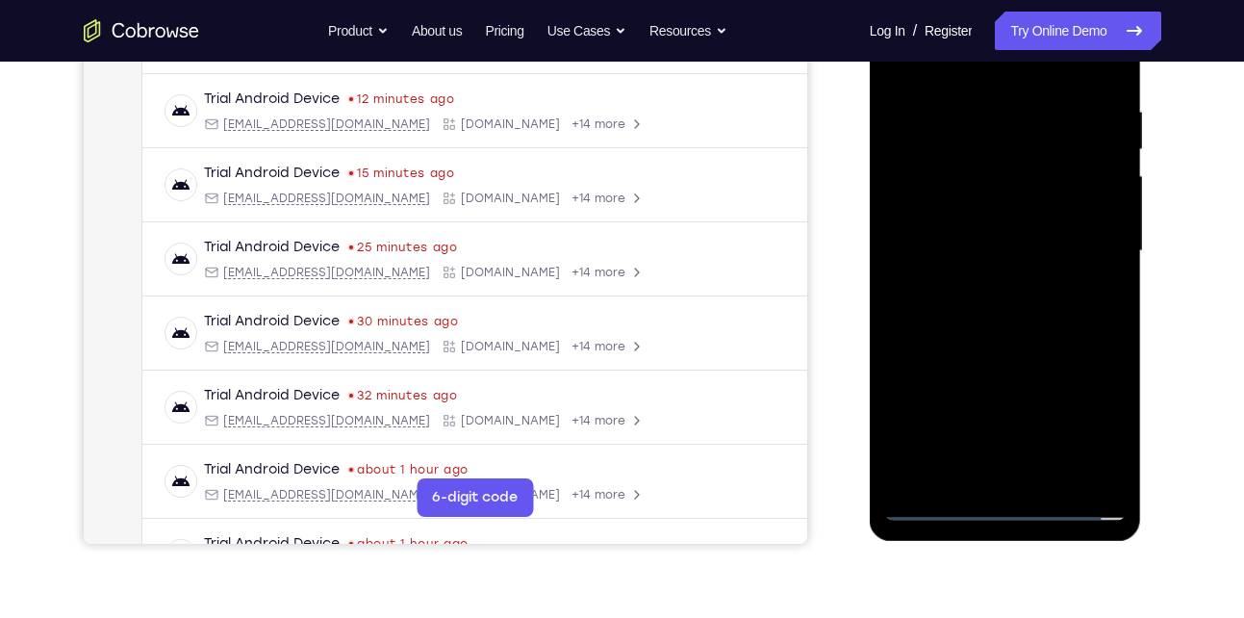
drag, startPoint x: 982, startPoint y: 355, endPoint x: 1039, endPoint y: 174, distance: 189.5
click at [1039, 174] on div at bounding box center [1005, 251] width 242 height 539
drag, startPoint x: 972, startPoint y: 361, endPoint x: 1034, endPoint y: 178, distance: 193.2
click at [1034, 178] on div at bounding box center [1005, 251] width 242 height 539
click at [913, 341] on div at bounding box center [1005, 251] width 242 height 539
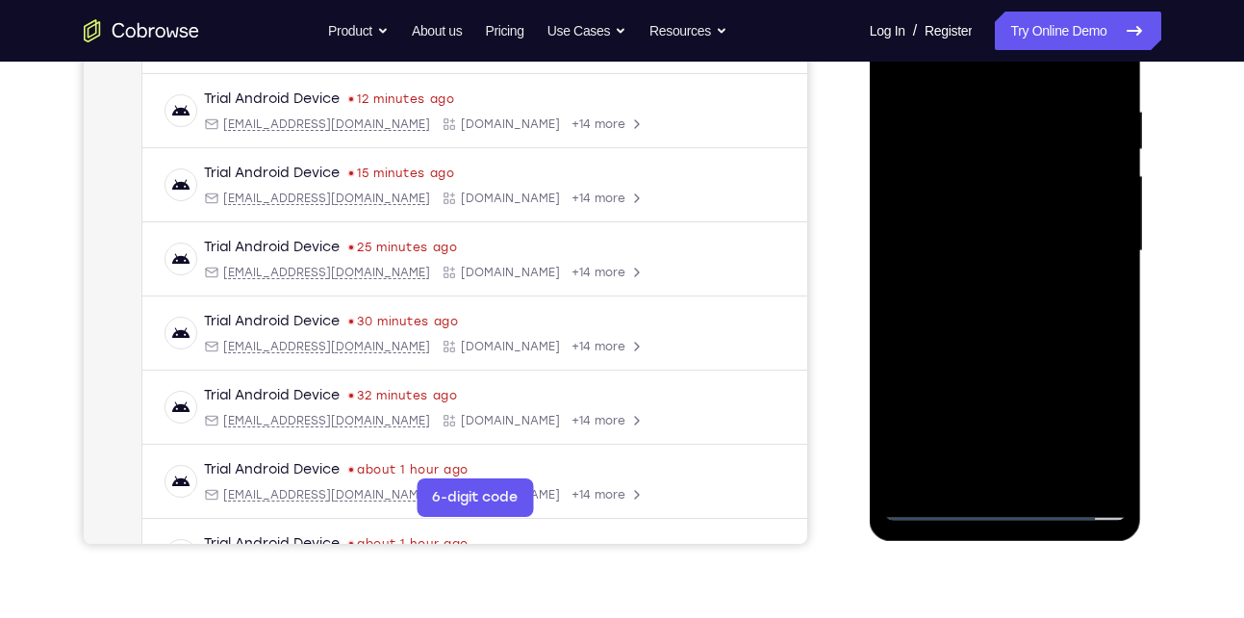
click at [840, 311] on div "Your Support Agent Your Customer Web iOS Android" at bounding box center [622, 189] width 1077 height 711
drag, startPoint x: 934, startPoint y: 319, endPoint x: 994, endPoint y: 290, distance: 66.3
click at [960, 186] on div at bounding box center [1005, 251] width 242 height 539
click at [1120, 399] on div at bounding box center [1005, 251] width 242 height 539
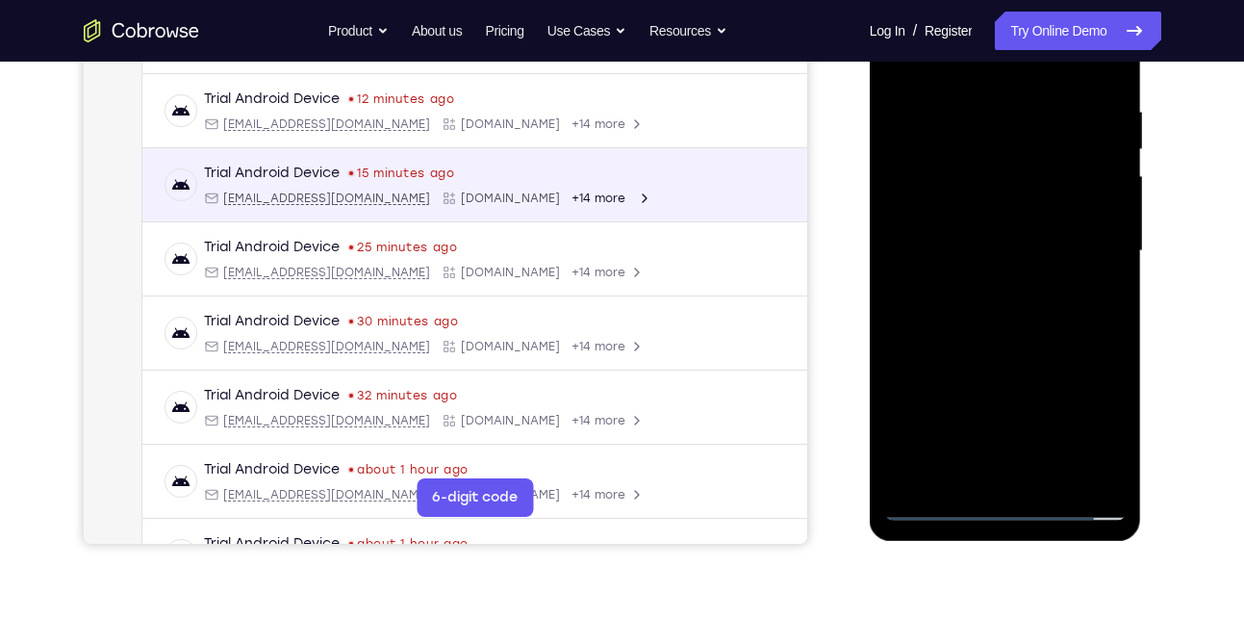
scroll to position [424, 0]
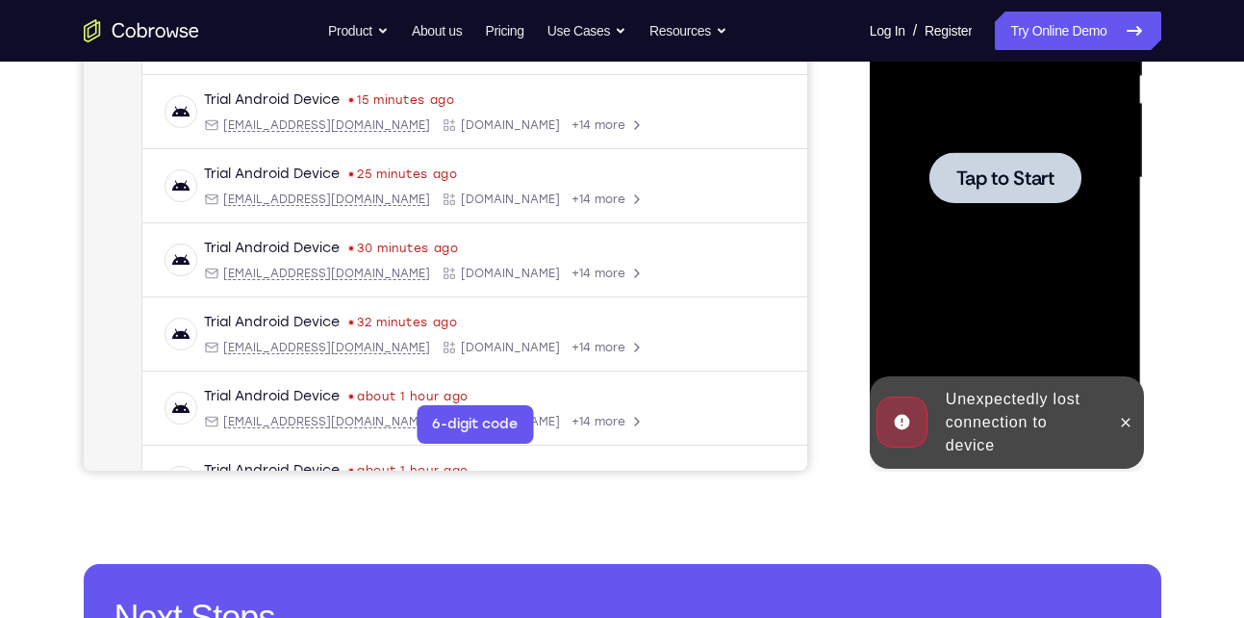
click at [1025, 414] on div "Unexpectedly lost connection to device" at bounding box center [1022, 422] width 168 height 85
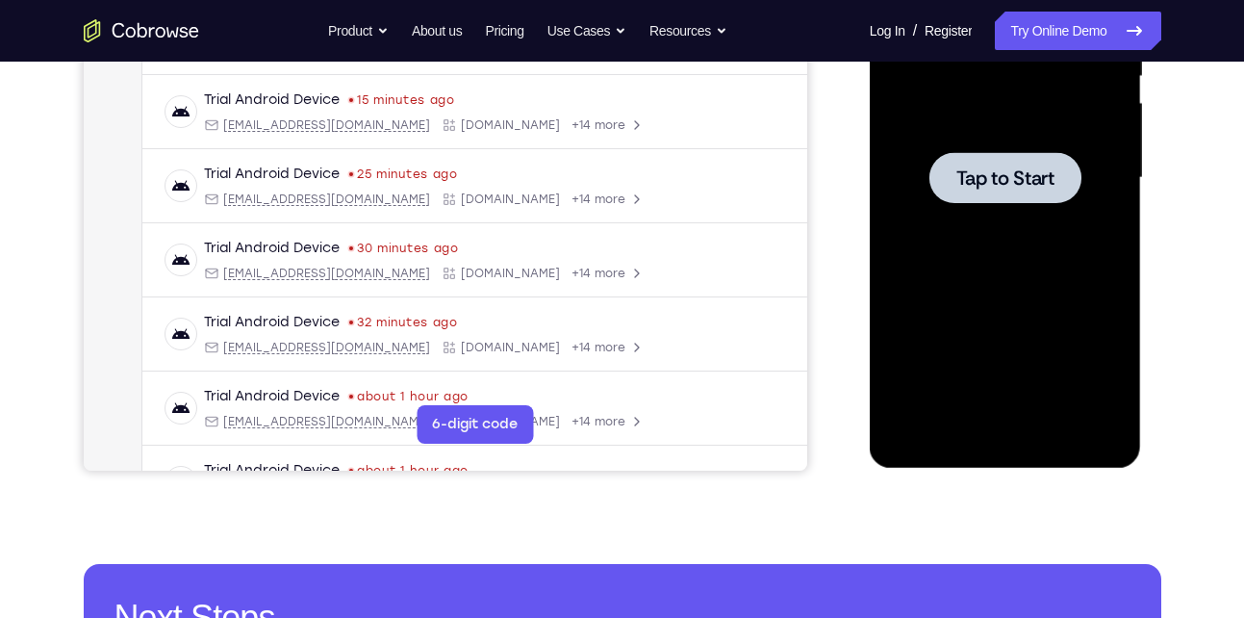
click at [1010, 182] on span "Tap to Start" at bounding box center [1005, 177] width 98 height 19
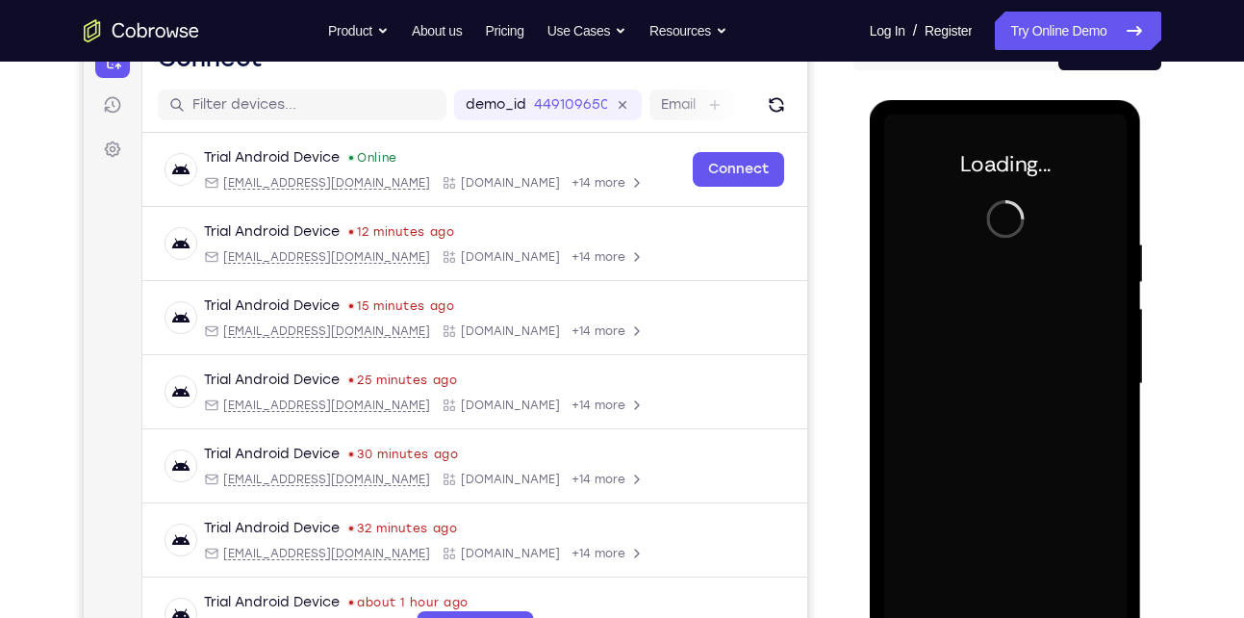
scroll to position [201, 0]
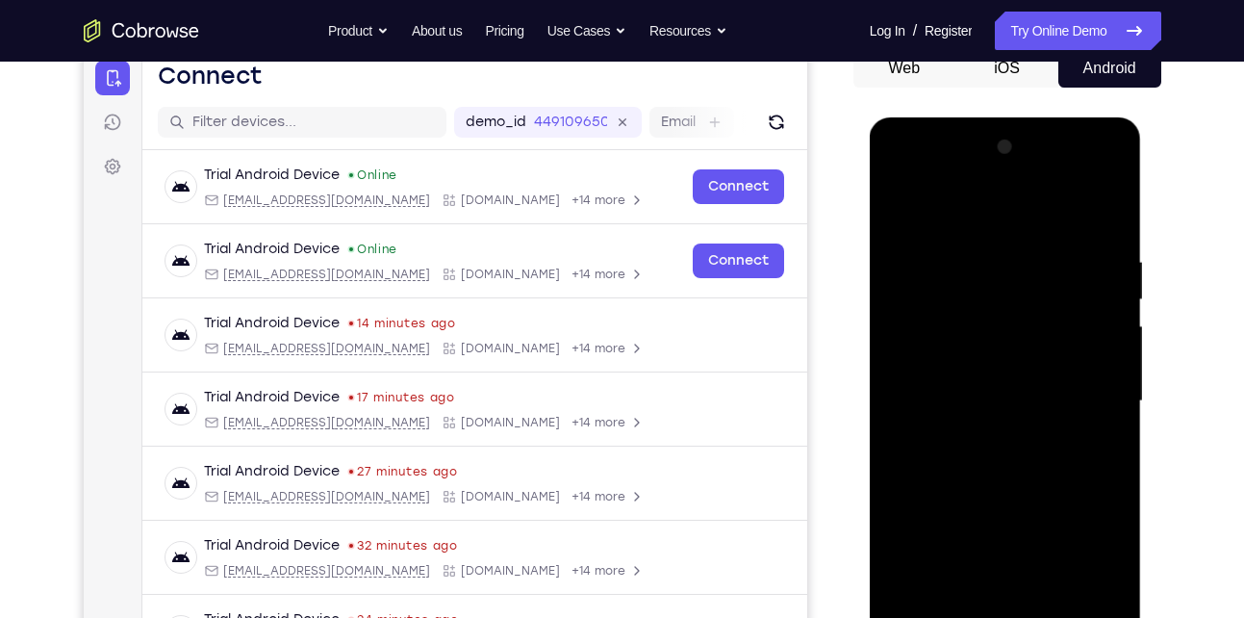
click at [966, 320] on div at bounding box center [1005, 401] width 242 height 539
click at [1007, 617] on div at bounding box center [1005, 401] width 242 height 539
click at [1006, 617] on div at bounding box center [1005, 401] width 242 height 539
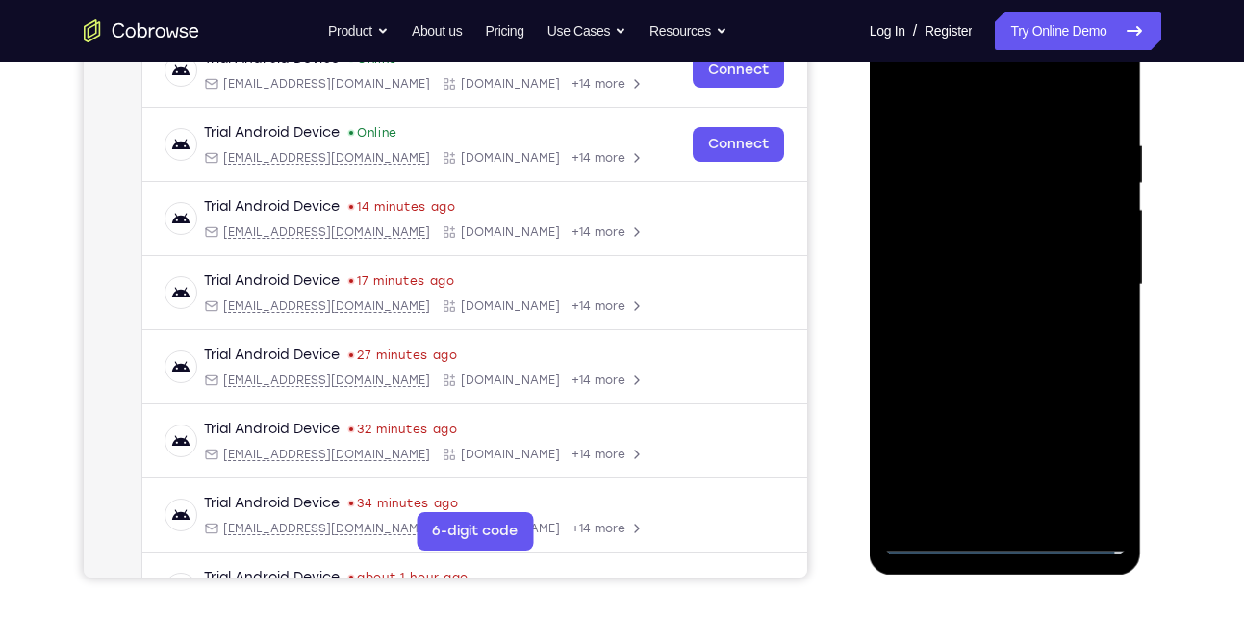
click at [1007, 540] on div at bounding box center [1005, 284] width 242 height 539
click at [1003, 533] on div at bounding box center [1005, 284] width 242 height 539
click at [1008, 542] on div at bounding box center [1005, 284] width 242 height 539
click at [1000, 536] on div at bounding box center [1005, 284] width 242 height 539
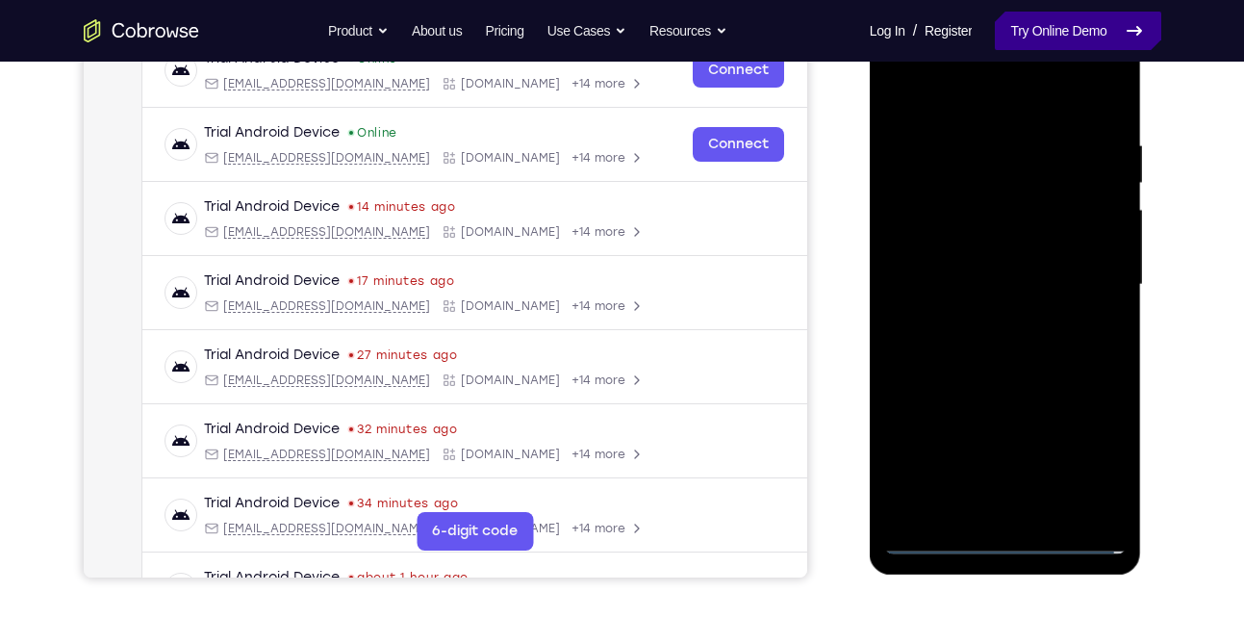
click at [1116, 45] on link "Try Online Demo" at bounding box center [1077, 31] width 165 height 38
click at [1006, 540] on div at bounding box center [1005, 284] width 242 height 539
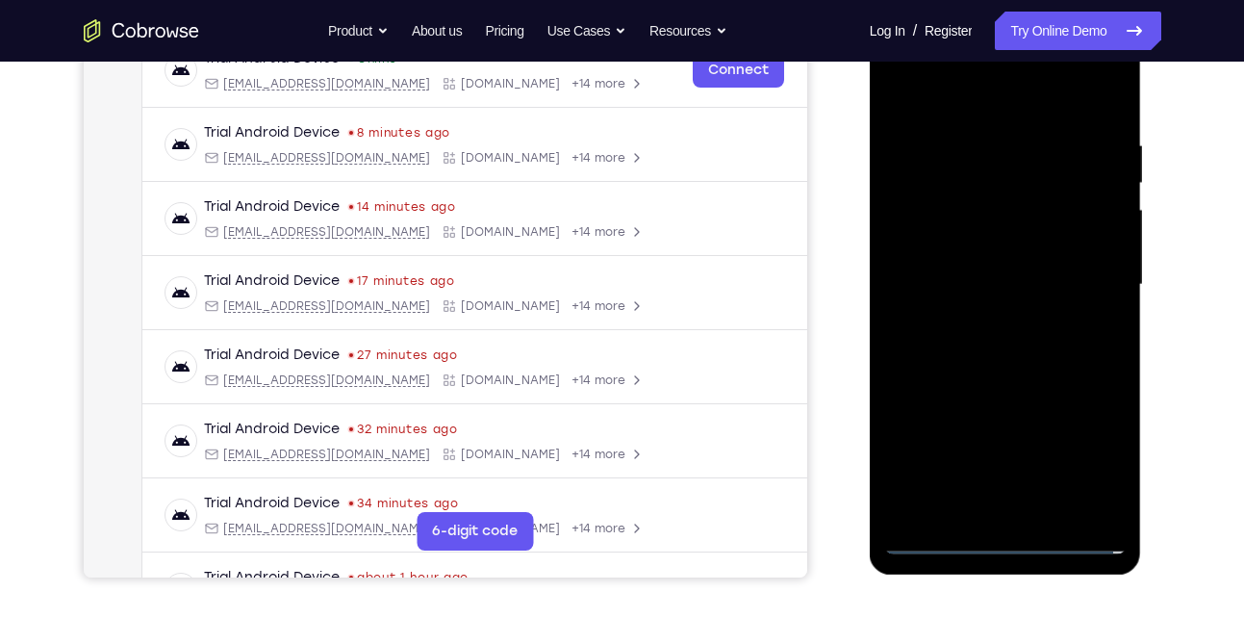
click at [1006, 544] on div at bounding box center [1005, 284] width 242 height 539
click at [1006, 542] on div at bounding box center [1005, 284] width 242 height 539
click at [1011, 543] on div at bounding box center [1005, 284] width 242 height 539
click at [1114, 28] on link "Try Online Demo" at bounding box center [1077, 31] width 165 height 38
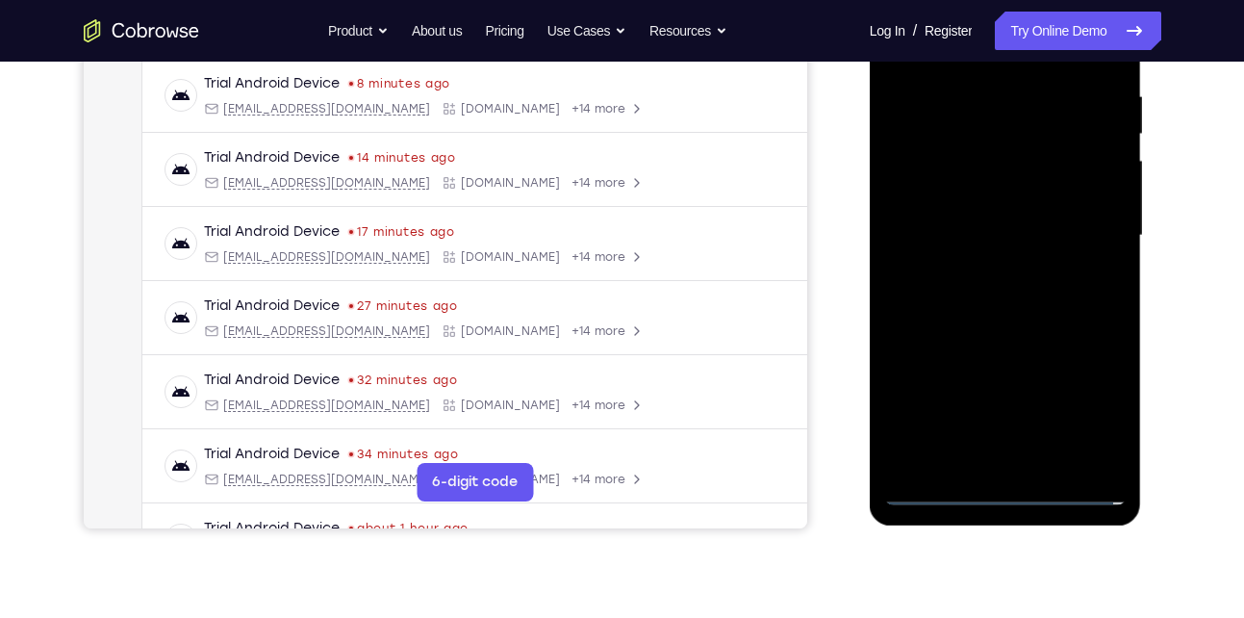
click at [1097, 407] on div at bounding box center [1005, 235] width 242 height 539
click at [1081, 410] on div at bounding box center [1005, 235] width 242 height 539
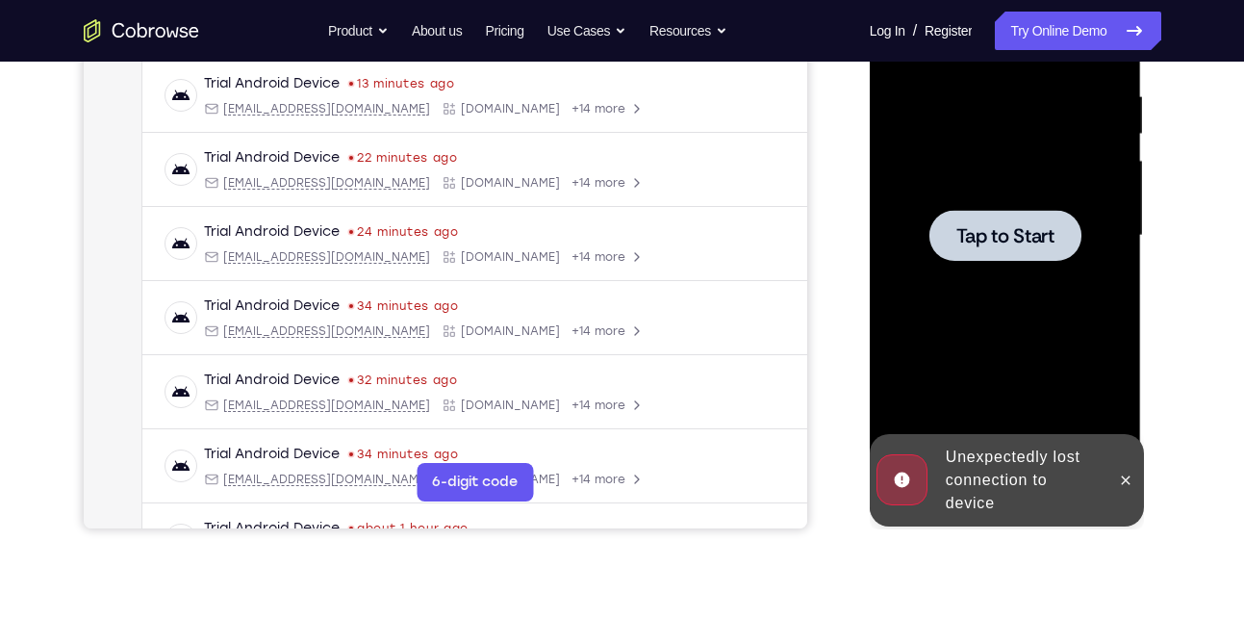
scroll to position [0, 0]
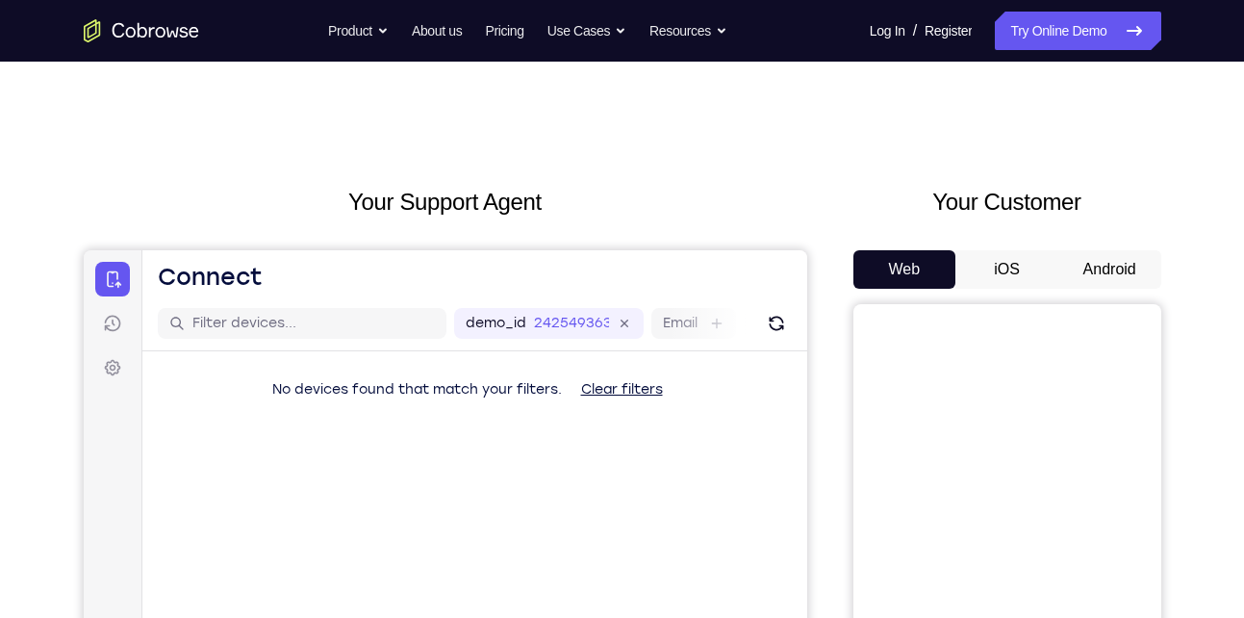
click at [1106, 258] on button "Android" at bounding box center [1109, 269] width 103 height 38
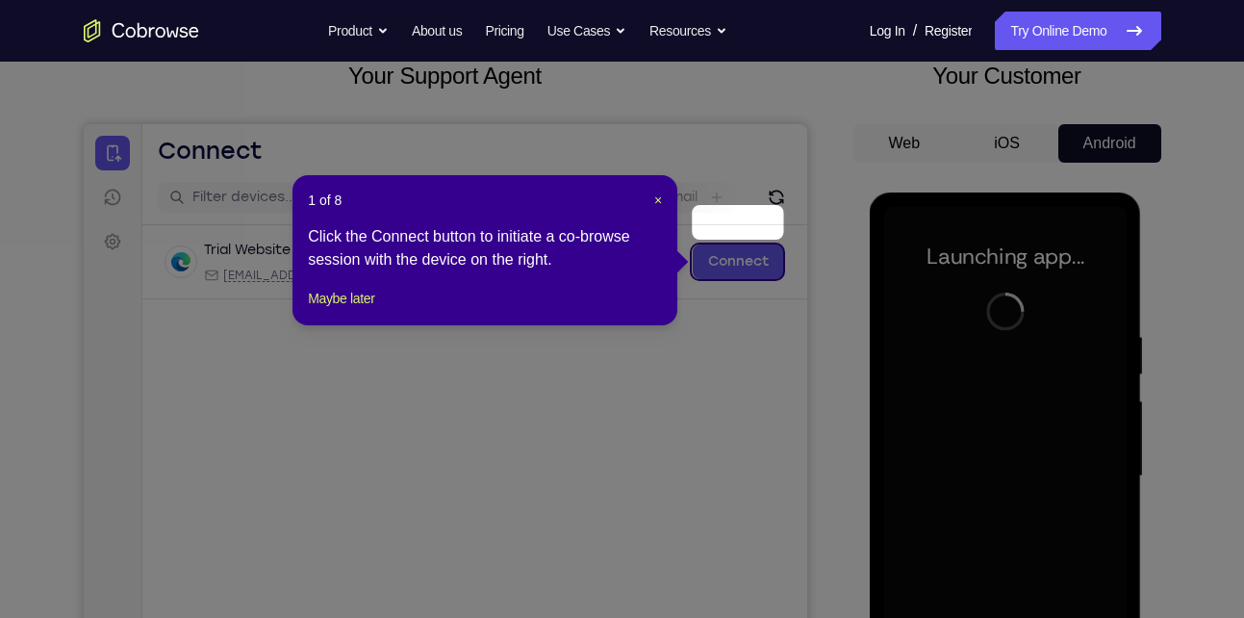
scroll to position [124, 0]
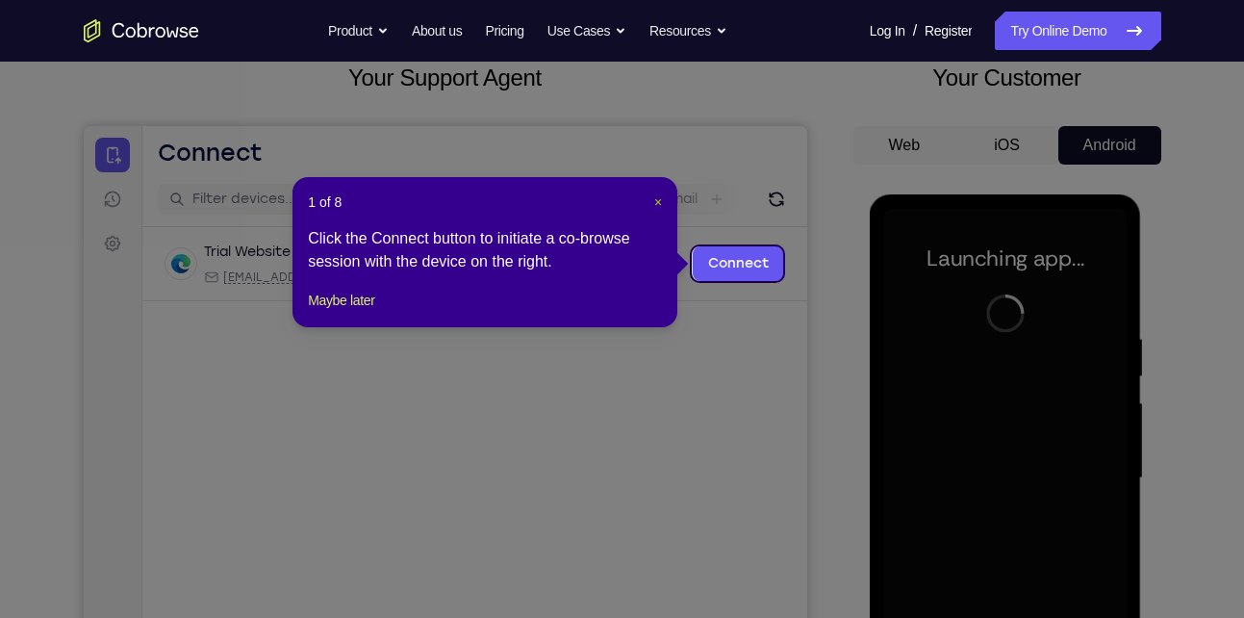
click at [658, 197] on span "×" at bounding box center [658, 201] width 8 height 15
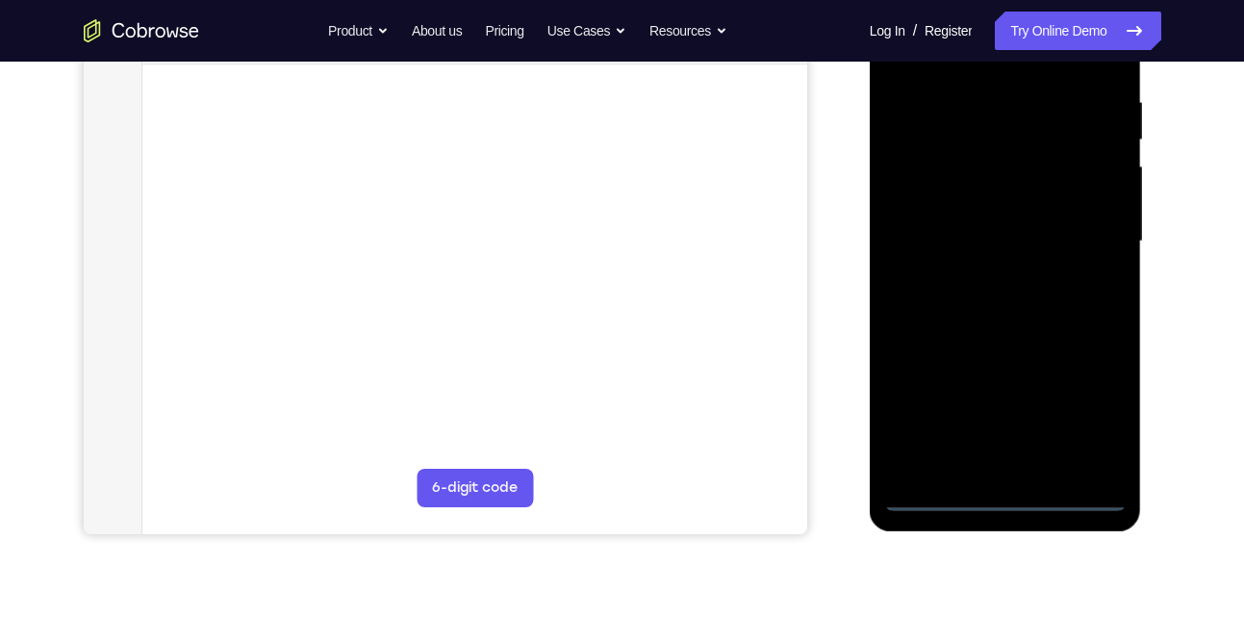
scroll to position [364, 0]
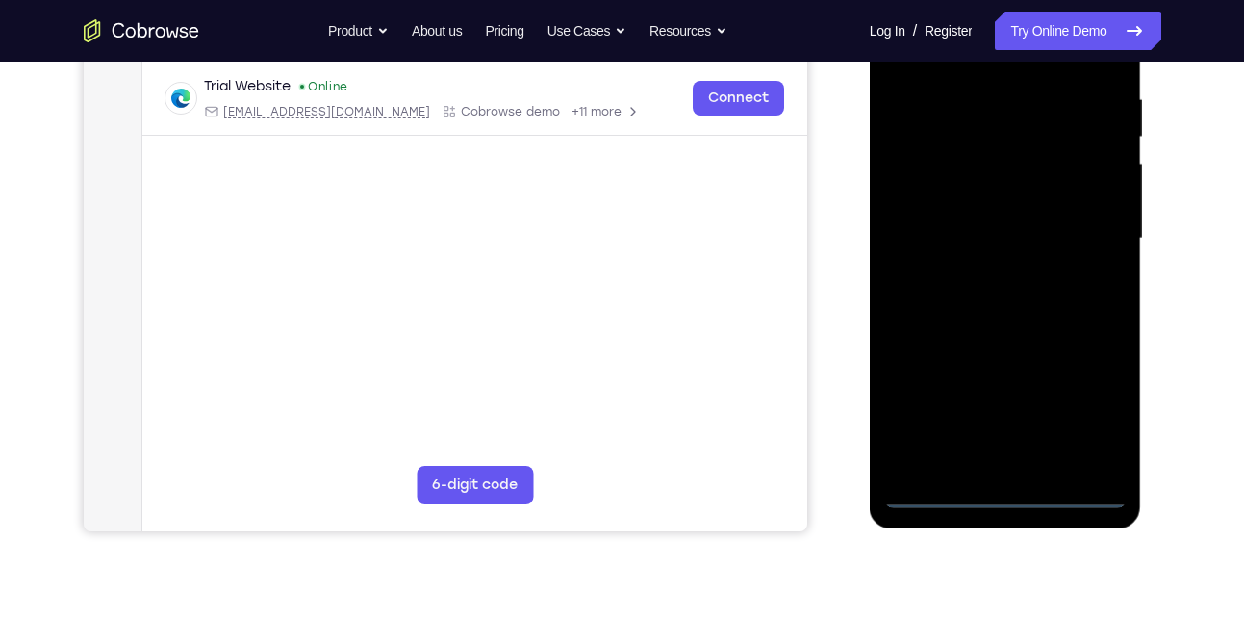
click at [1005, 492] on div at bounding box center [1005, 238] width 242 height 539
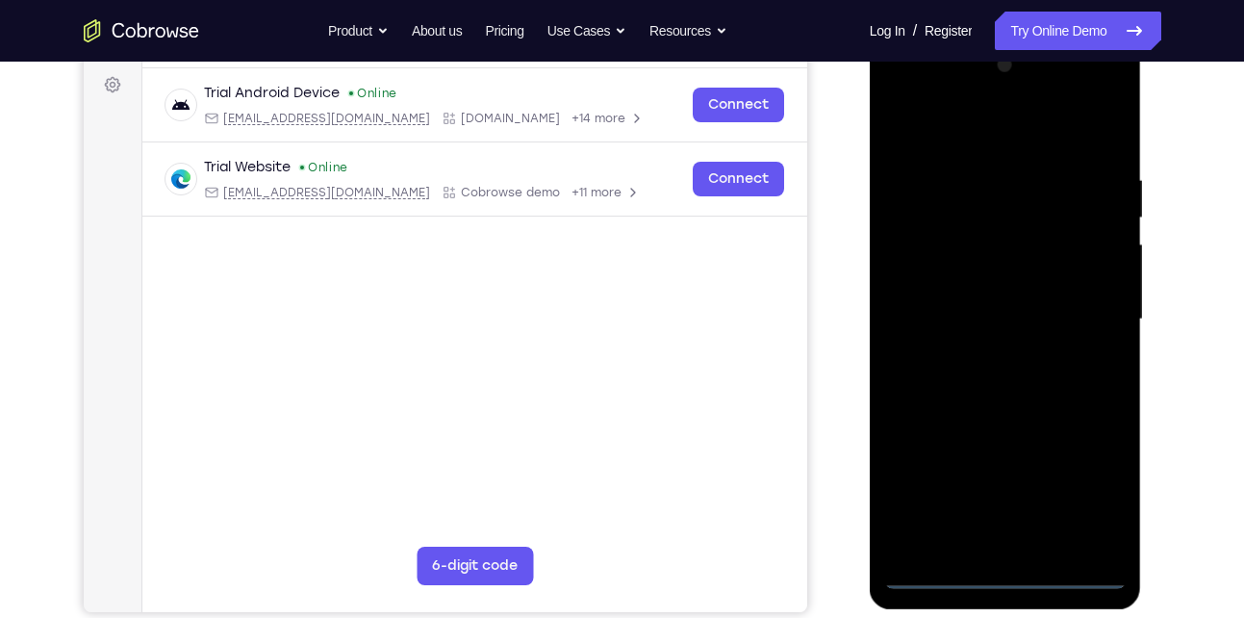
click at [1090, 497] on div at bounding box center [1005, 319] width 242 height 539
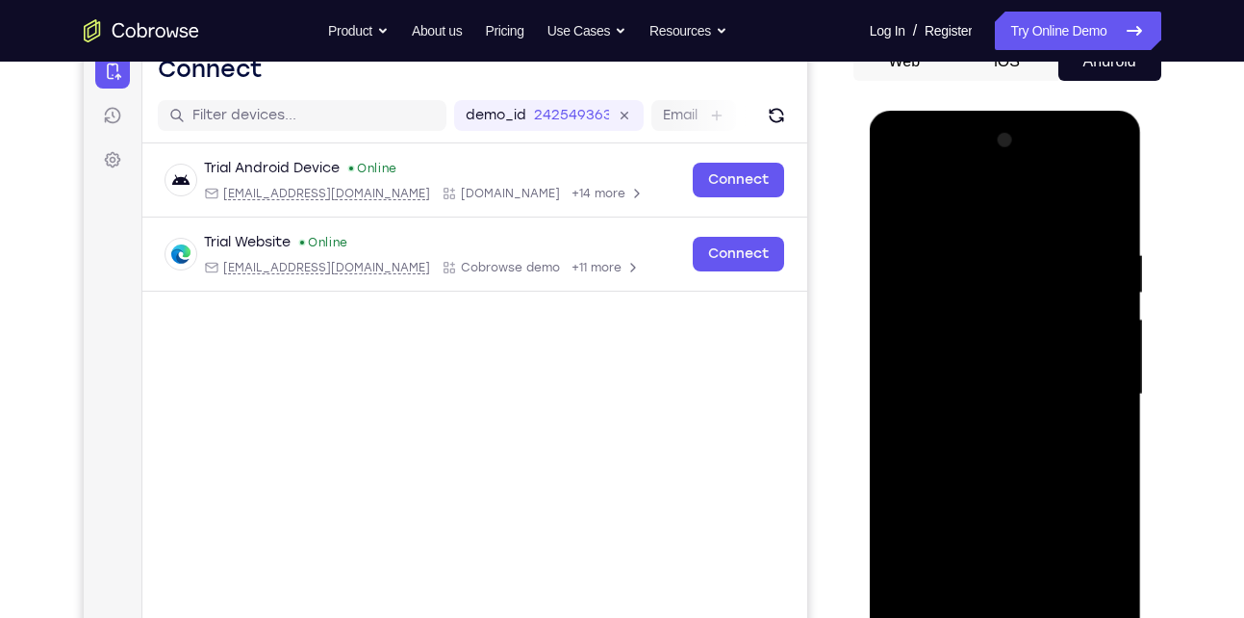
scroll to position [207, 0]
click at [967, 211] on div at bounding box center [1005, 395] width 242 height 539
click at [947, 292] on div at bounding box center [1005, 395] width 242 height 539
click at [1066, 425] on div at bounding box center [1005, 395] width 242 height 539
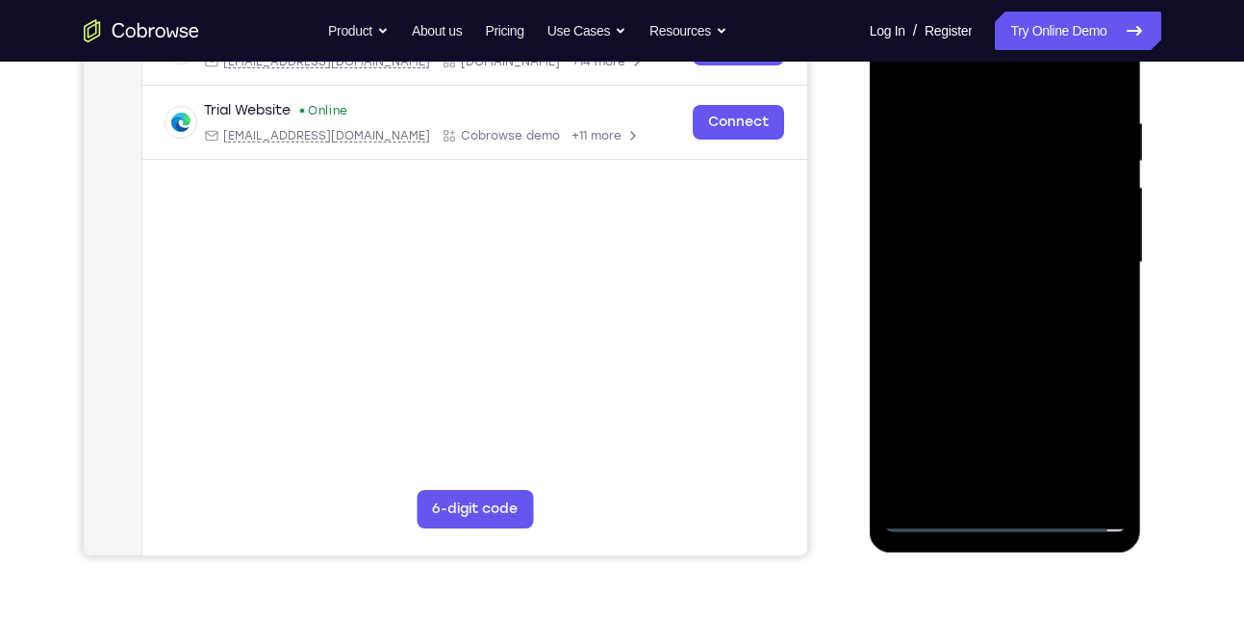
scroll to position [369, 0]
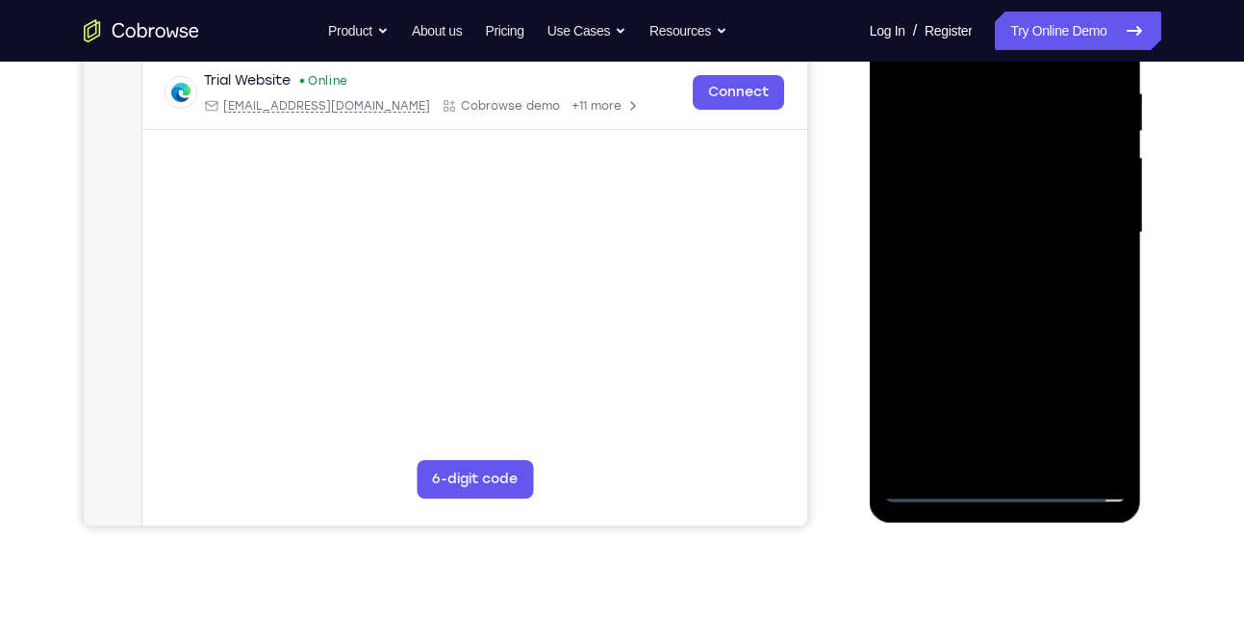
drag, startPoint x: 1016, startPoint y: 344, endPoint x: 1030, endPoint y: 191, distance: 153.6
click at [1030, 191] on div at bounding box center [1005, 232] width 242 height 539
click at [1022, 283] on div at bounding box center [1005, 232] width 242 height 539
drag, startPoint x: 974, startPoint y: 345, endPoint x: 1036, endPoint y: 179, distance: 177.4
click at [1036, 179] on div at bounding box center [1005, 232] width 242 height 539
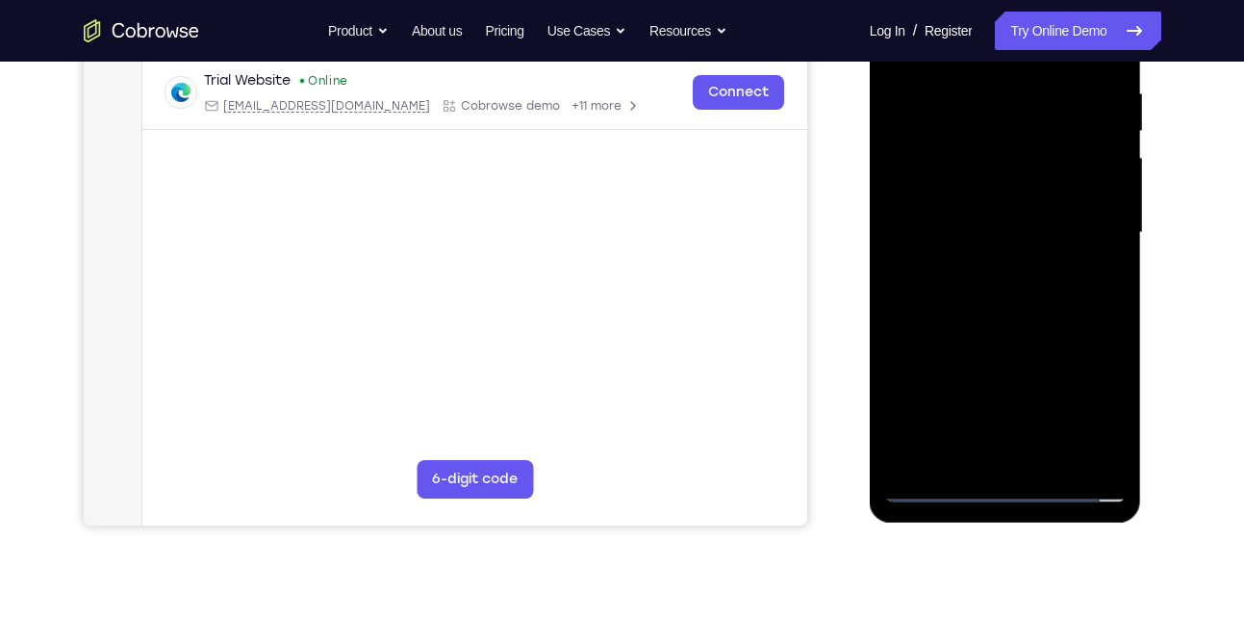
drag, startPoint x: 982, startPoint y: 300, endPoint x: 1068, endPoint y: 47, distance: 267.1
click at [1068, 47] on div at bounding box center [1005, 232] width 242 height 539
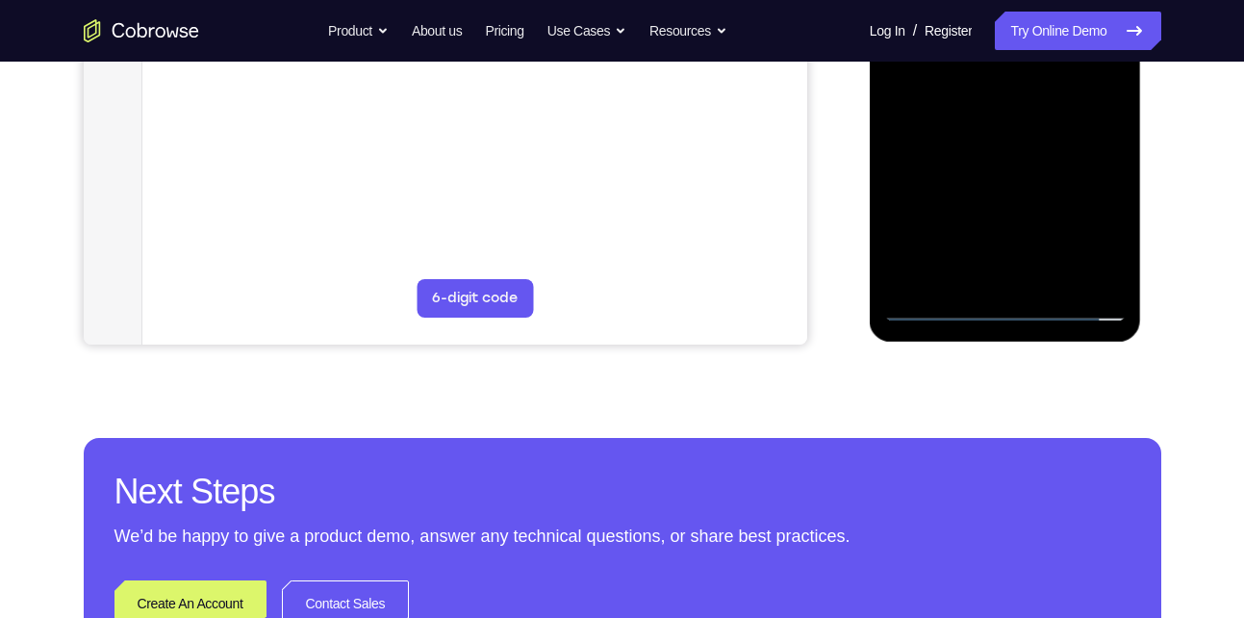
scroll to position [557, 0]
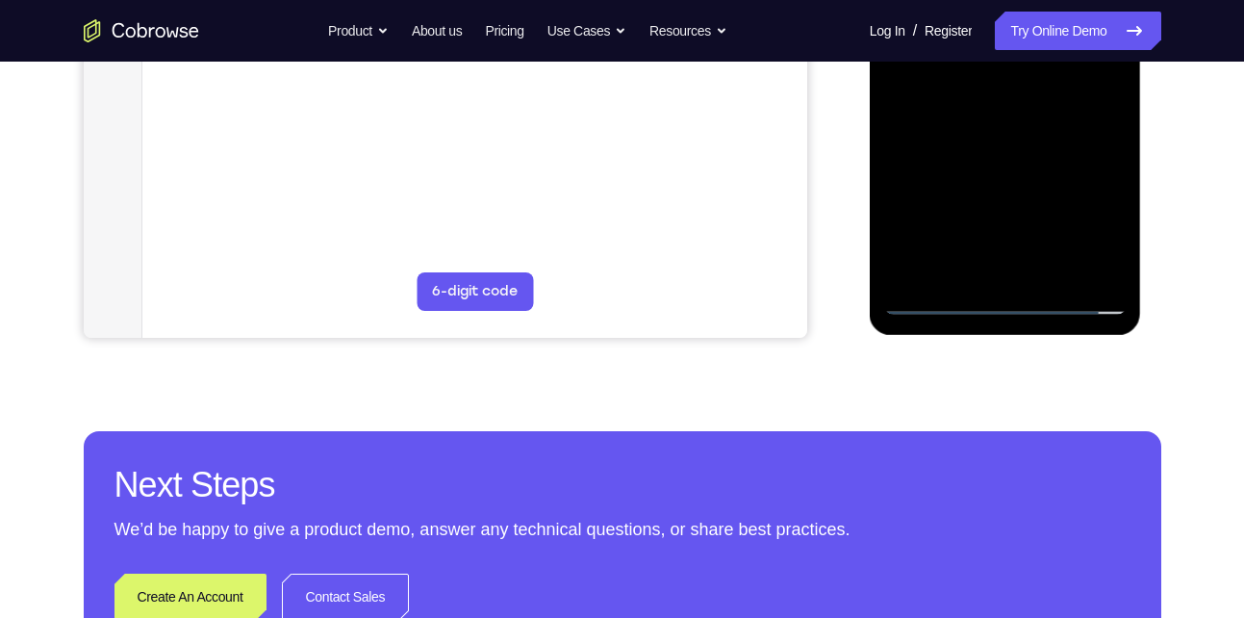
drag, startPoint x: 987, startPoint y: 236, endPoint x: 1033, endPoint y: 144, distance: 102.4
click at [1033, 144] on div at bounding box center [1005, 45] width 242 height 539
drag, startPoint x: 960, startPoint y: 149, endPoint x: 1011, endPoint y: 52, distance: 109.7
click at [1011, 52] on div at bounding box center [1005, 45] width 242 height 539
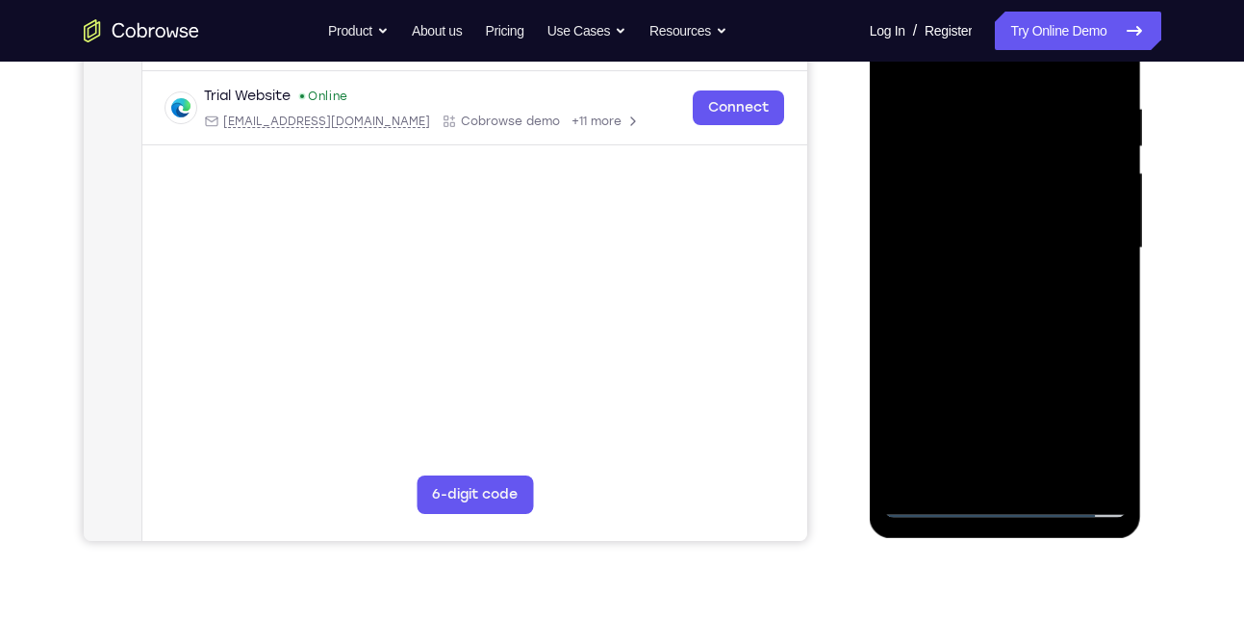
scroll to position [352, 0]
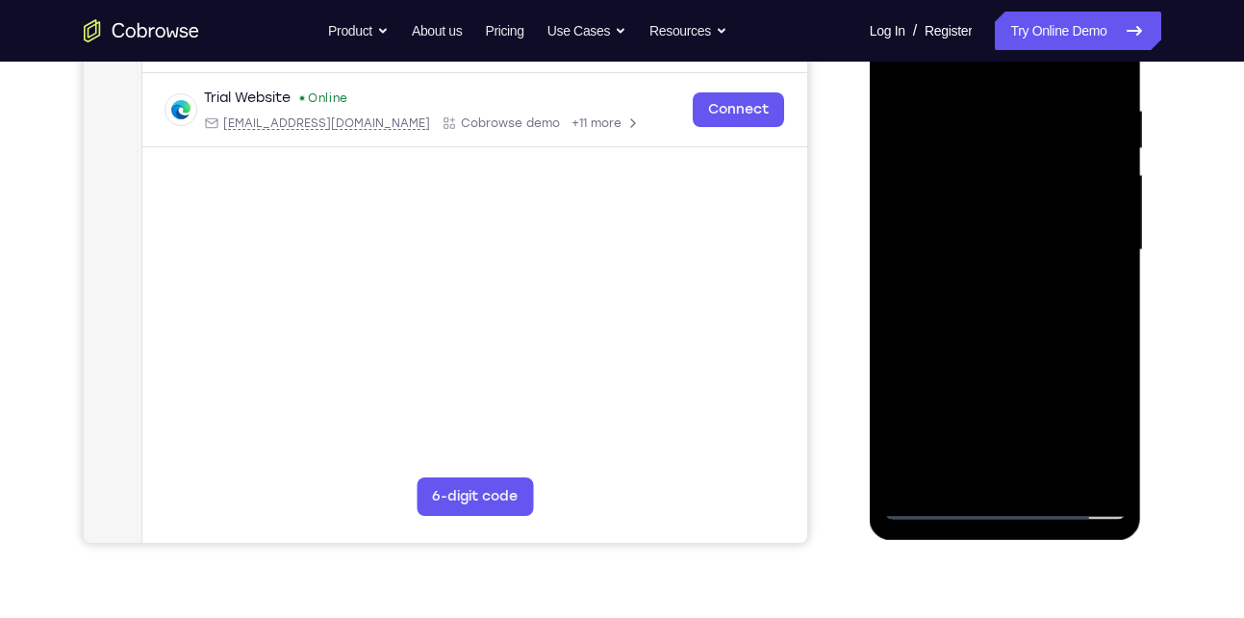
click at [1026, 120] on div at bounding box center [1005, 250] width 242 height 539
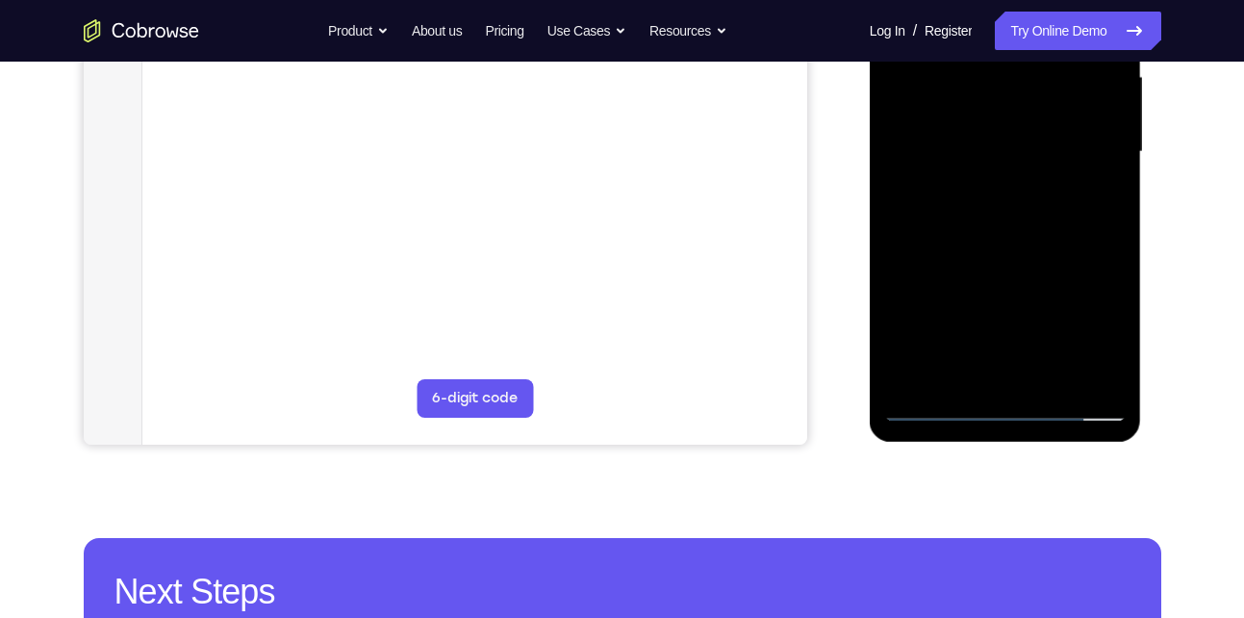
scroll to position [463, 0]
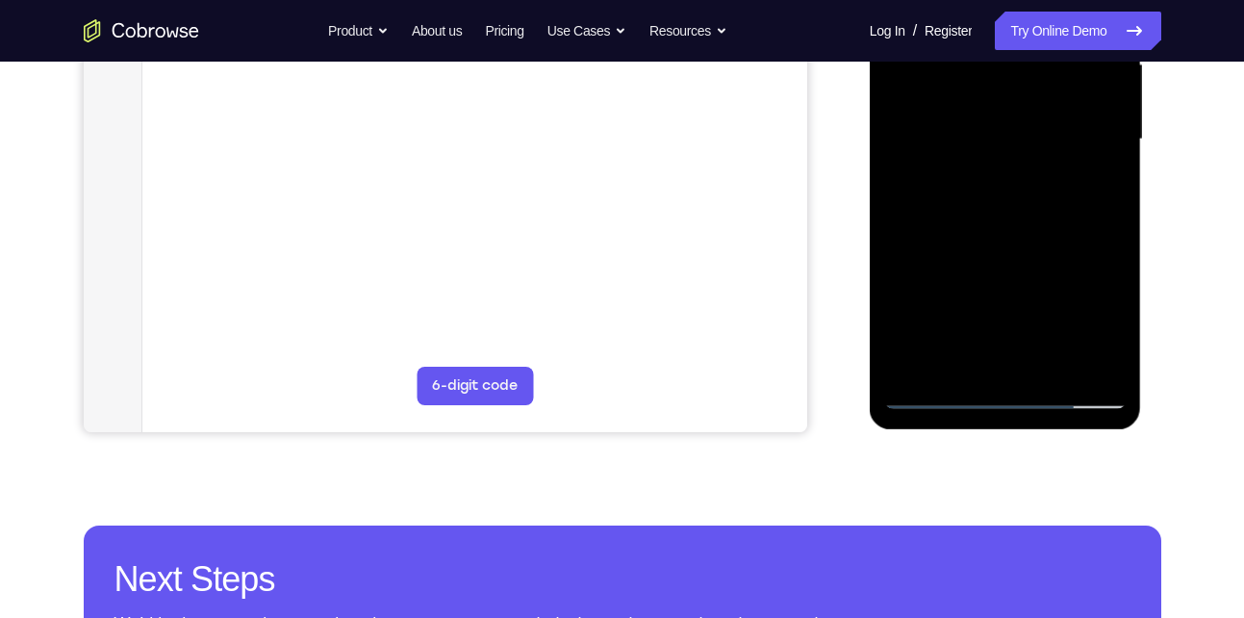
drag, startPoint x: 971, startPoint y: 159, endPoint x: 936, endPoint y: 256, distance: 103.1
click at [936, 256] on div at bounding box center [1005, 139] width 242 height 539
click at [980, 79] on div at bounding box center [1005, 139] width 242 height 539
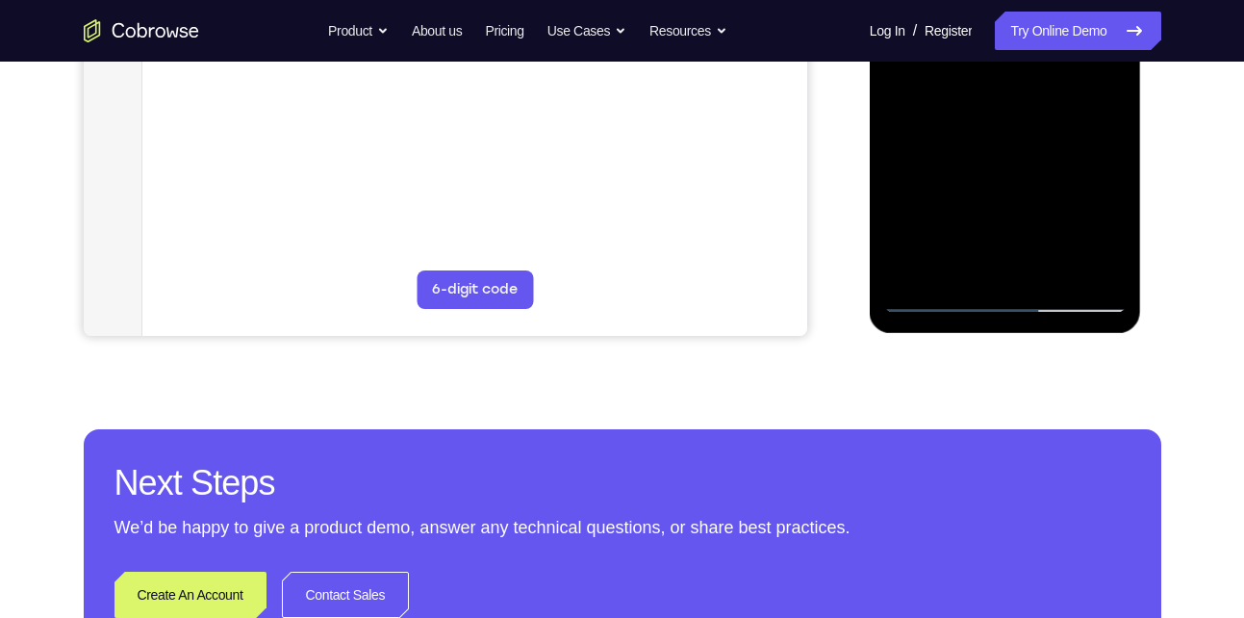
scroll to position [563, 0]
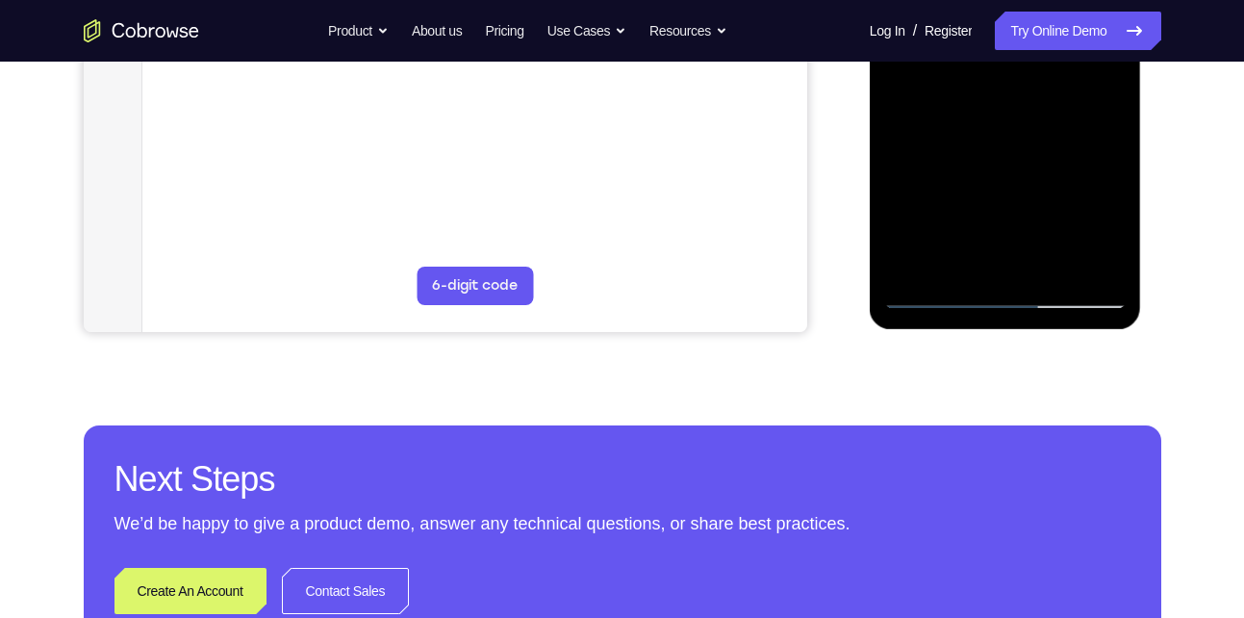
click at [935, 294] on div at bounding box center [1005, 39] width 242 height 539
click at [1121, 190] on div at bounding box center [1005, 39] width 242 height 539
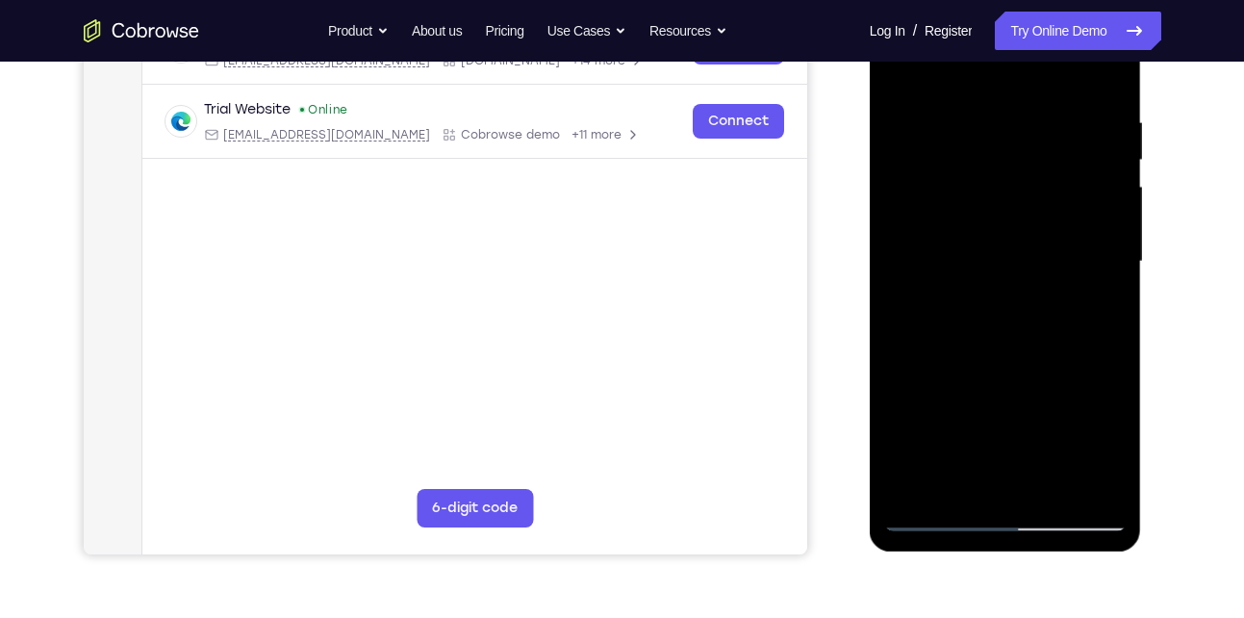
scroll to position [337, 0]
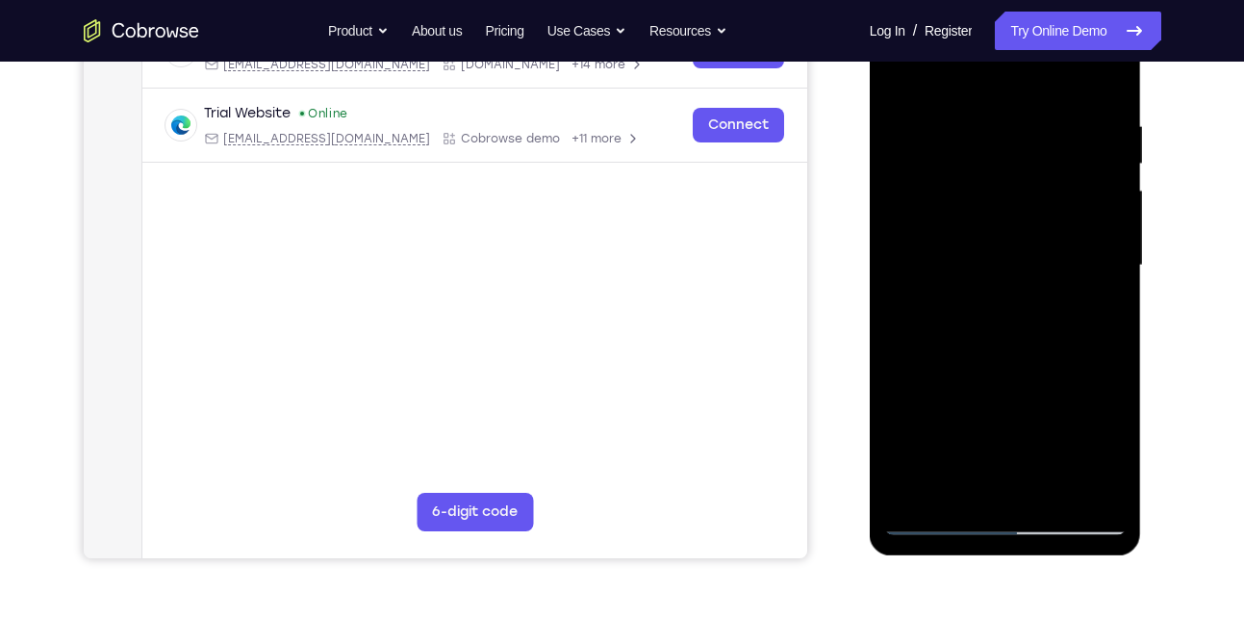
click at [947, 154] on div at bounding box center [1005, 265] width 242 height 539
click at [1019, 158] on div at bounding box center [1005, 265] width 242 height 539
click at [1020, 157] on div at bounding box center [1005, 265] width 242 height 539
click at [1026, 150] on div at bounding box center [1005, 265] width 242 height 539
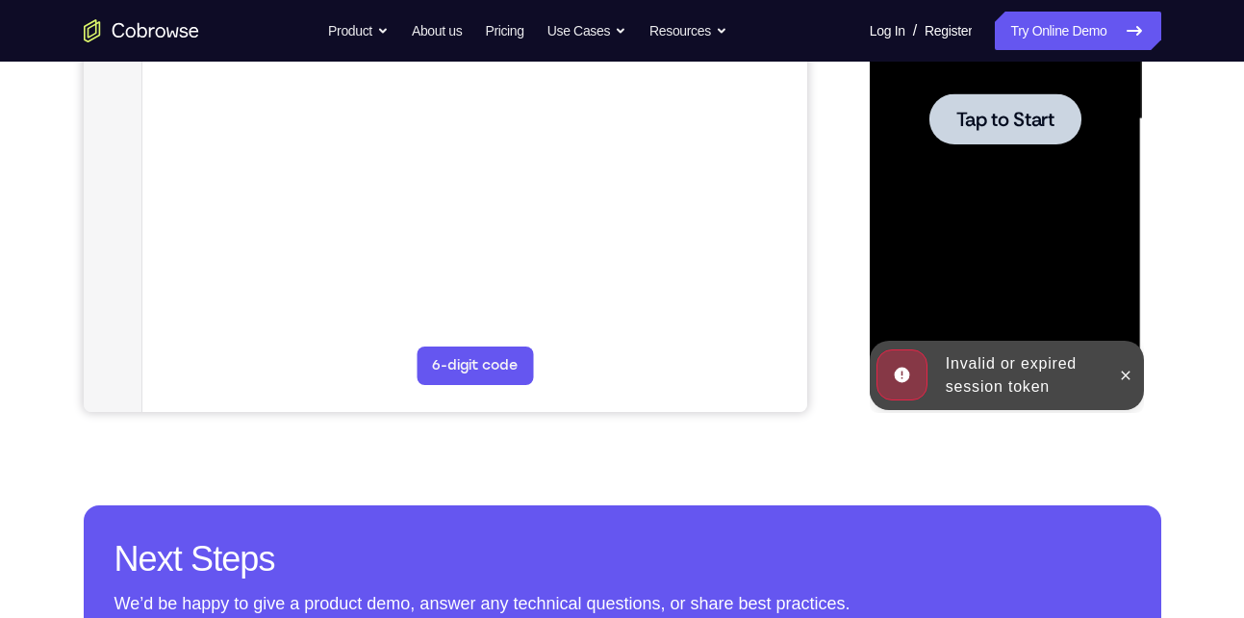
scroll to position [484, 0]
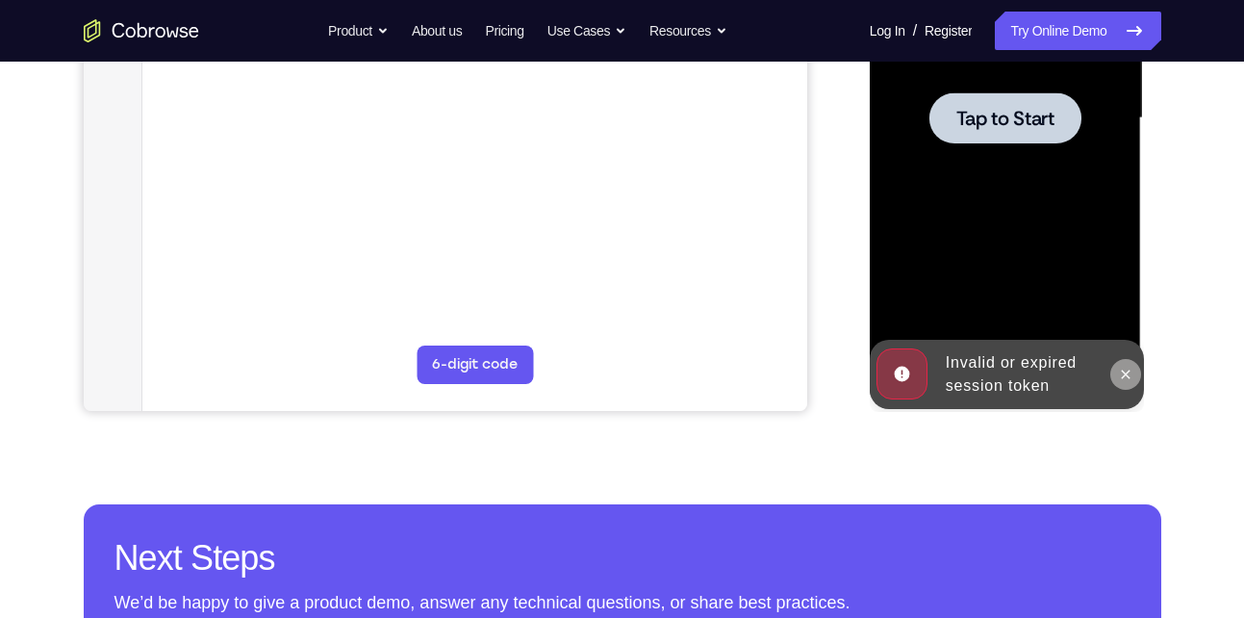
click at [1128, 373] on icon at bounding box center [1125, 373] width 15 height 15
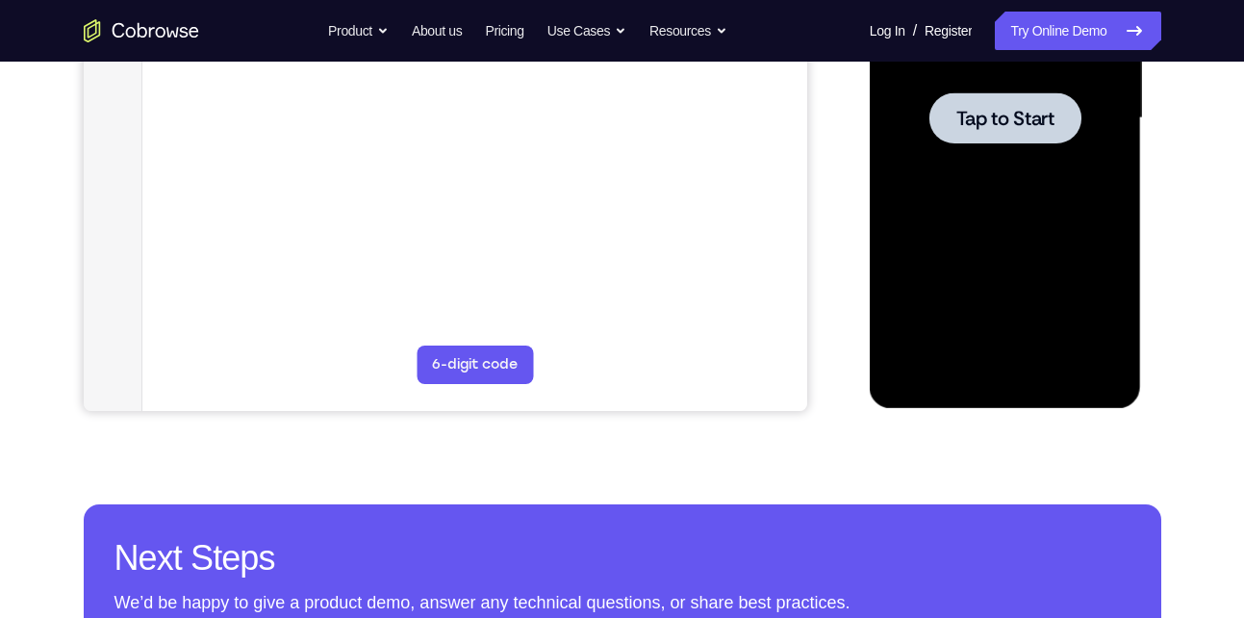
click at [1000, 161] on div at bounding box center [1005, 118] width 242 height 539
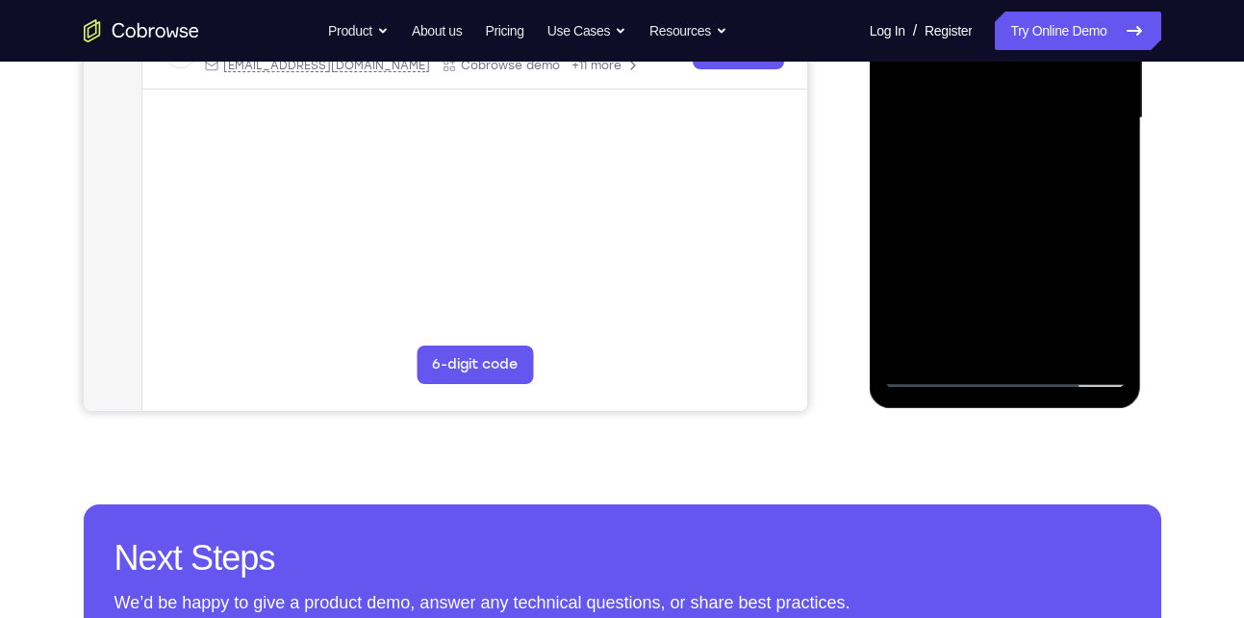
click at [1004, 368] on div at bounding box center [1005, 118] width 242 height 539
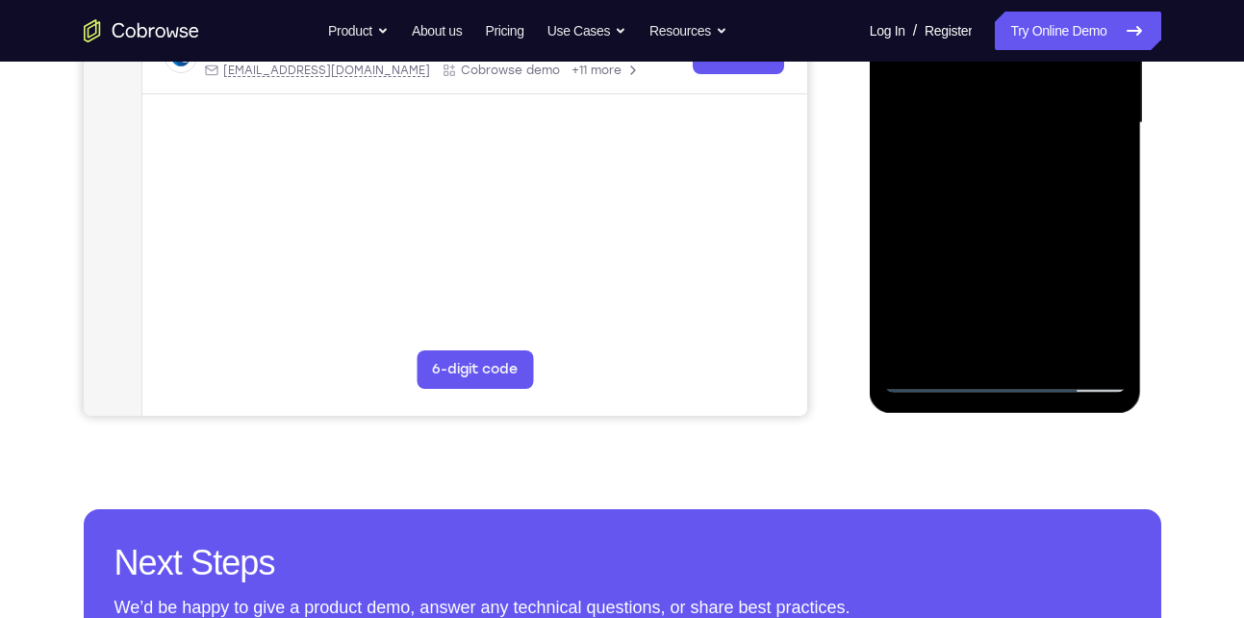
scroll to position [481, 0]
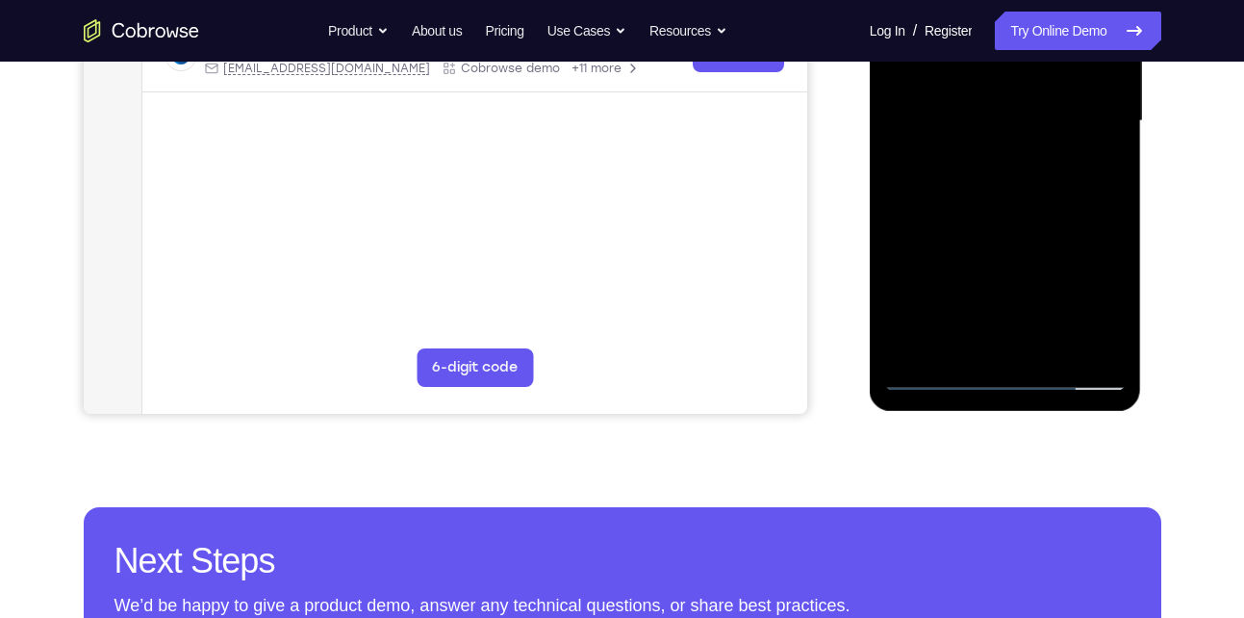
click at [1007, 379] on div at bounding box center [1005, 121] width 242 height 539
click at [1089, 292] on div at bounding box center [1005, 121] width 242 height 539
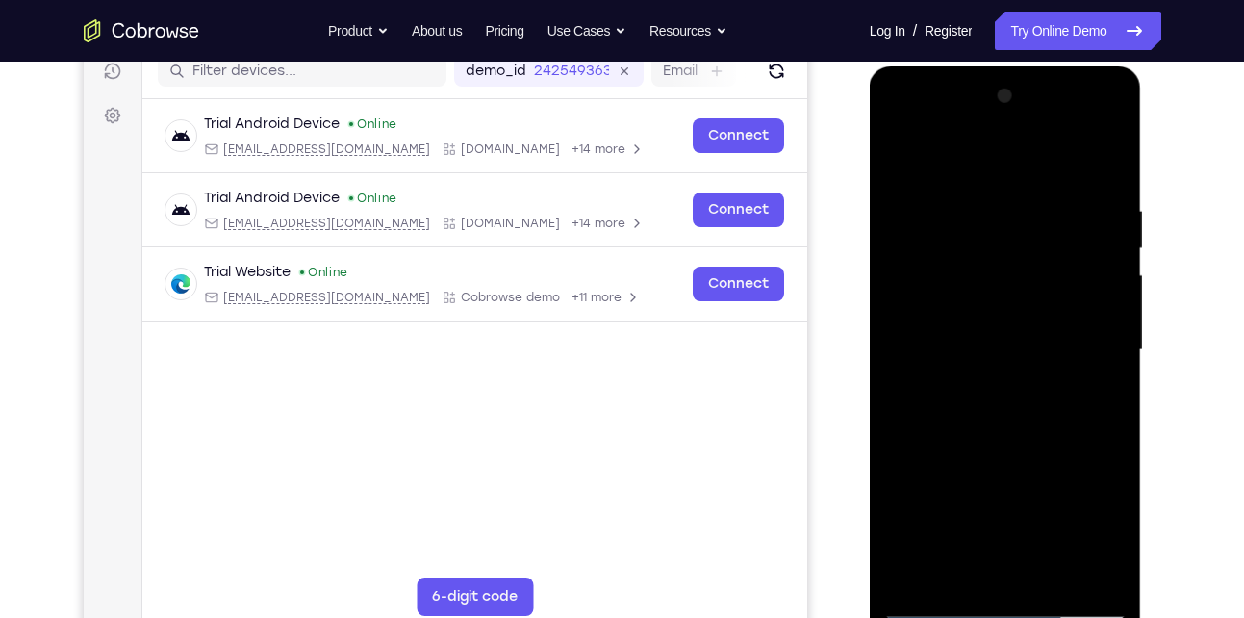
scroll to position [245, 0]
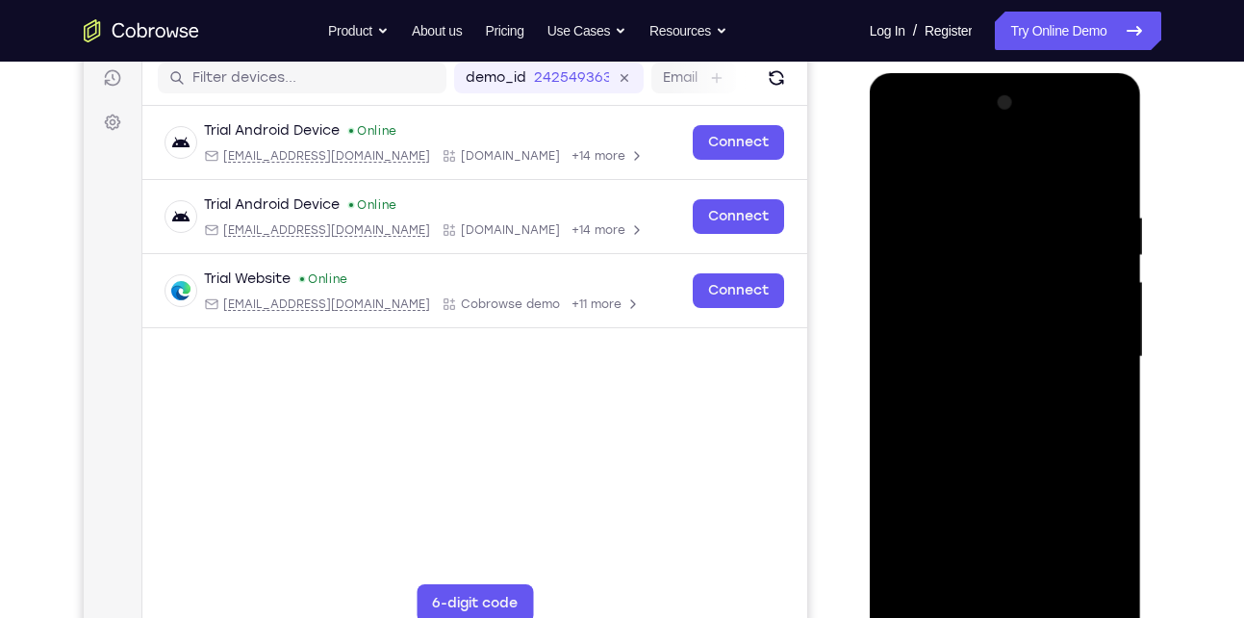
click at [928, 159] on div at bounding box center [1005, 357] width 242 height 539
click at [995, 245] on div at bounding box center [1005, 357] width 242 height 539
click at [1016, 382] on div at bounding box center [1005, 357] width 242 height 539
drag, startPoint x: 990, startPoint y: 327, endPoint x: 1029, endPoint y: 153, distance: 178.5
click at [1029, 153] on div at bounding box center [1005, 357] width 242 height 539
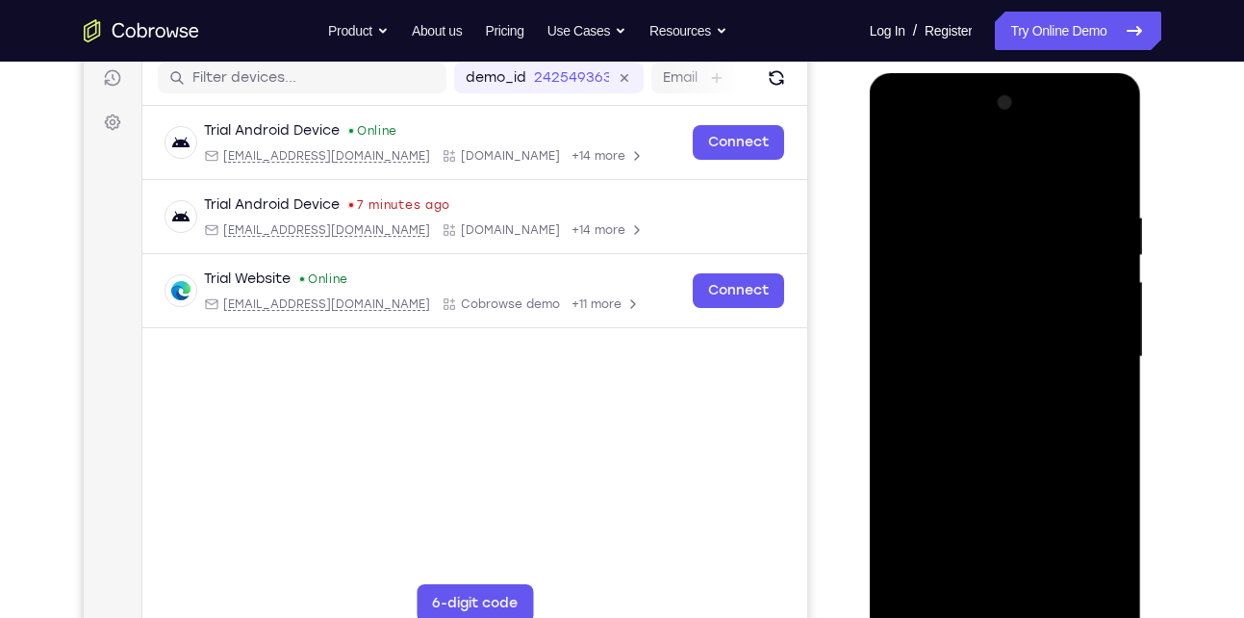
drag, startPoint x: 957, startPoint y: 365, endPoint x: 1032, endPoint y: 144, distance: 232.7
click at [1032, 144] on div at bounding box center [1005, 357] width 242 height 539
drag, startPoint x: 947, startPoint y: 328, endPoint x: 976, endPoint y: 215, distance: 117.4
click at [976, 215] on div at bounding box center [1005, 357] width 242 height 539
drag, startPoint x: 953, startPoint y: 365, endPoint x: 1026, endPoint y: 192, distance: 187.1
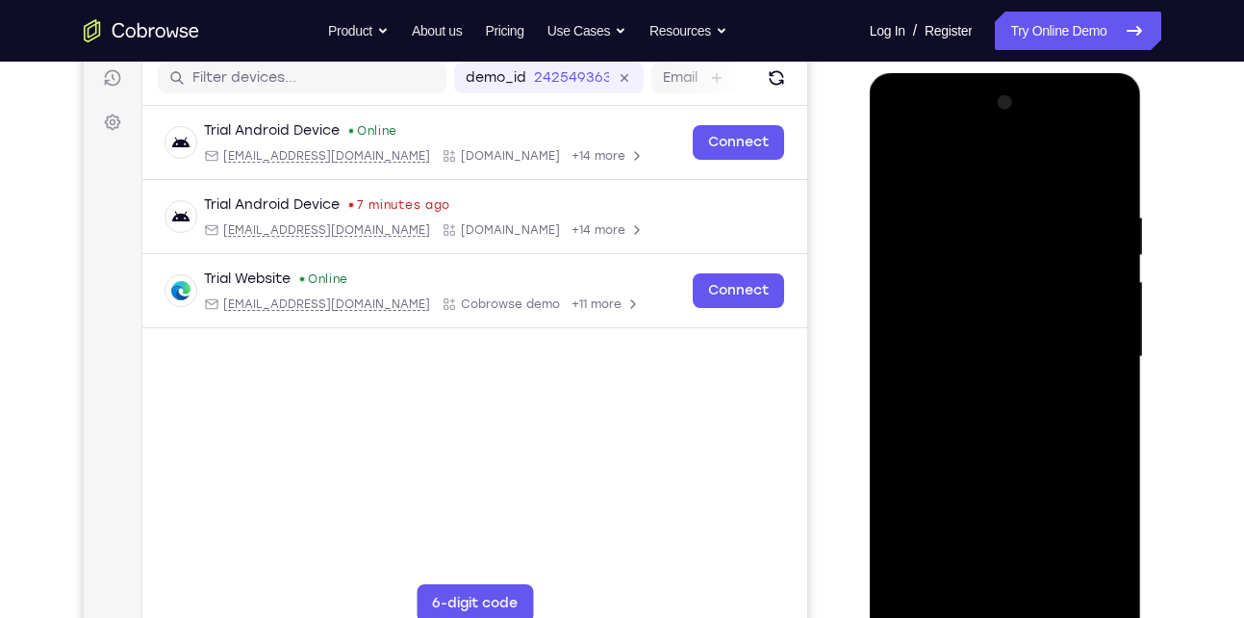
click at [1026, 192] on div at bounding box center [1005, 357] width 242 height 539
click at [979, 290] on div at bounding box center [1005, 357] width 242 height 539
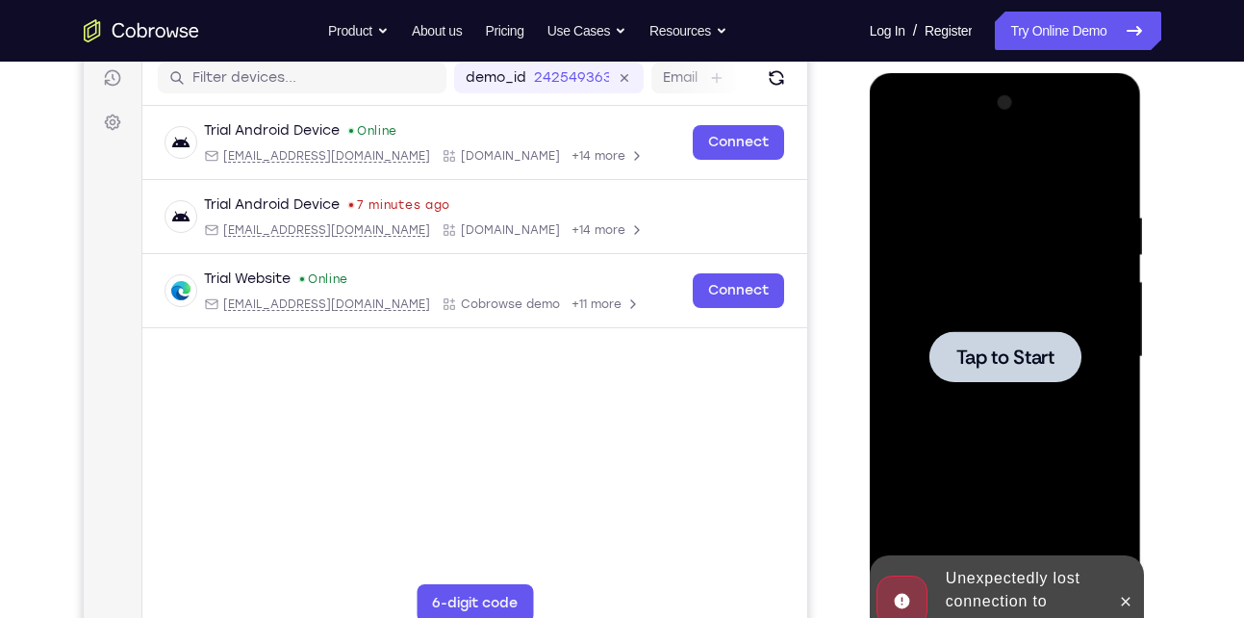
click at [975, 353] on span "Tap to Start" at bounding box center [1005, 356] width 98 height 19
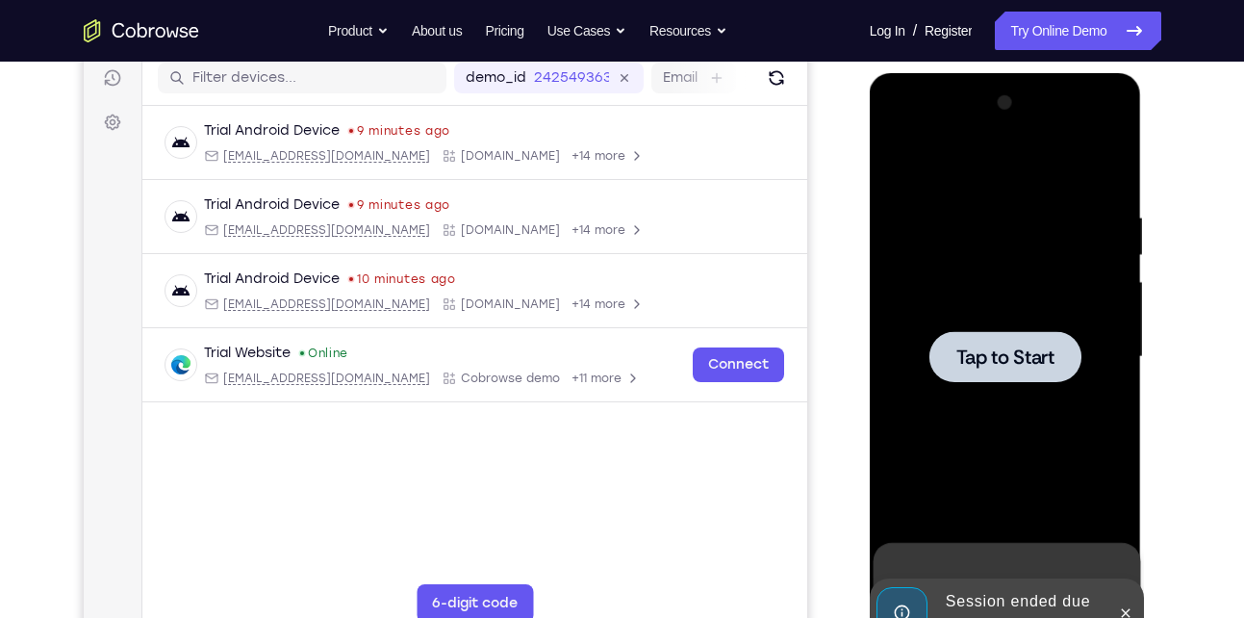
click at [955, 296] on div at bounding box center [1005, 357] width 242 height 539
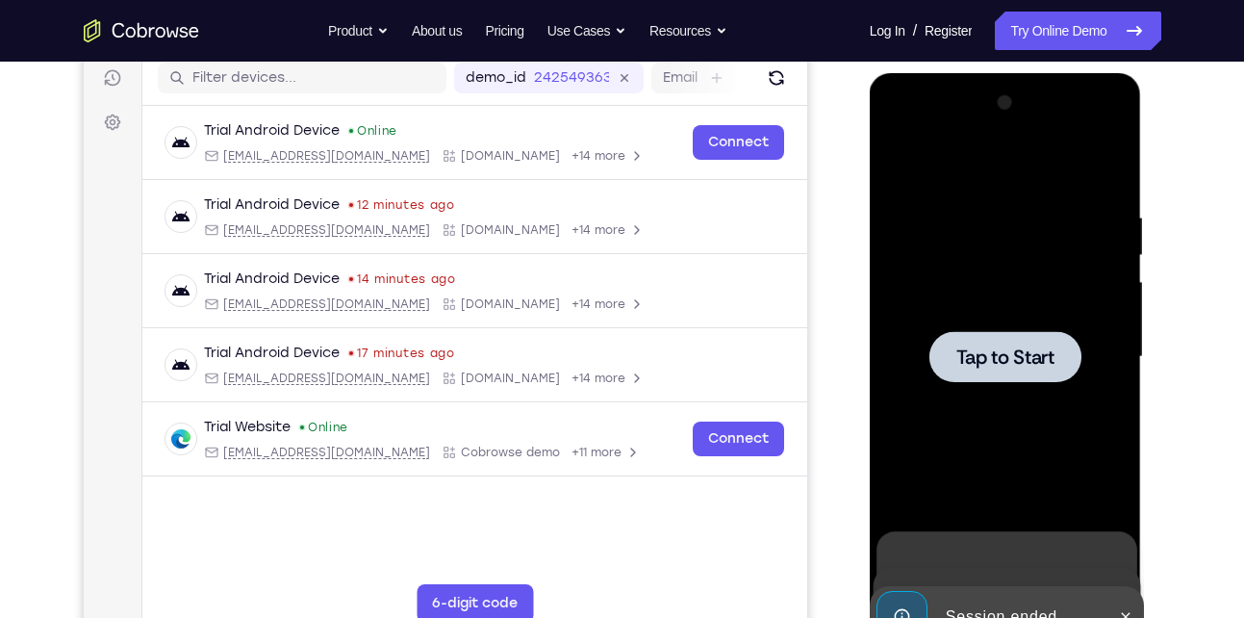
click at [1040, 353] on span "Tap to Start" at bounding box center [1005, 356] width 98 height 19
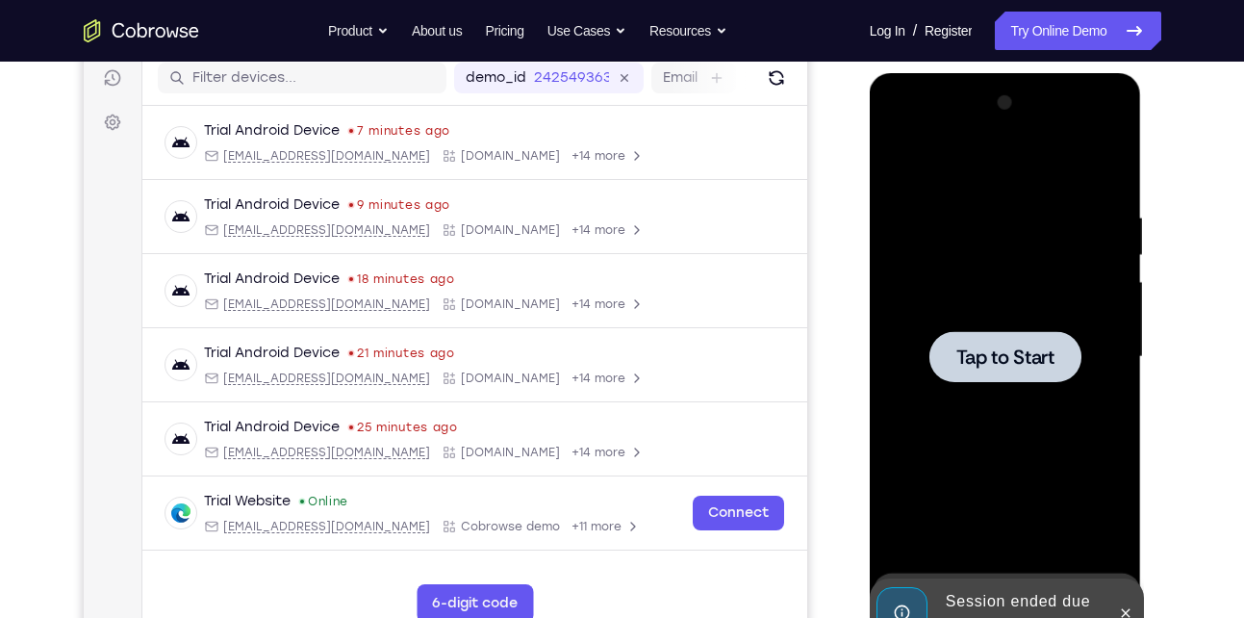
click at [1021, 350] on span "Tap to Start" at bounding box center [1005, 356] width 98 height 19
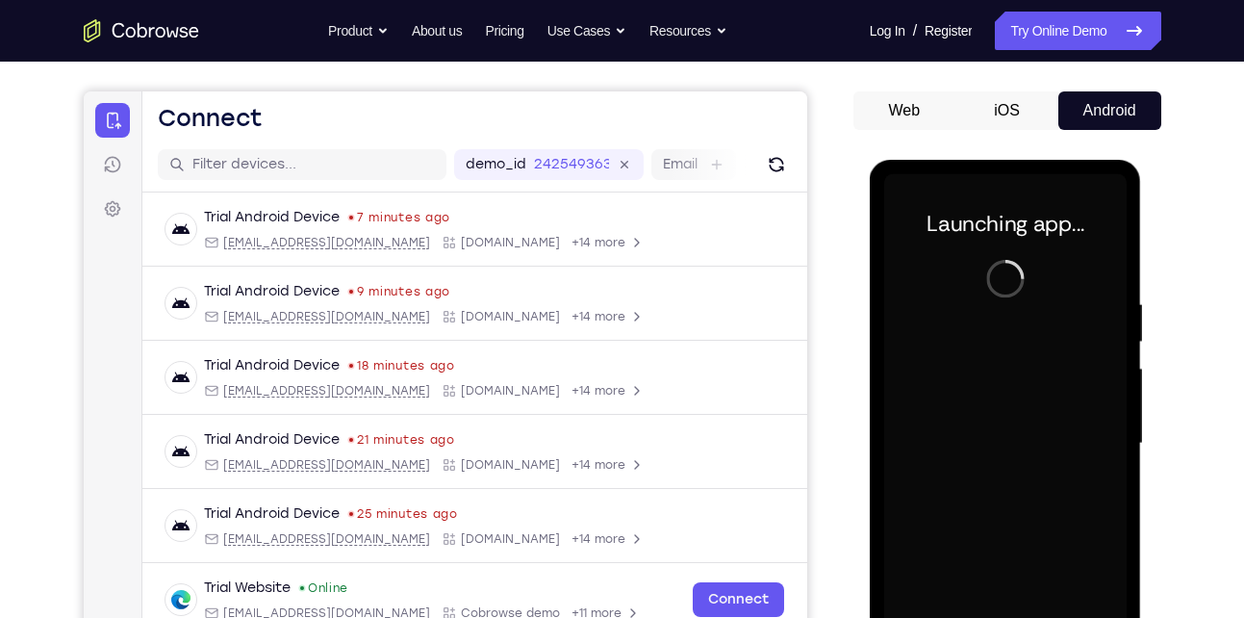
scroll to position [158, 0]
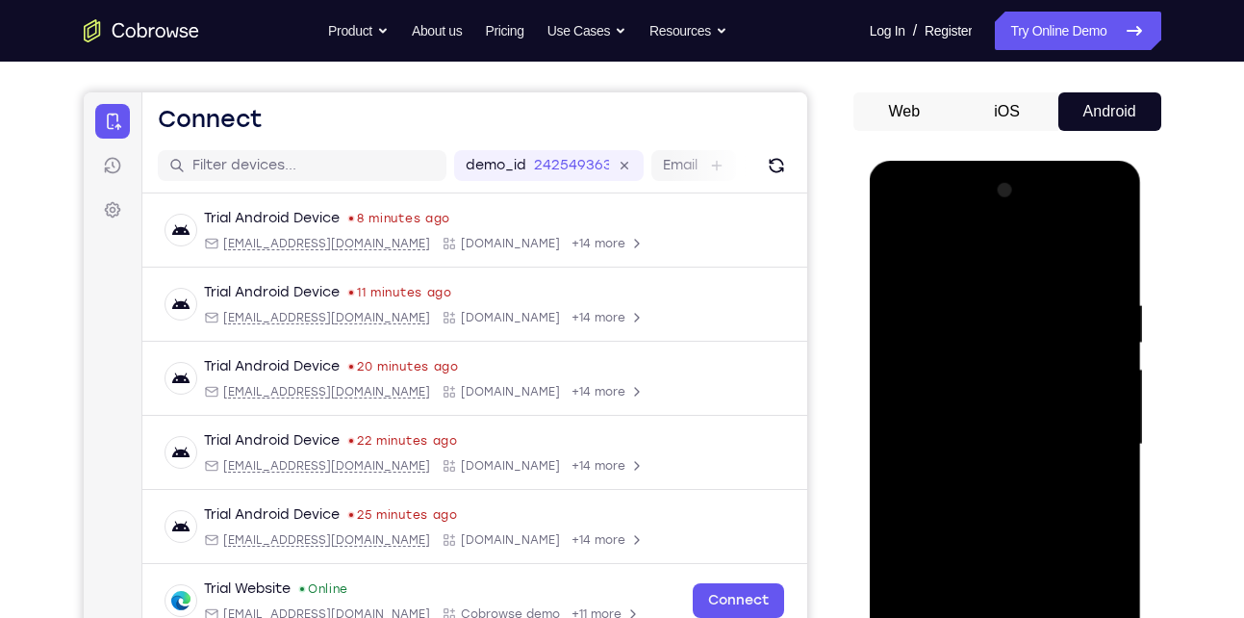
click at [987, 307] on div at bounding box center [1005, 444] width 242 height 539
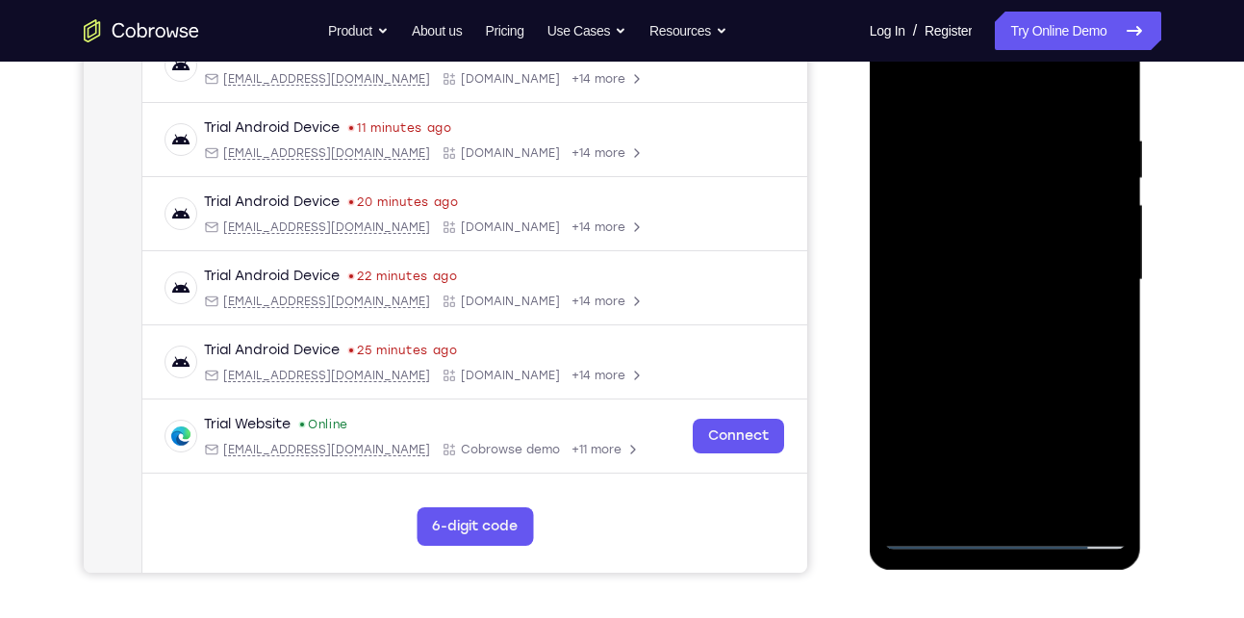
scroll to position [524, 0]
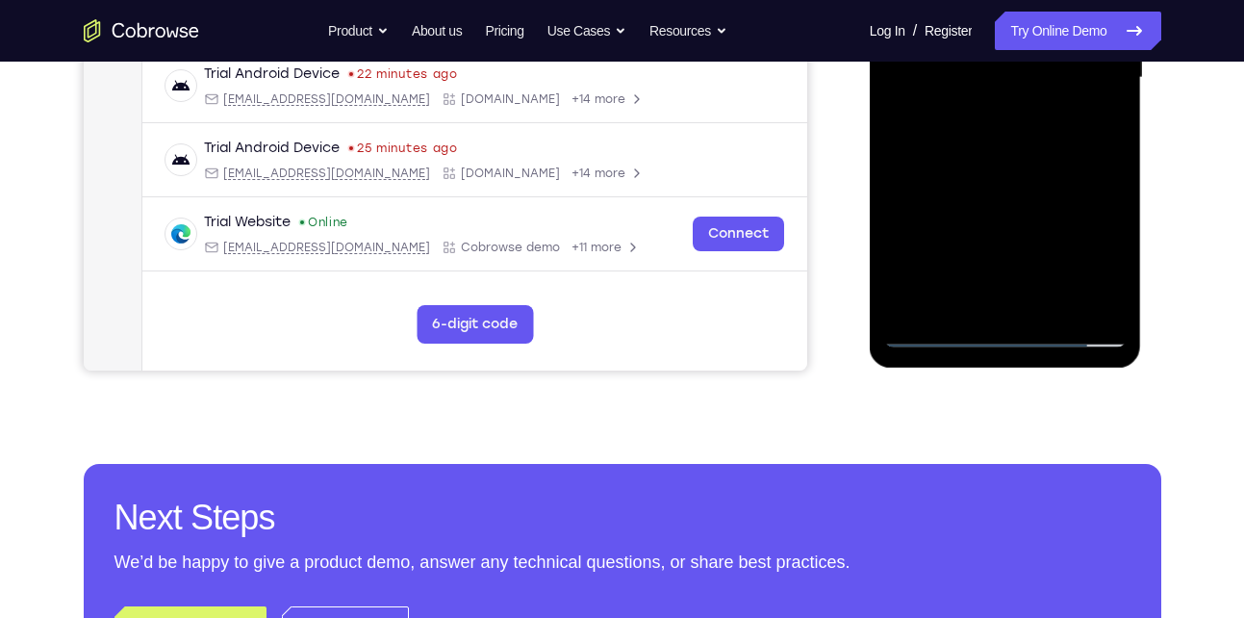
click at [1004, 334] on div at bounding box center [1005, 78] width 242 height 539
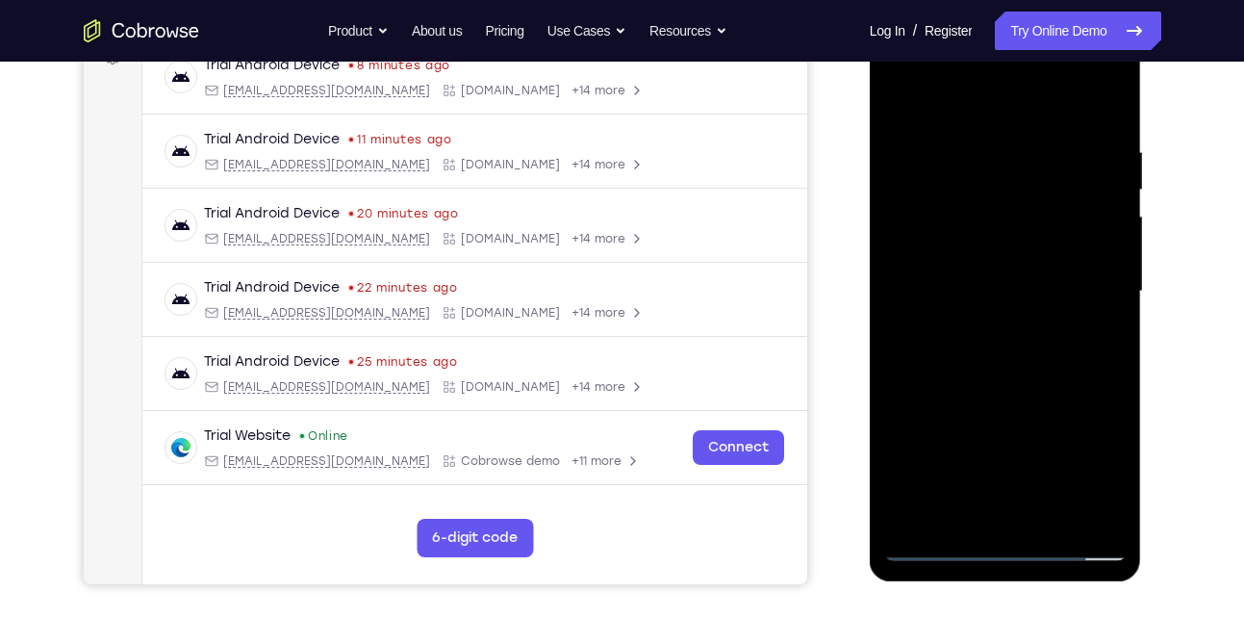
scroll to position [461, 0]
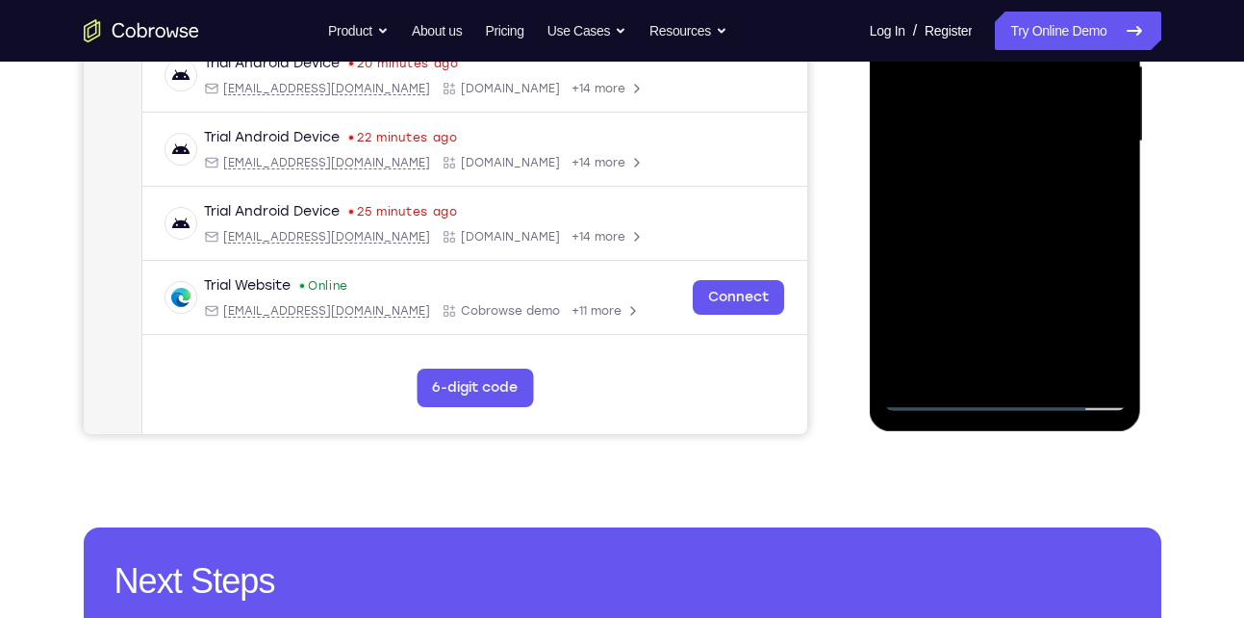
click at [1087, 316] on div at bounding box center [1005, 141] width 242 height 539
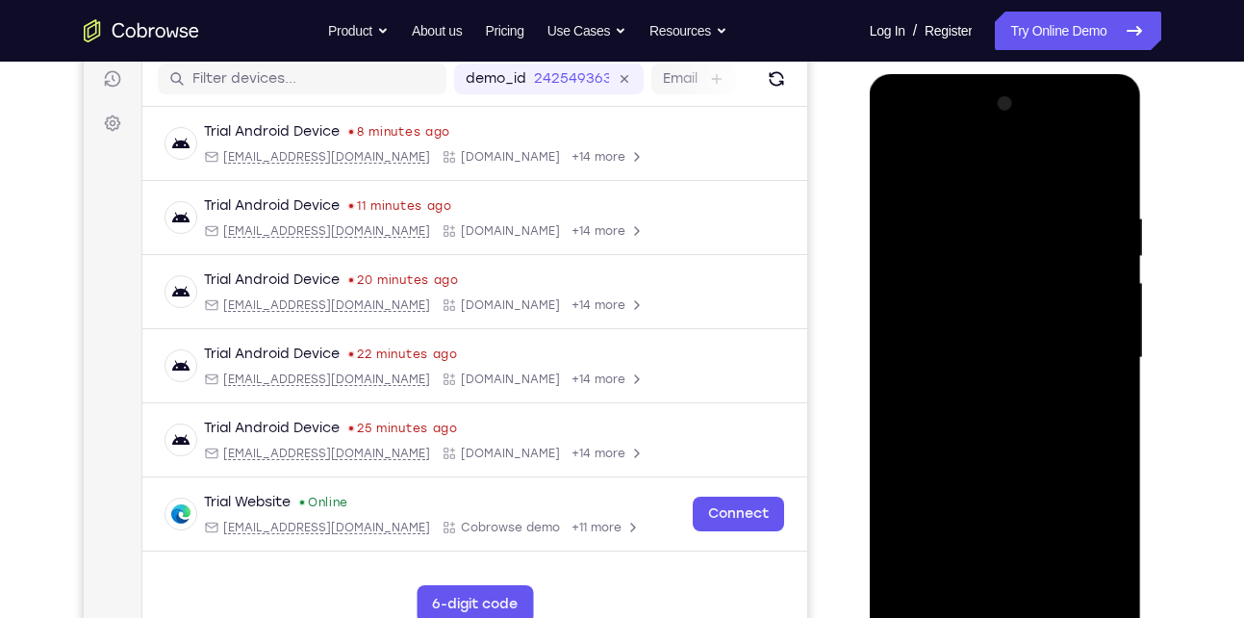
scroll to position [243, 0]
click at [1085, 134] on div at bounding box center [1005, 358] width 242 height 539
click at [928, 134] on div at bounding box center [1005, 358] width 242 height 539
click at [968, 257] on div at bounding box center [1005, 358] width 242 height 539
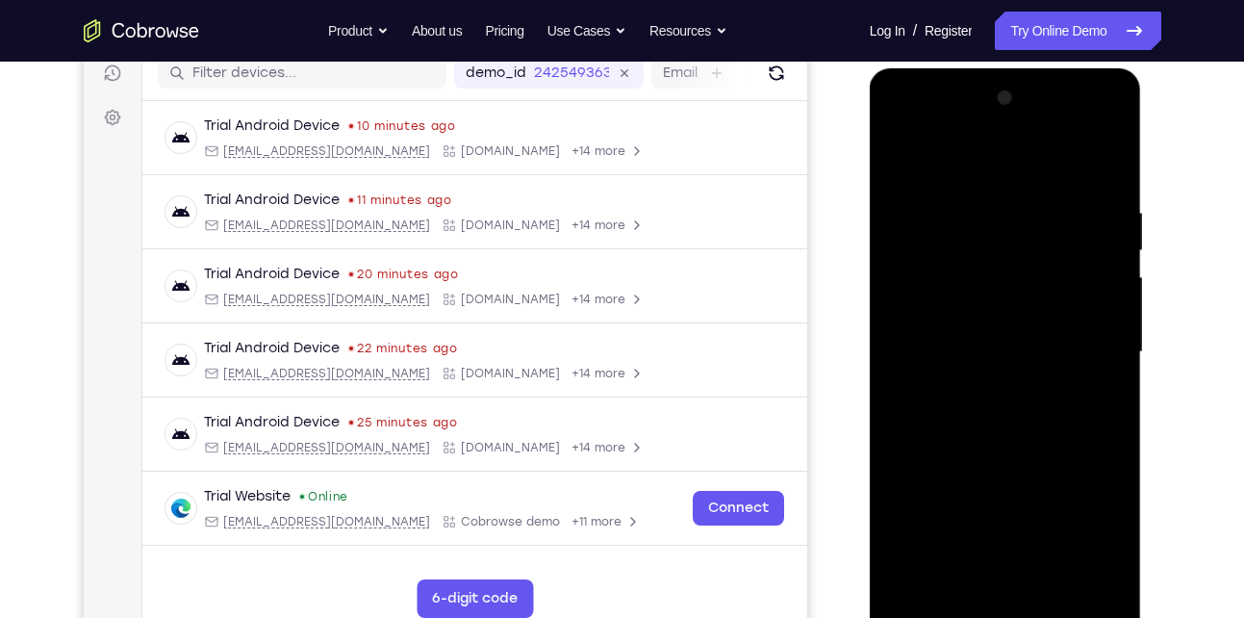
scroll to position [248, 0]
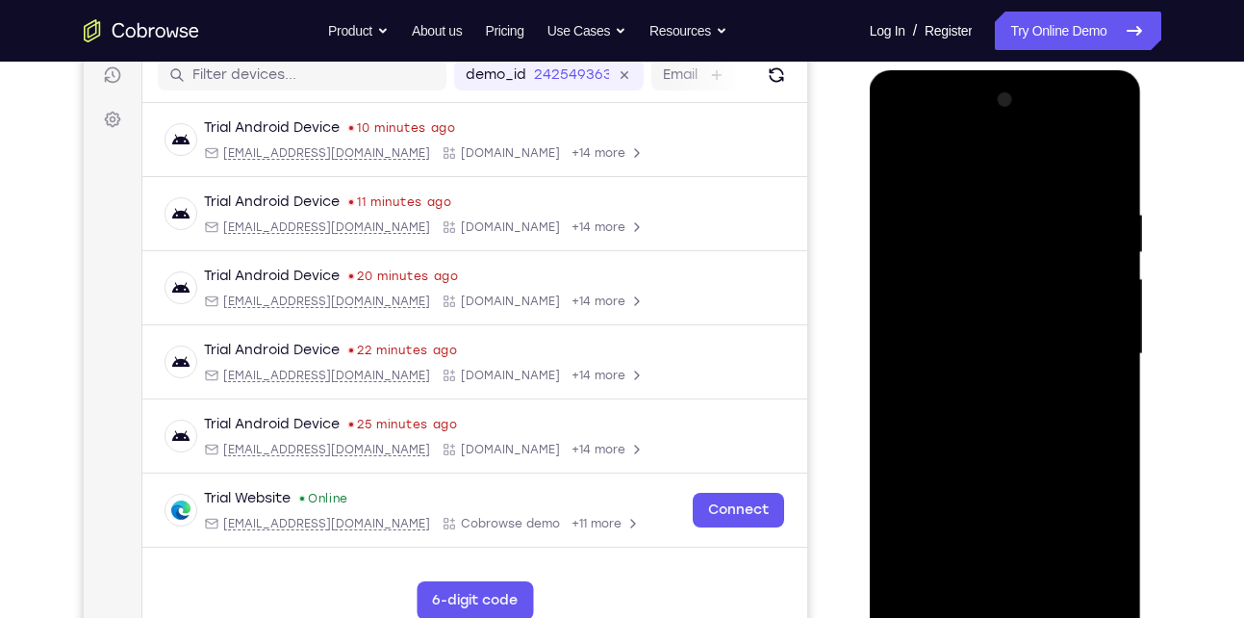
click at [1056, 381] on div at bounding box center [1005, 354] width 242 height 539
click at [1000, 369] on div at bounding box center [1005, 354] width 242 height 539
click at [1035, 197] on div at bounding box center [1005, 354] width 242 height 539
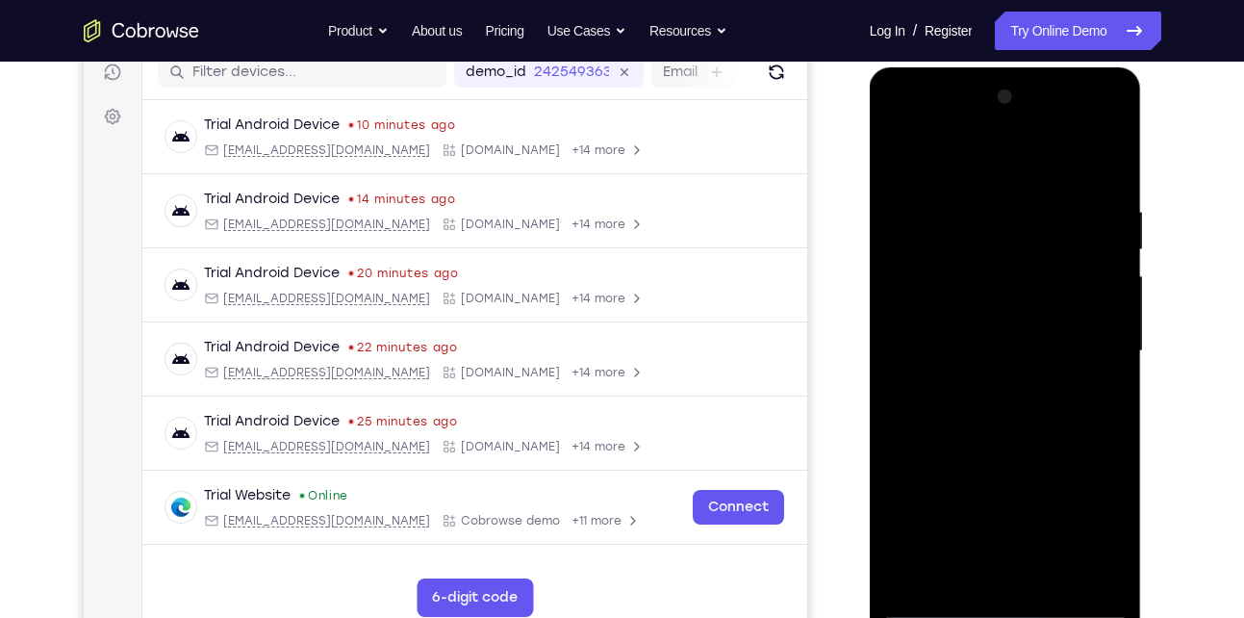
scroll to position [250, 0]
click at [988, 326] on div at bounding box center [1005, 352] width 242 height 539
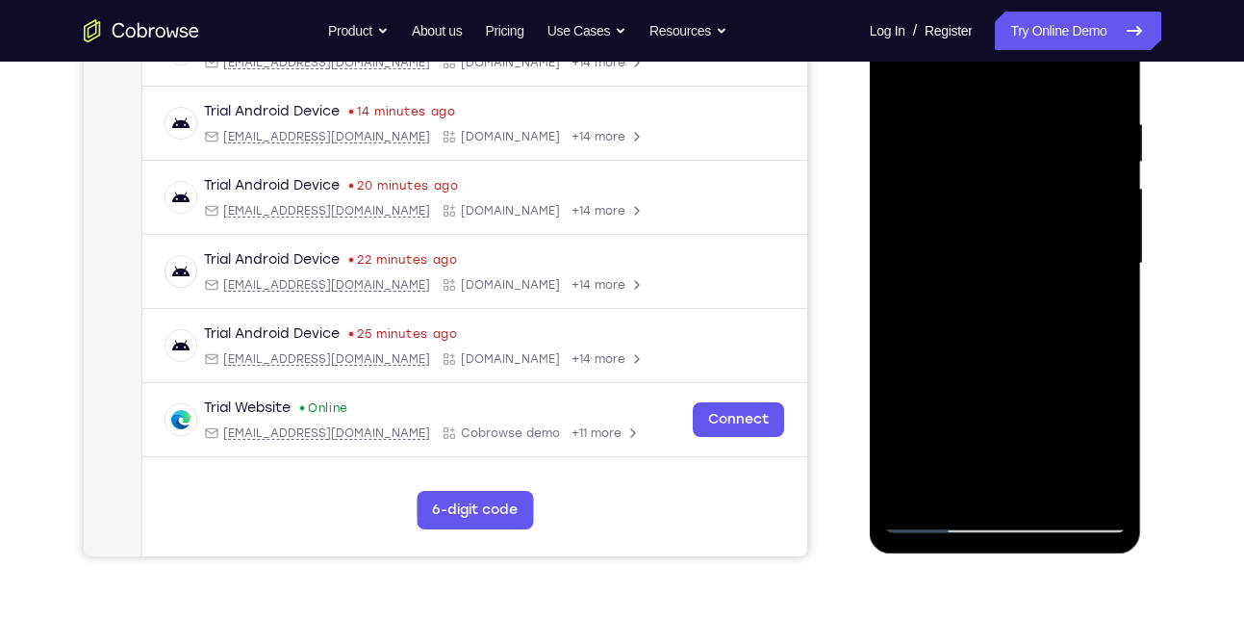
scroll to position [458, 0]
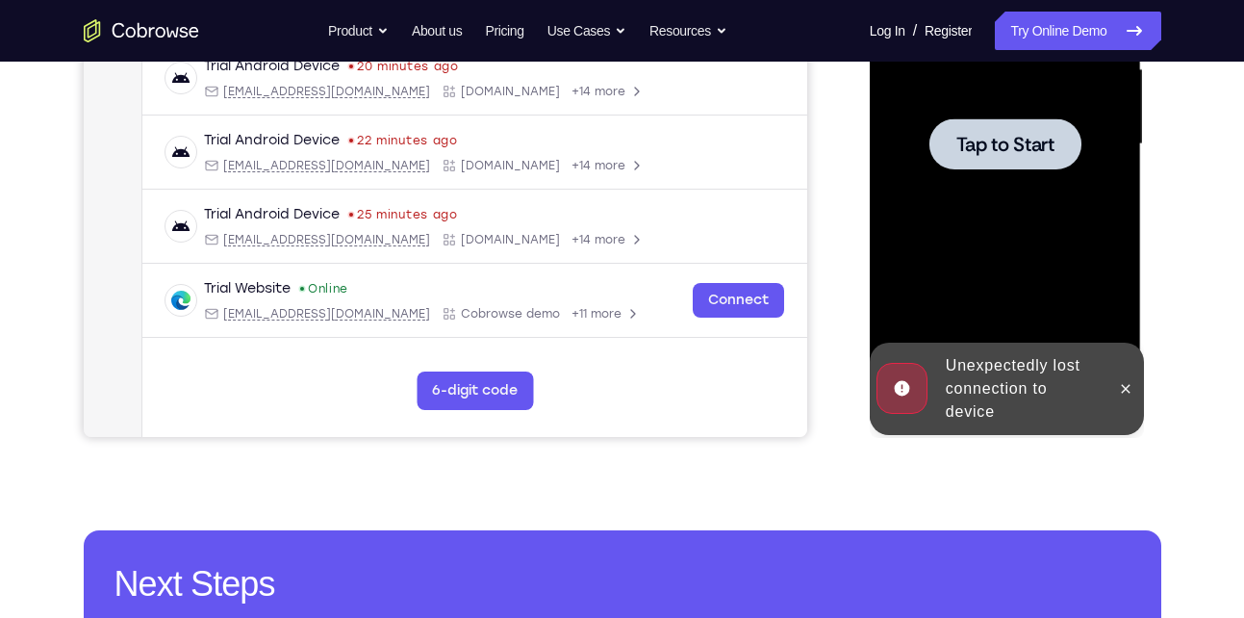
click at [992, 196] on div at bounding box center [1005, 144] width 242 height 539
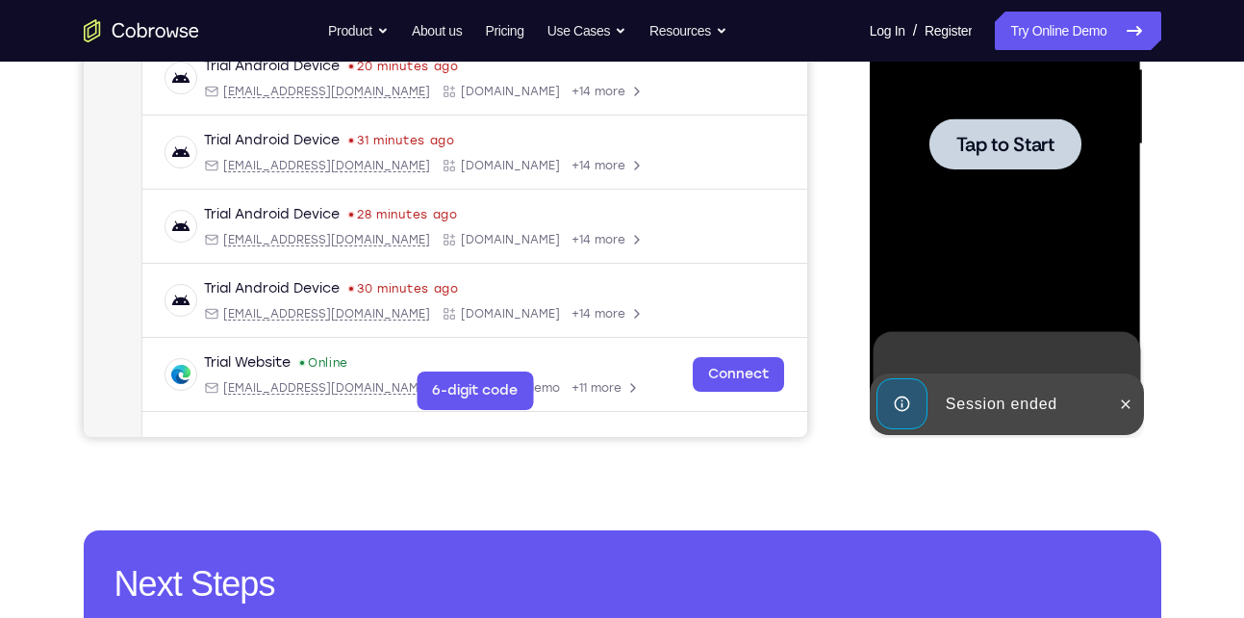
click at [994, 174] on div at bounding box center [1005, 144] width 242 height 539
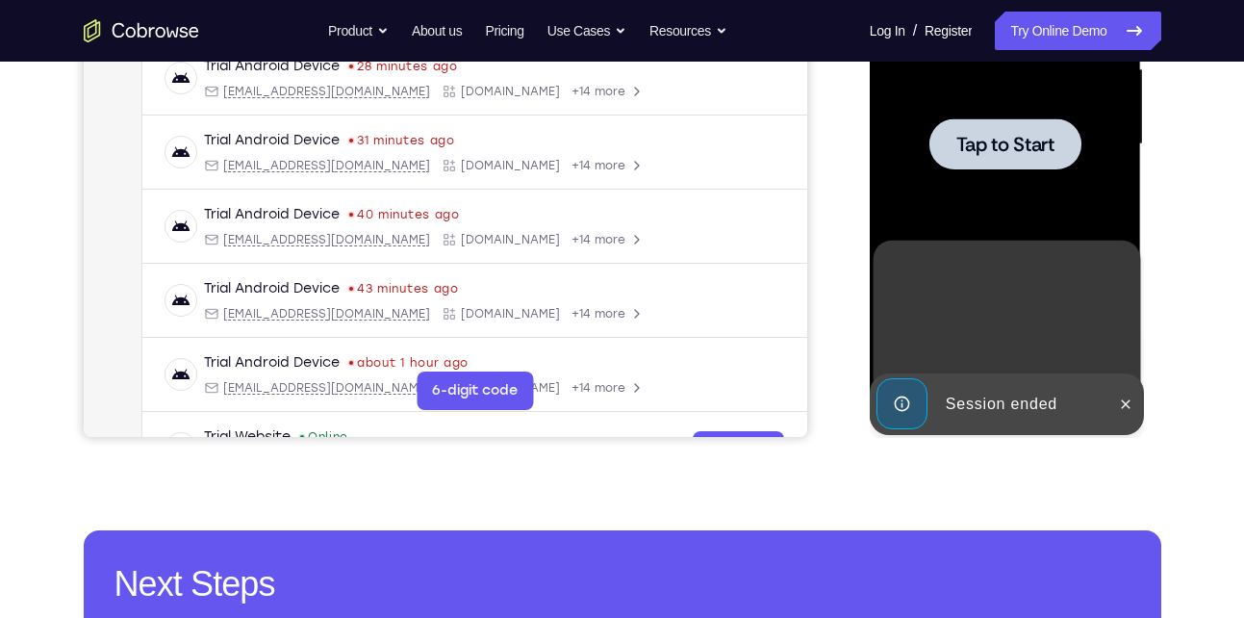
click at [924, 119] on div at bounding box center [1005, 144] width 242 height 539
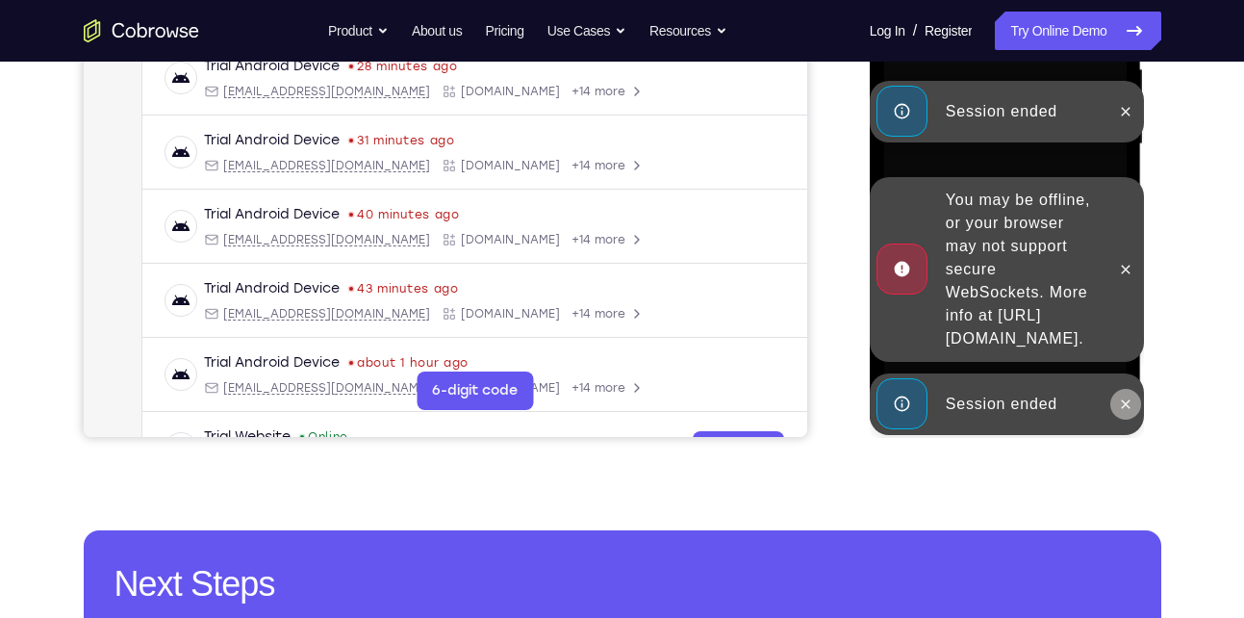
click at [1124, 397] on icon at bounding box center [1125, 403] width 15 height 15
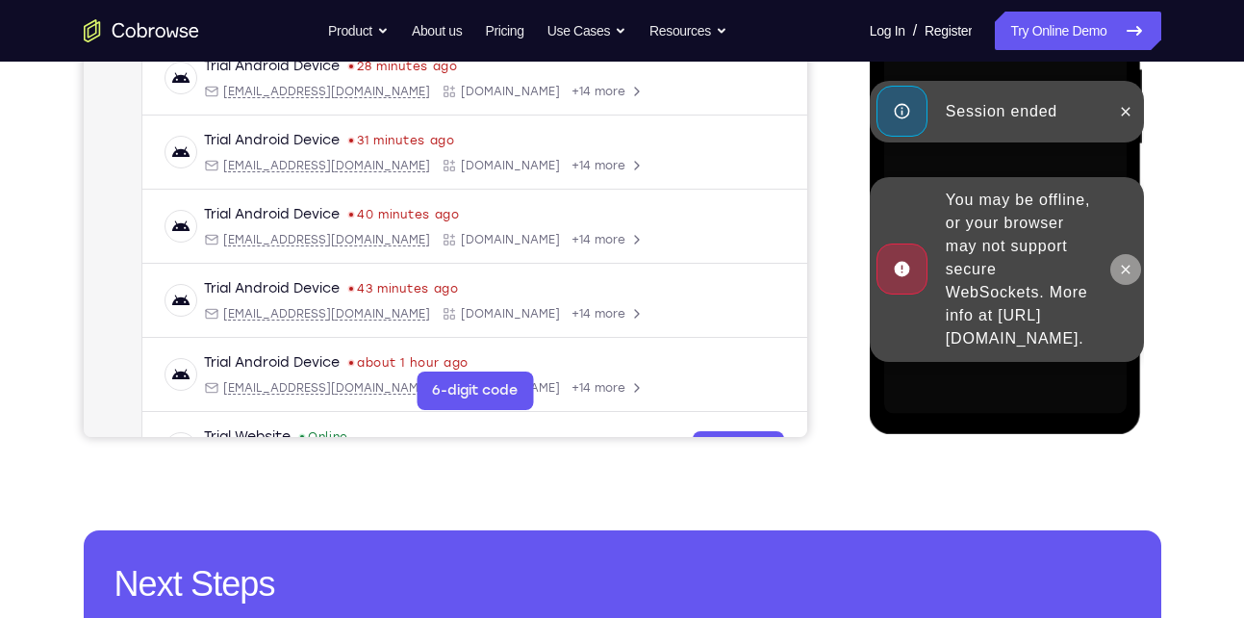
click at [1128, 265] on icon at bounding box center [1125, 269] width 15 height 15
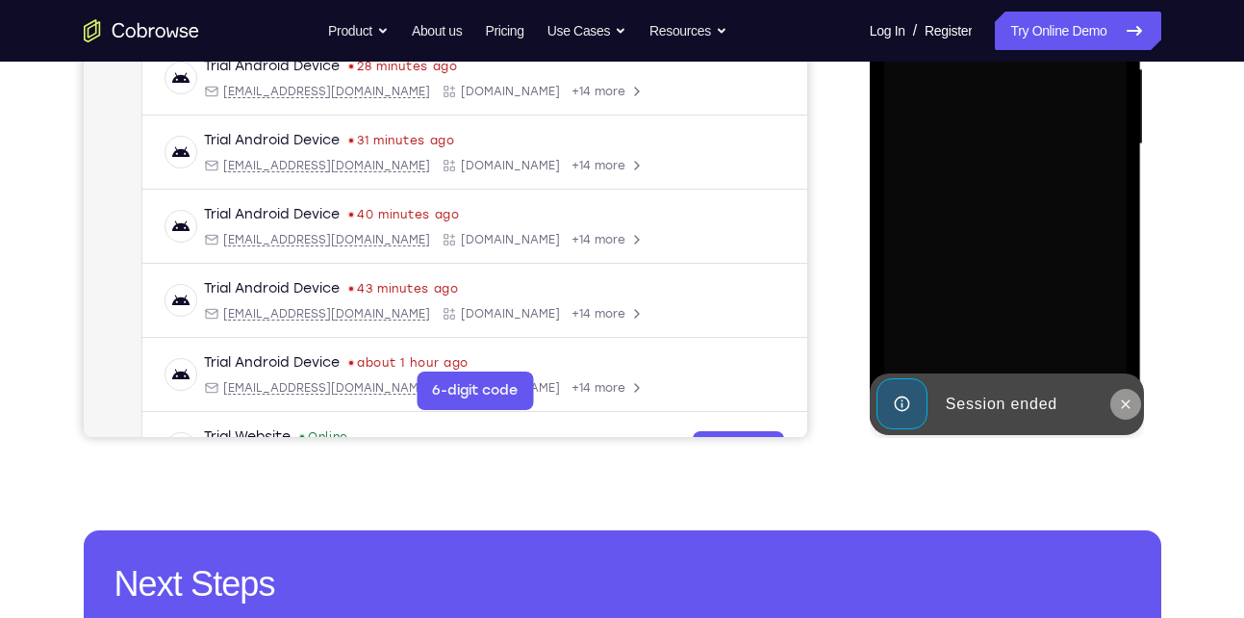
click at [1131, 403] on div "Online web based iOS Simulators and Android Emulators. Run iPhone, iPad, Mobile…" at bounding box center [1007, 149] width 274 height 577
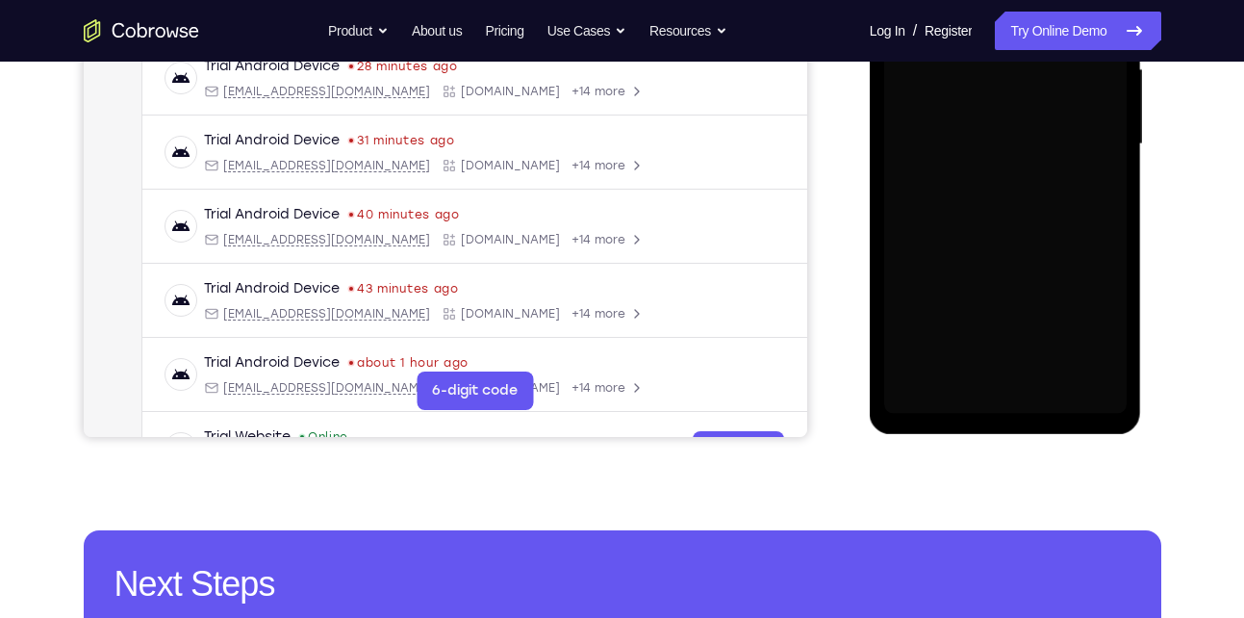
scroll to position [114, 0]
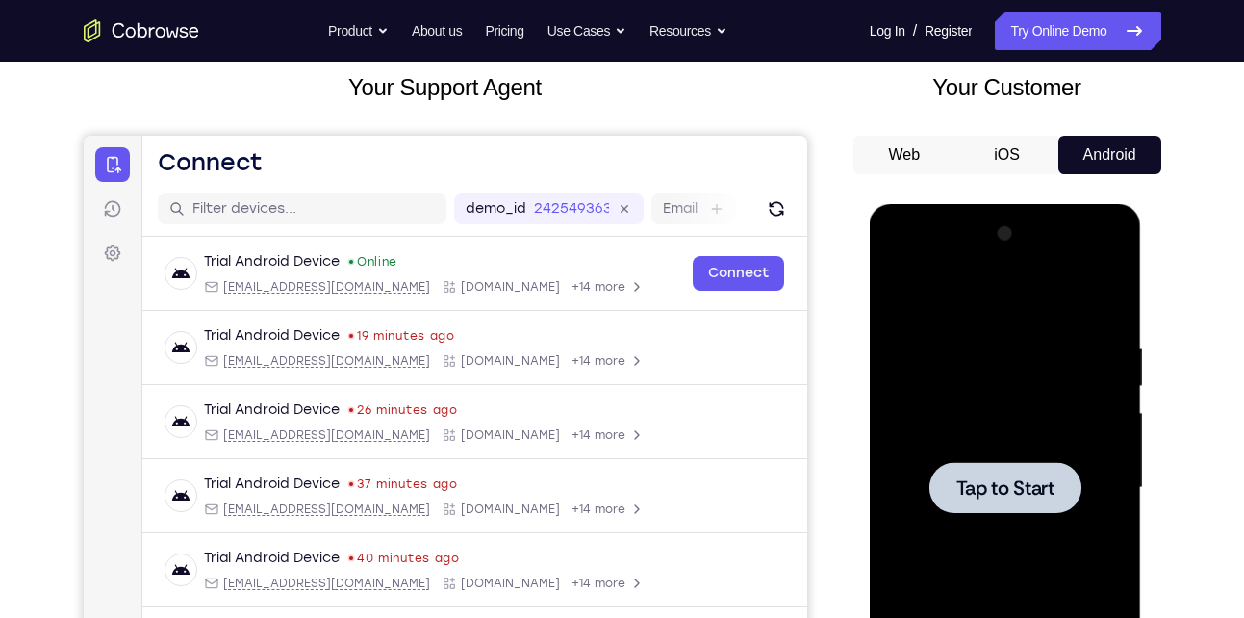
click at [1012, 497] on span "Tap to Start" at bounding box center [1005, 487] width 98 height 19
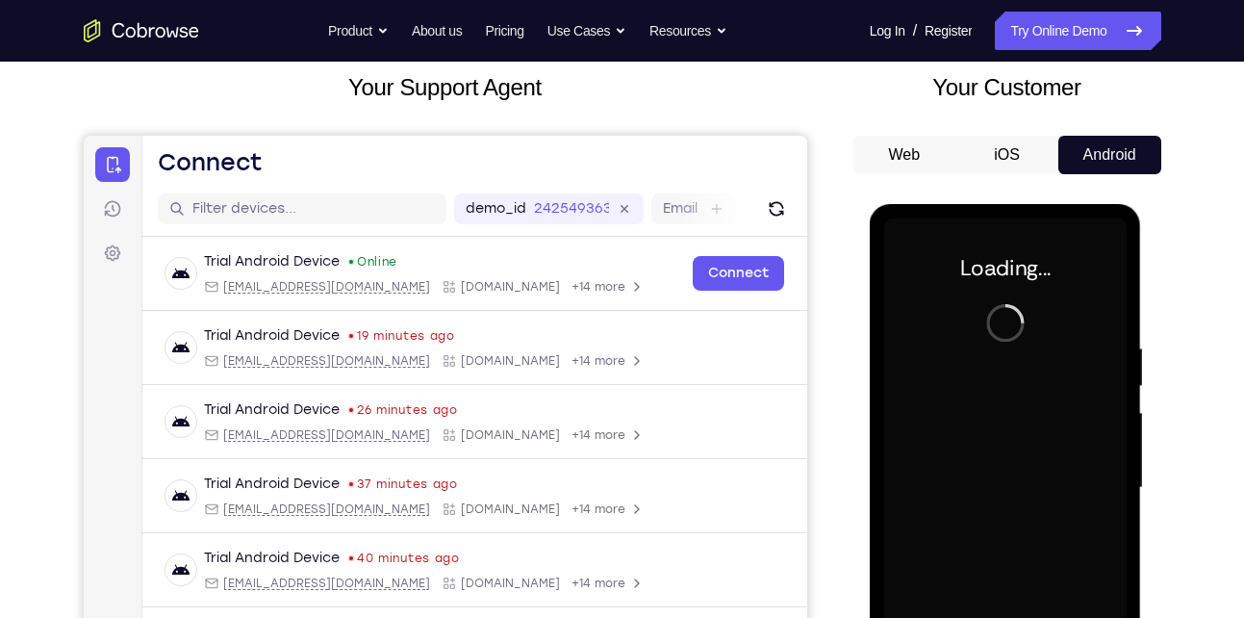
scroll to position [467, 0]
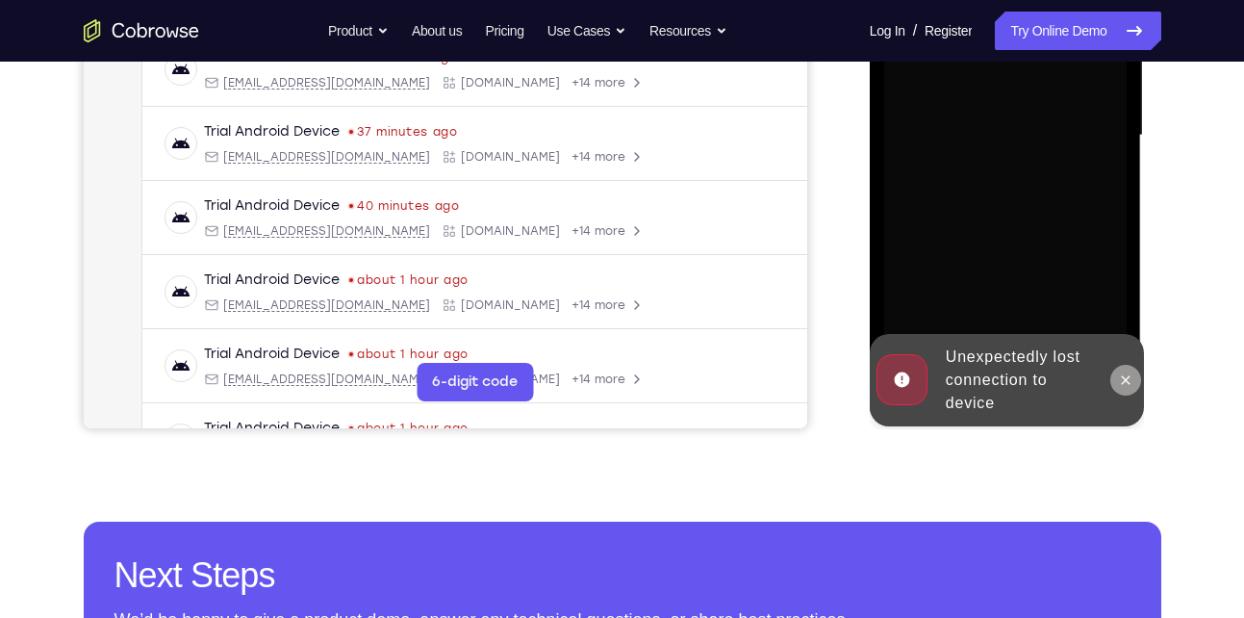
click at [1124, 376] on icon at bounding box center [1125, 379] width 15 height 15
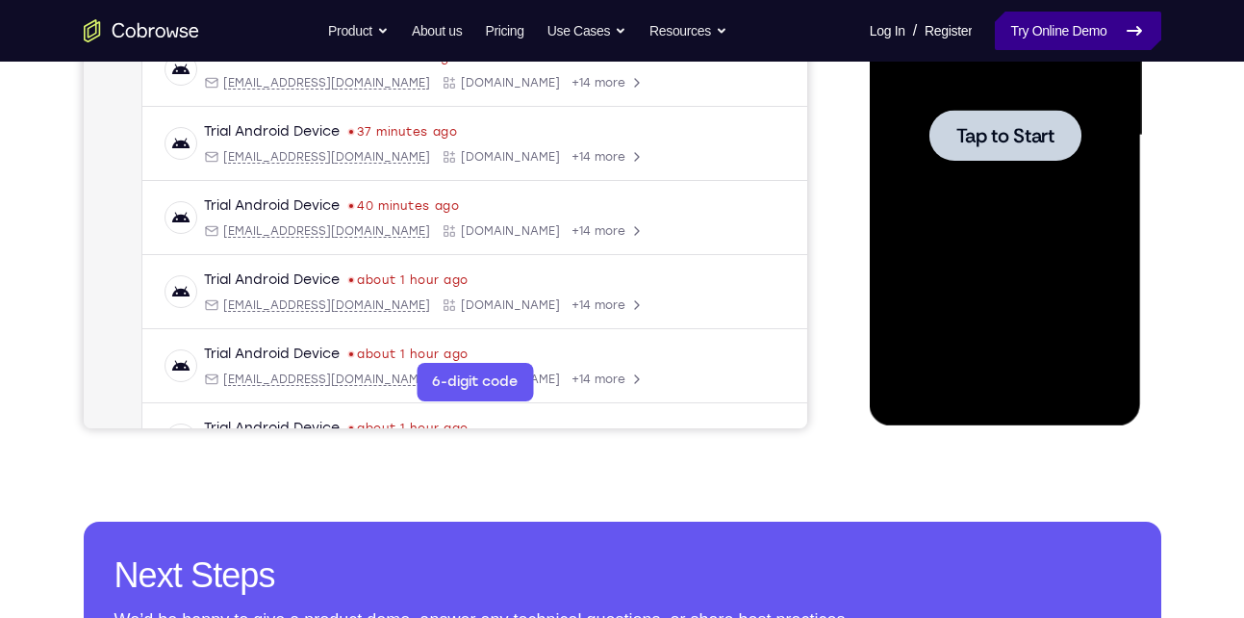
scroll to position [0, 0]
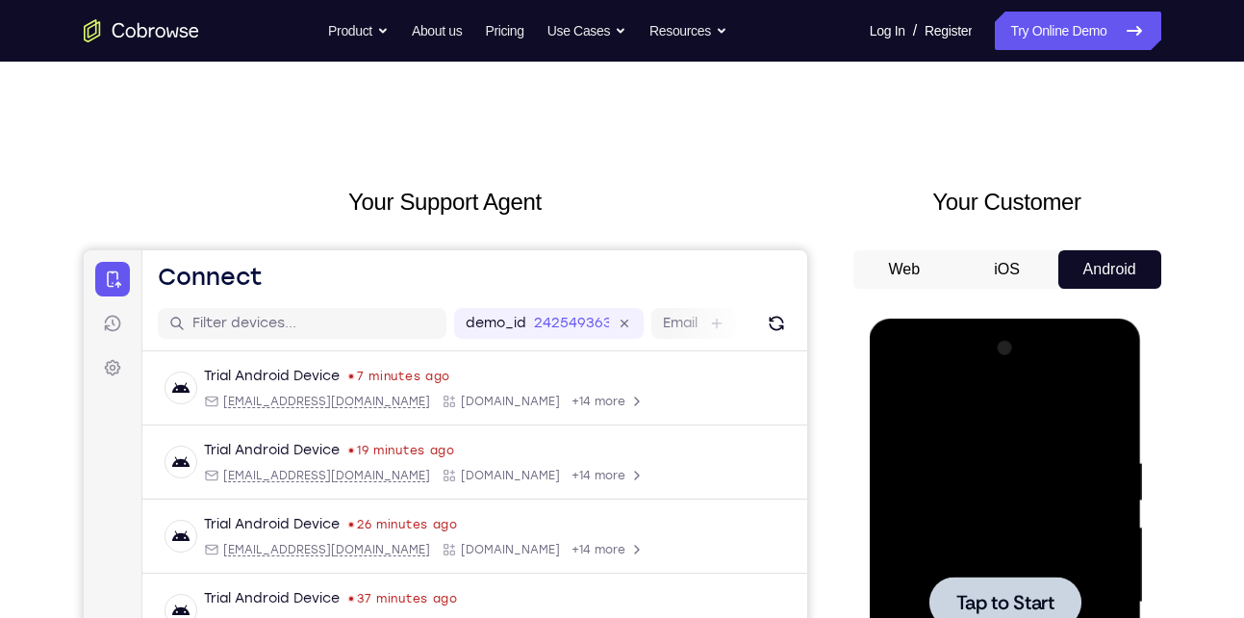
click at [1026, 601] on span "Tap to Start" at bounding box center [1005, 602] width 98 height 19
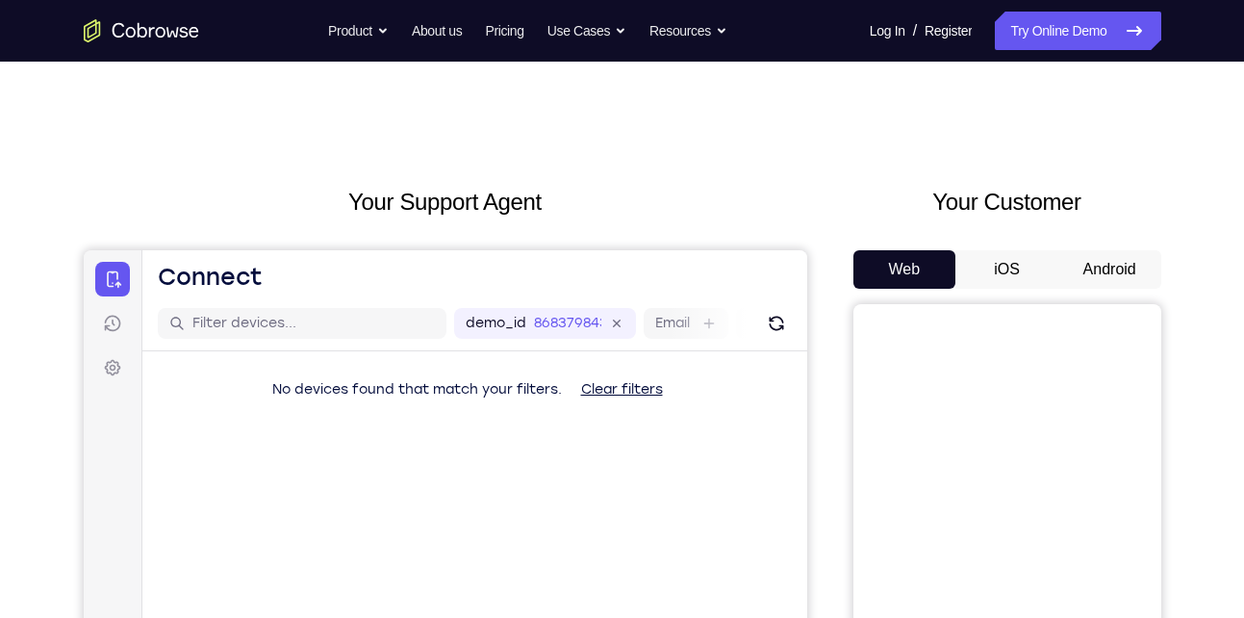
click at [1106, 276] on button "Android" at bounding box center [1109, 269] width 103 height 38
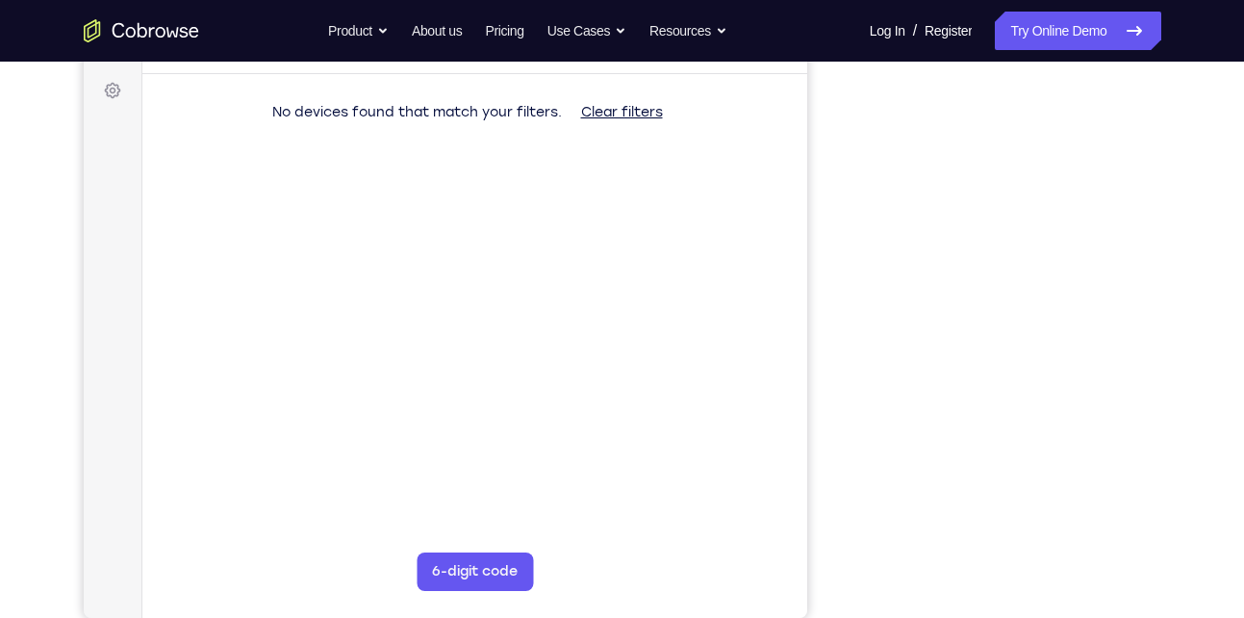
scroll to position [276, 0]
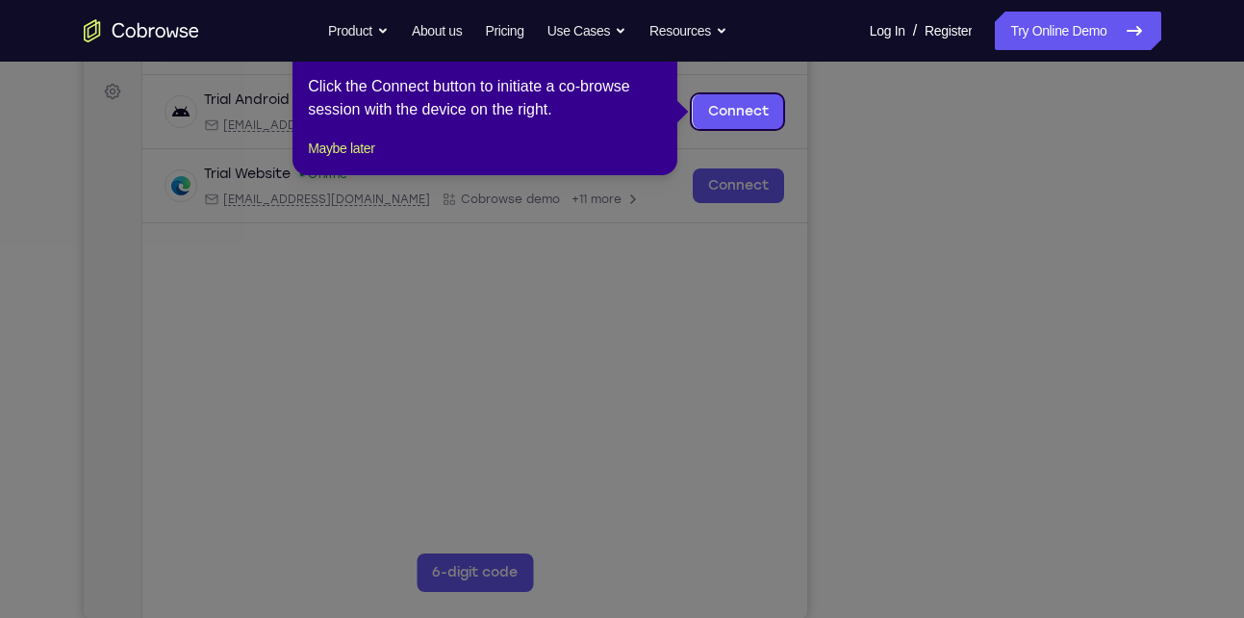
click at [1008, 573] on icon at bounding box center [629, 309] width 1258 height 618
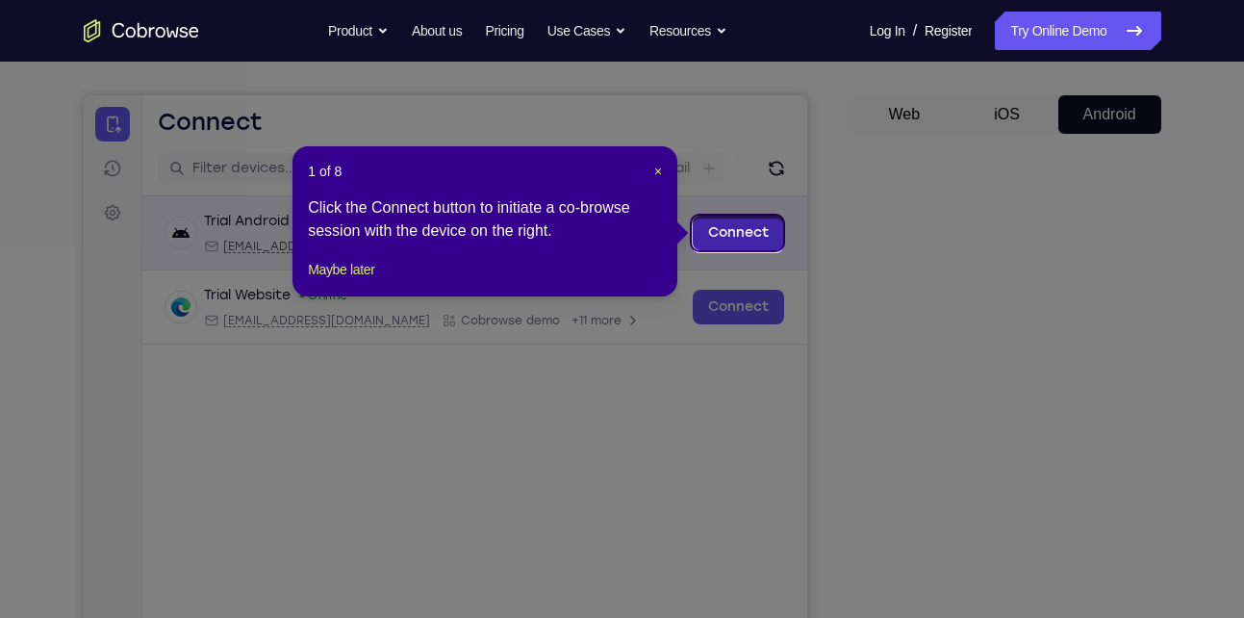
scroll to position [152, 0]
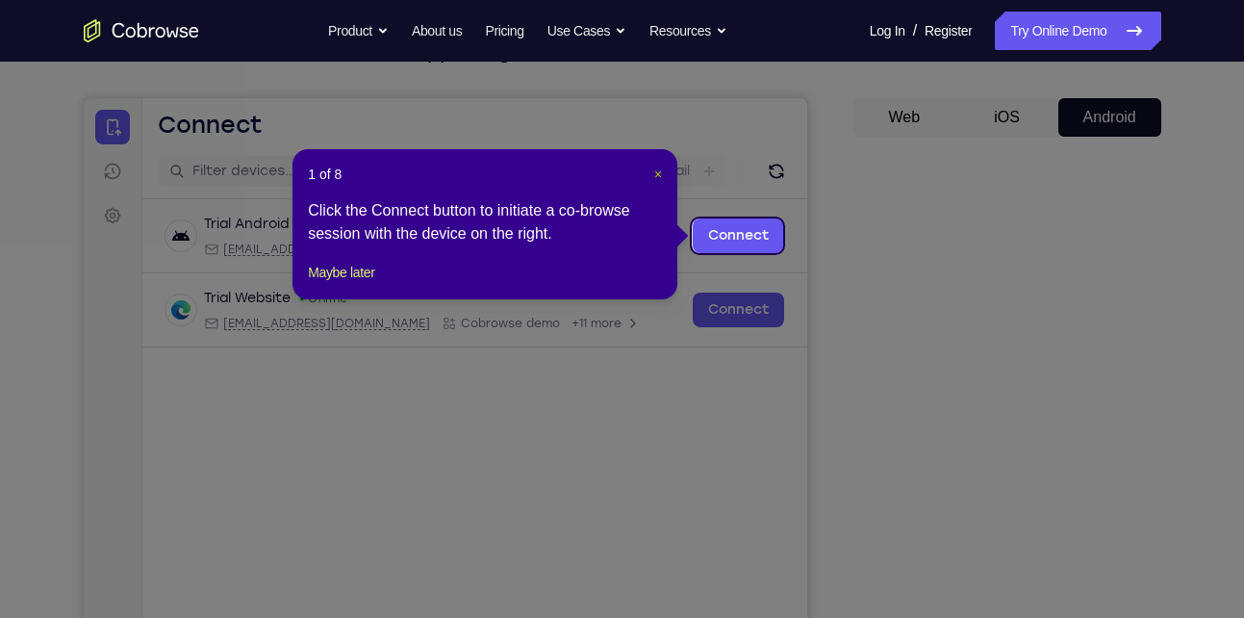
click at [654, 176] on span "×" at bounding box center [658, 173] width 8 height 15
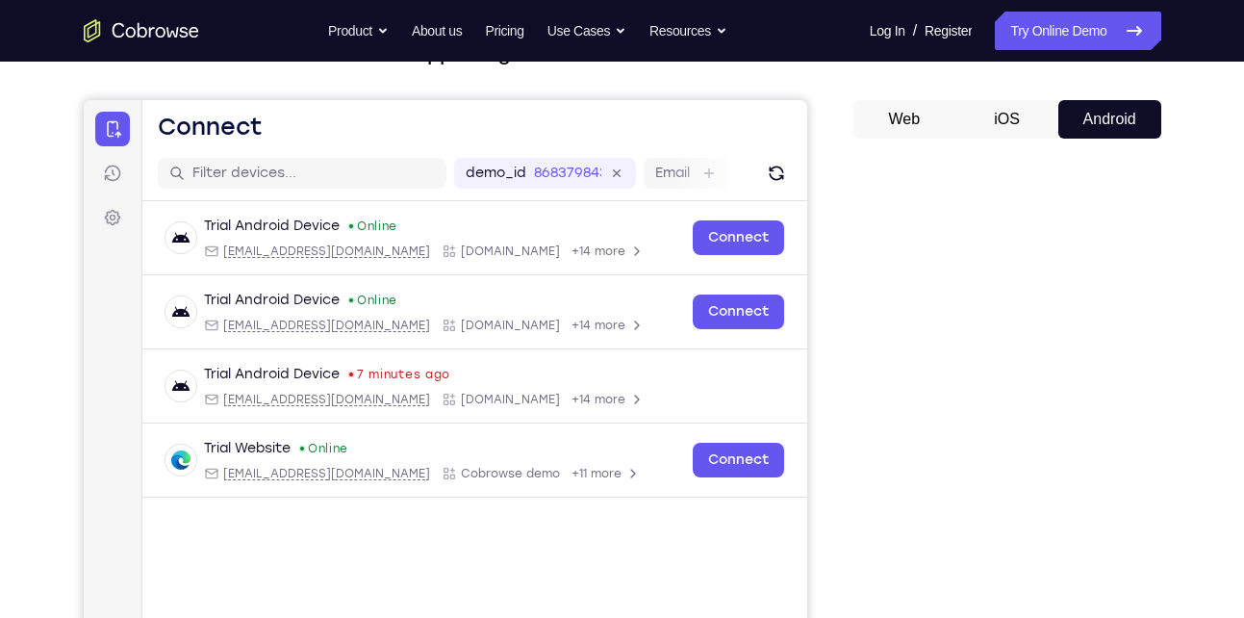
scroll to position [149, 0]
